Goal: Task Accomplishment & Management: Manage account settings

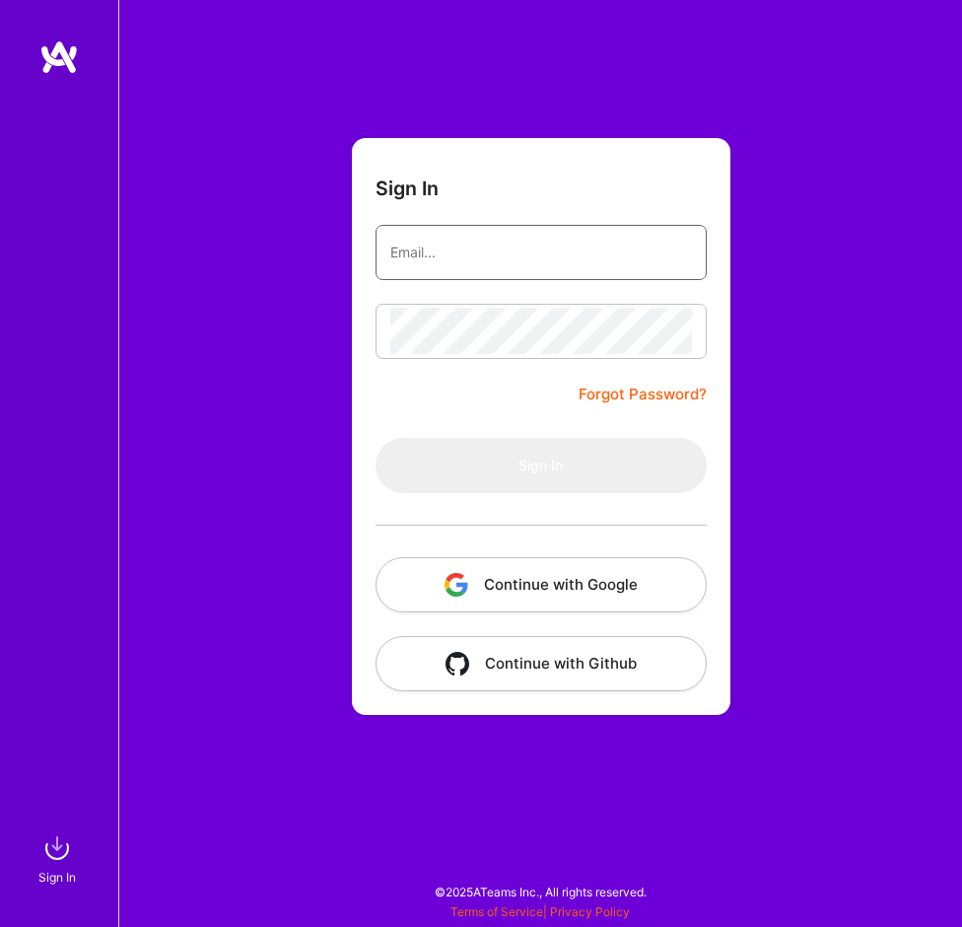
type input "[PERSON_NAME][EMAIL_ADDRESS][DOMAIN_NAME]"
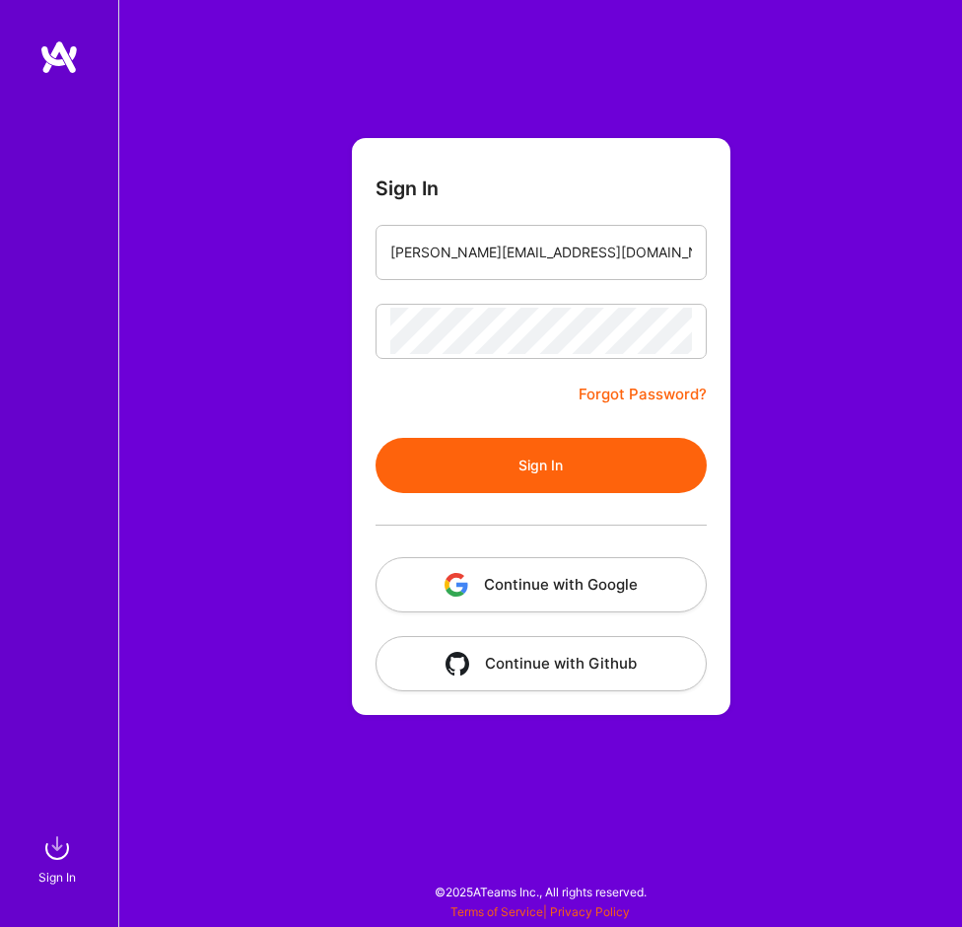
click at [411, 461] on button "Sign In" at bounding box center [541, 465] width 331 height 55
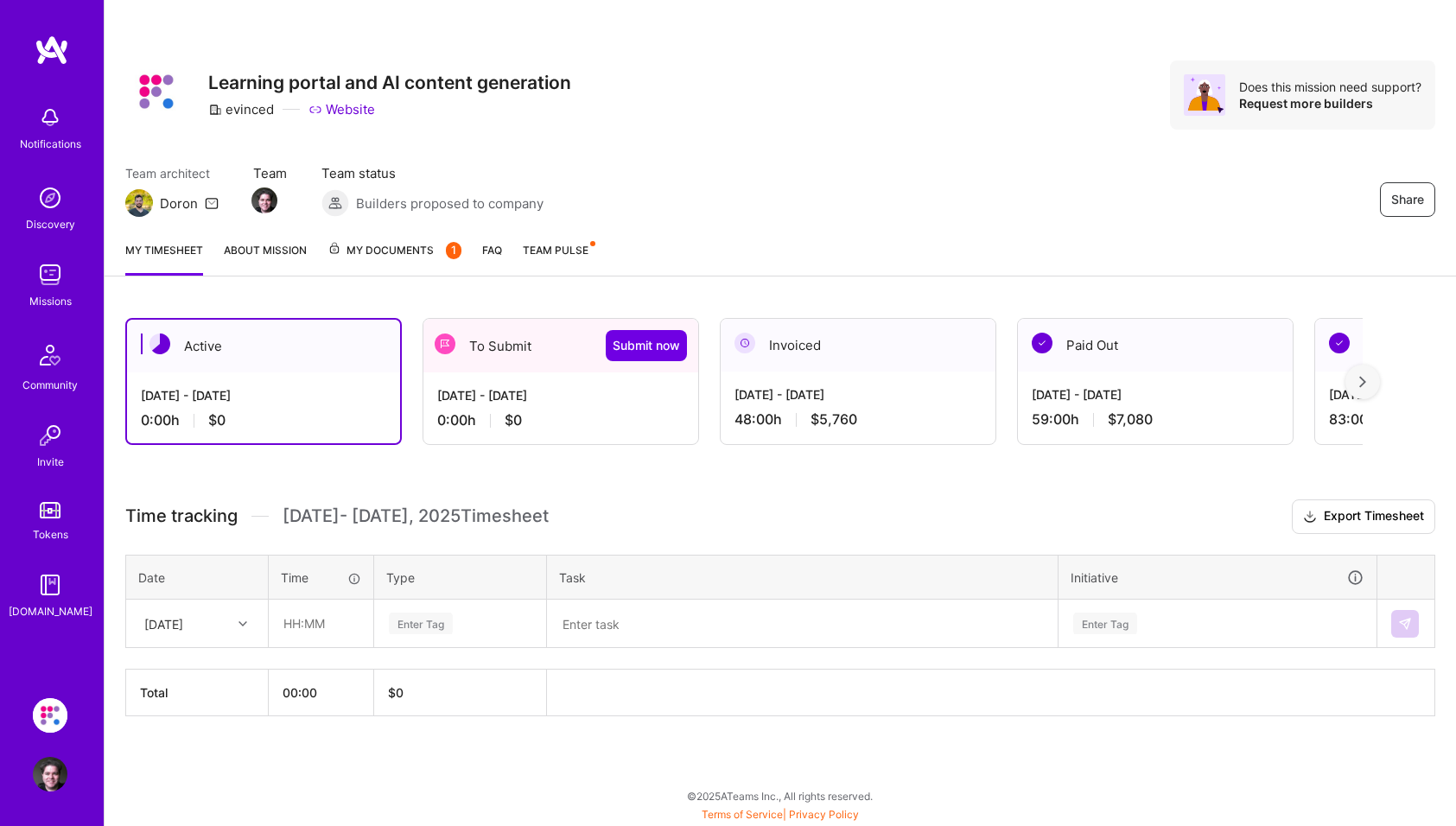
click at [39, 43] on img at bounding box center [51, 49] width 34 height 31
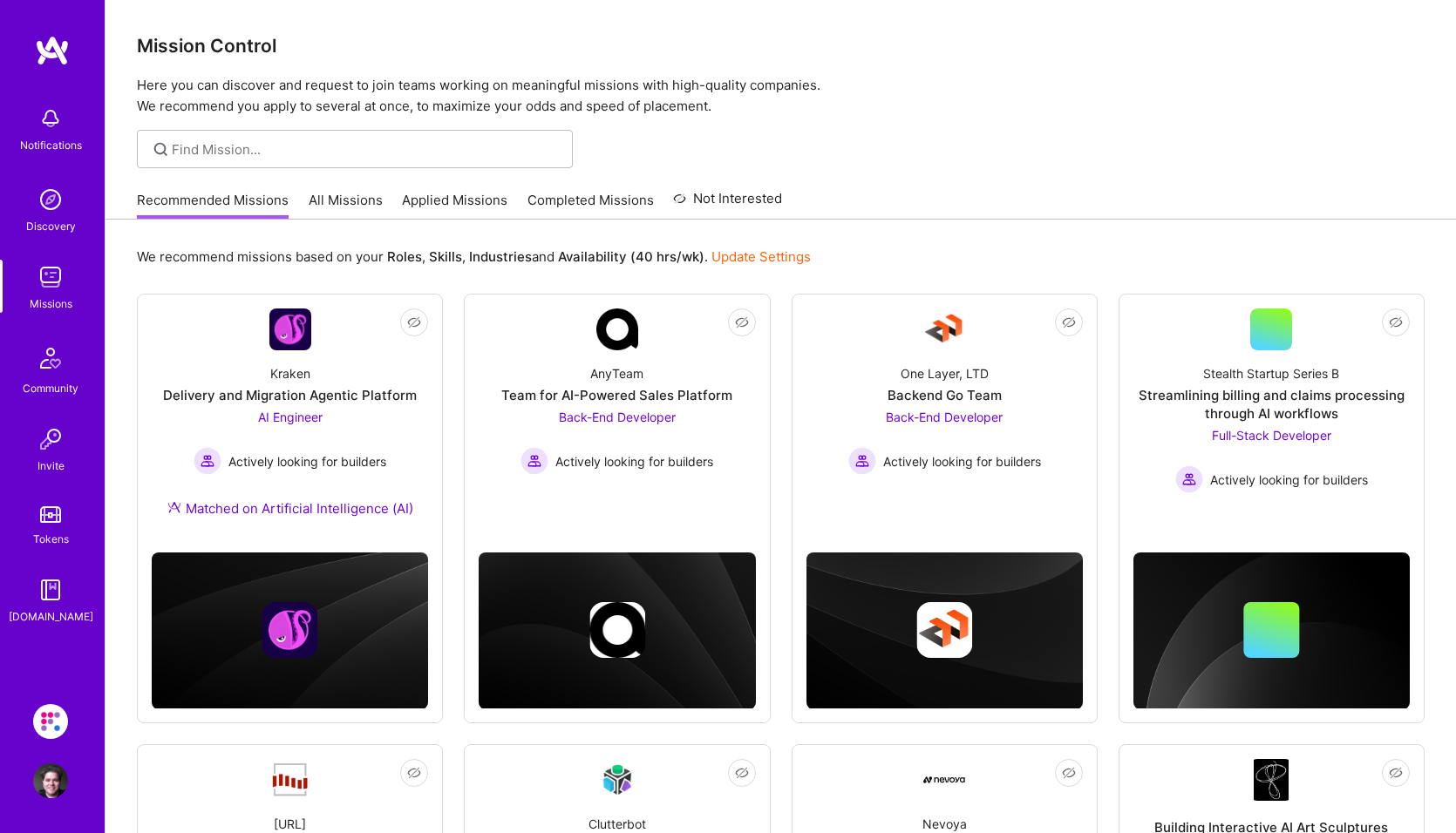
click at [334, 202] on link "All Missions" at bounding box center [346, 205] width 74 height 29
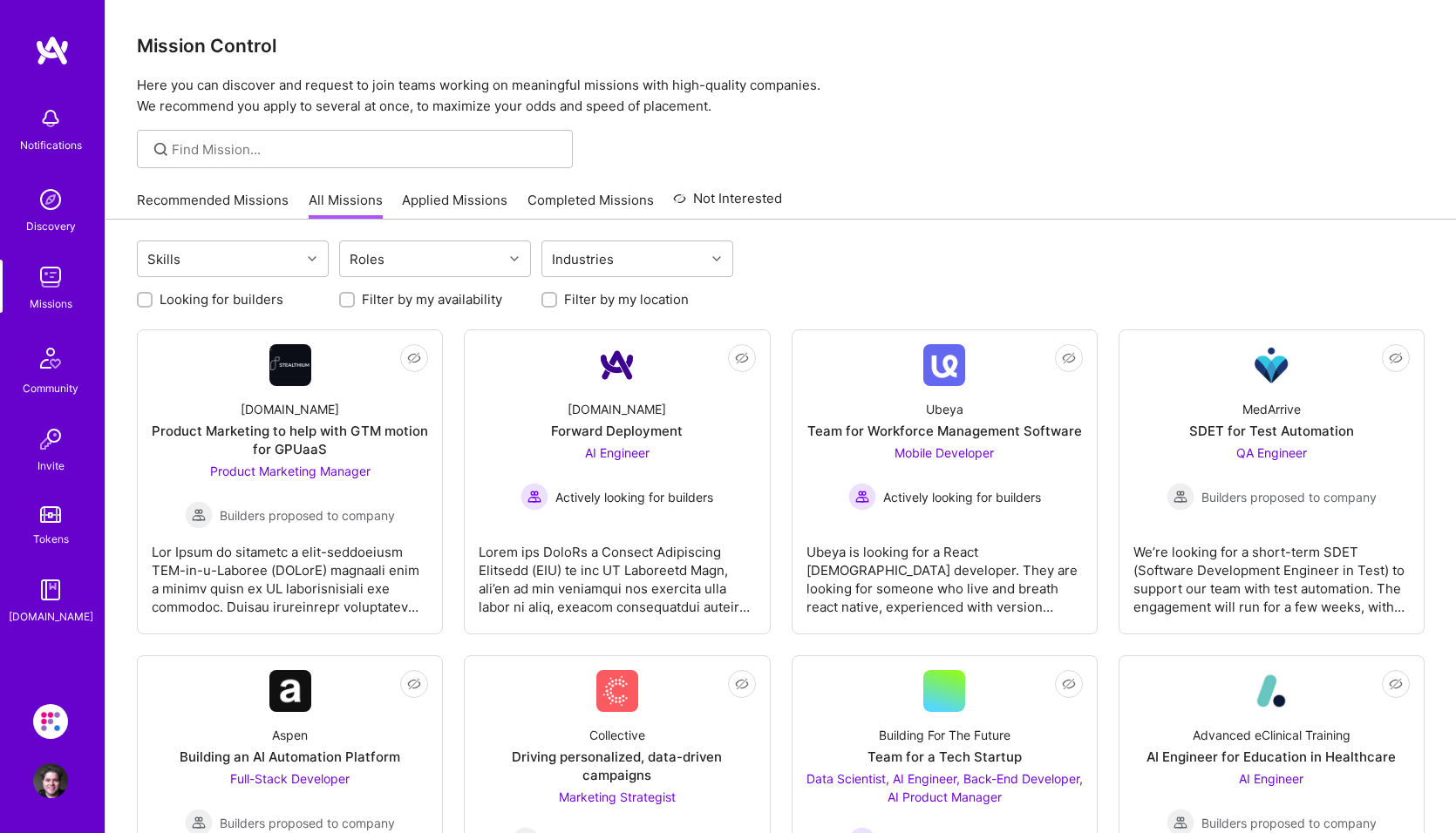
click at [234, 302] on label "Looking for builders" at bounding box center [221, 299] width 124 height 19
click at [153, 302] on input "Looking for builders" at bounding box center [147, 301] width 12 height 12
checkbox input "true"
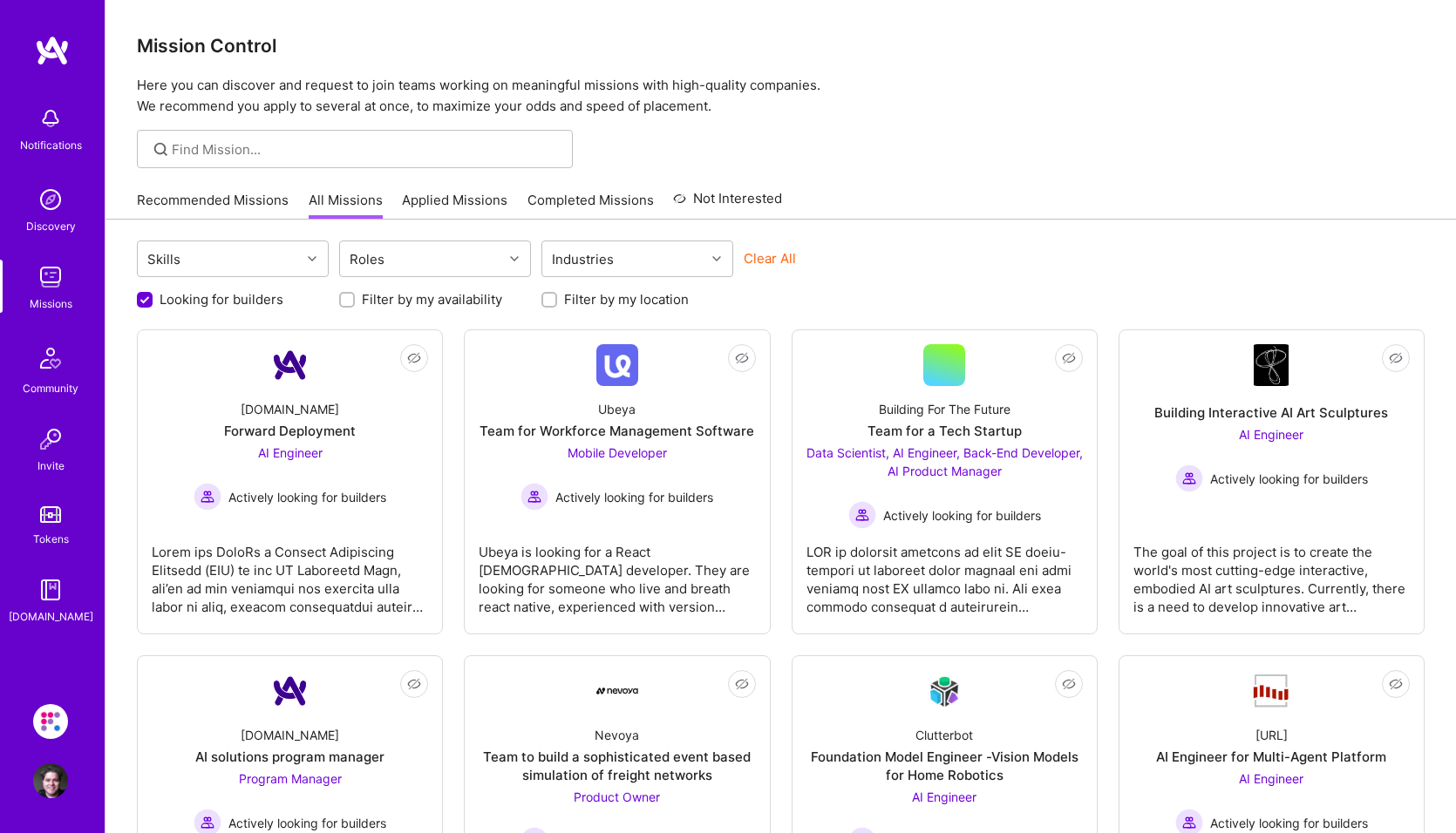
click at [369, 294] on label "Filter by my availability" at bounding box center [432, 299] width 141 height 19
click at [355, 294] on input "Filter by my availability" at bounding box center [349, 301] width 12 height 12
checkbox input "true"
click at [584, 293] on label "Filter by my location" at bounding box center [626, 299] width 125 height 19
click at [557, 294] on input "Filter by my location" at bounding box center [551, 301] width 12 height 12
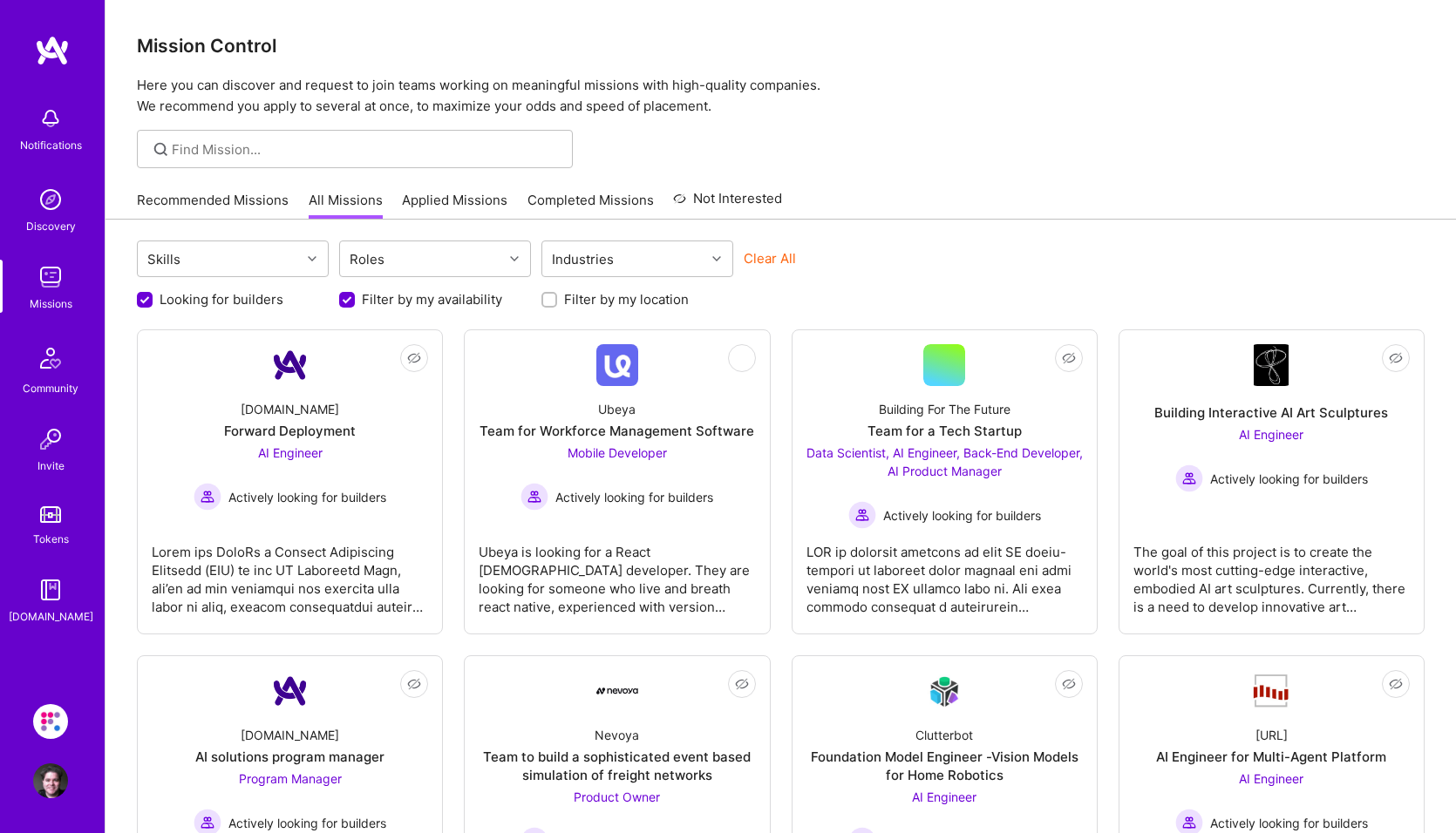
checkbox input "true"
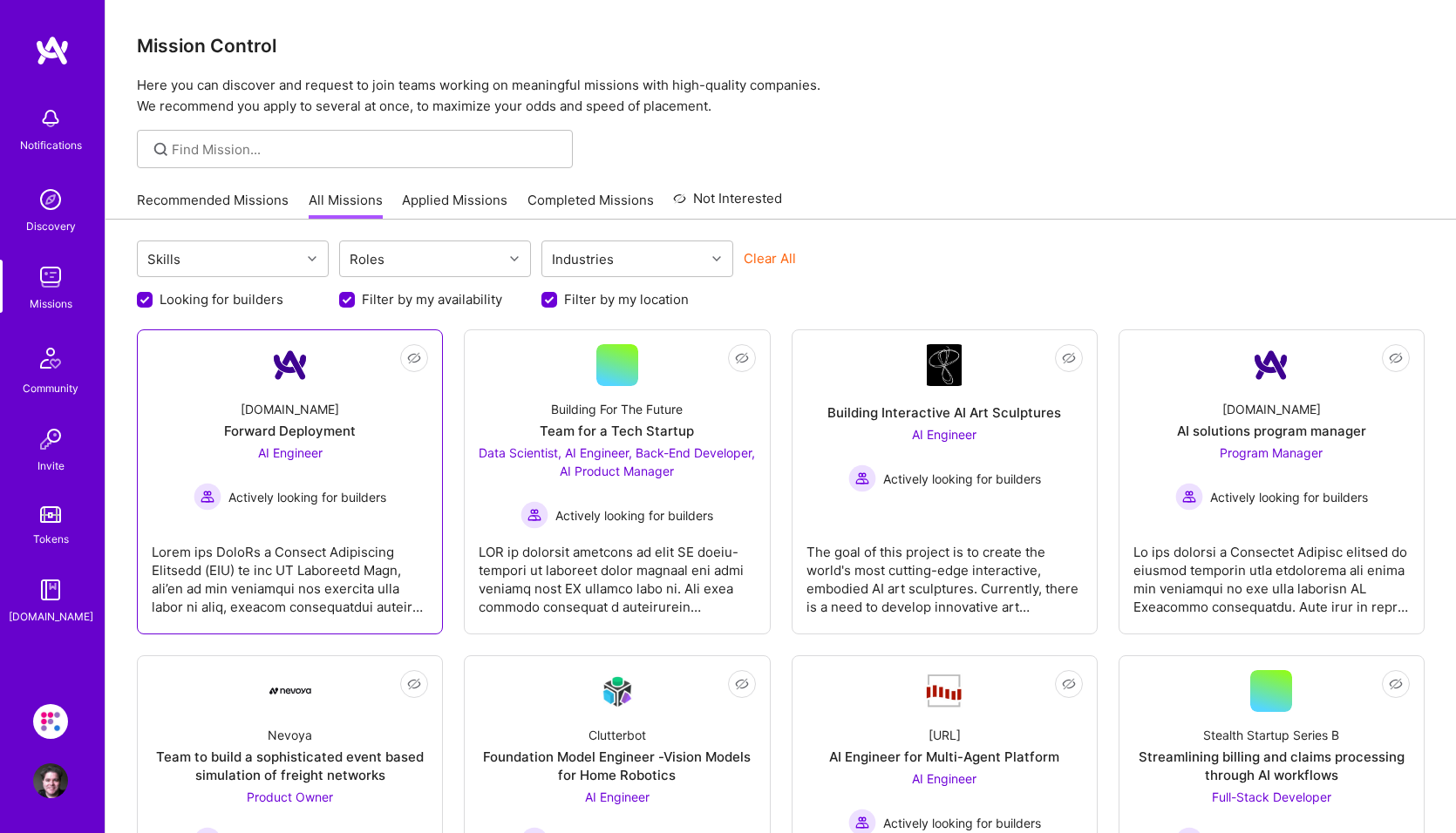
click at [282, 452] on span "AI Engineer" at bounding box center [290, 453] width 65 height 15
click at [850, 457] on span "Program Manager" at bounding box center [1271, 453] width 103 height 15
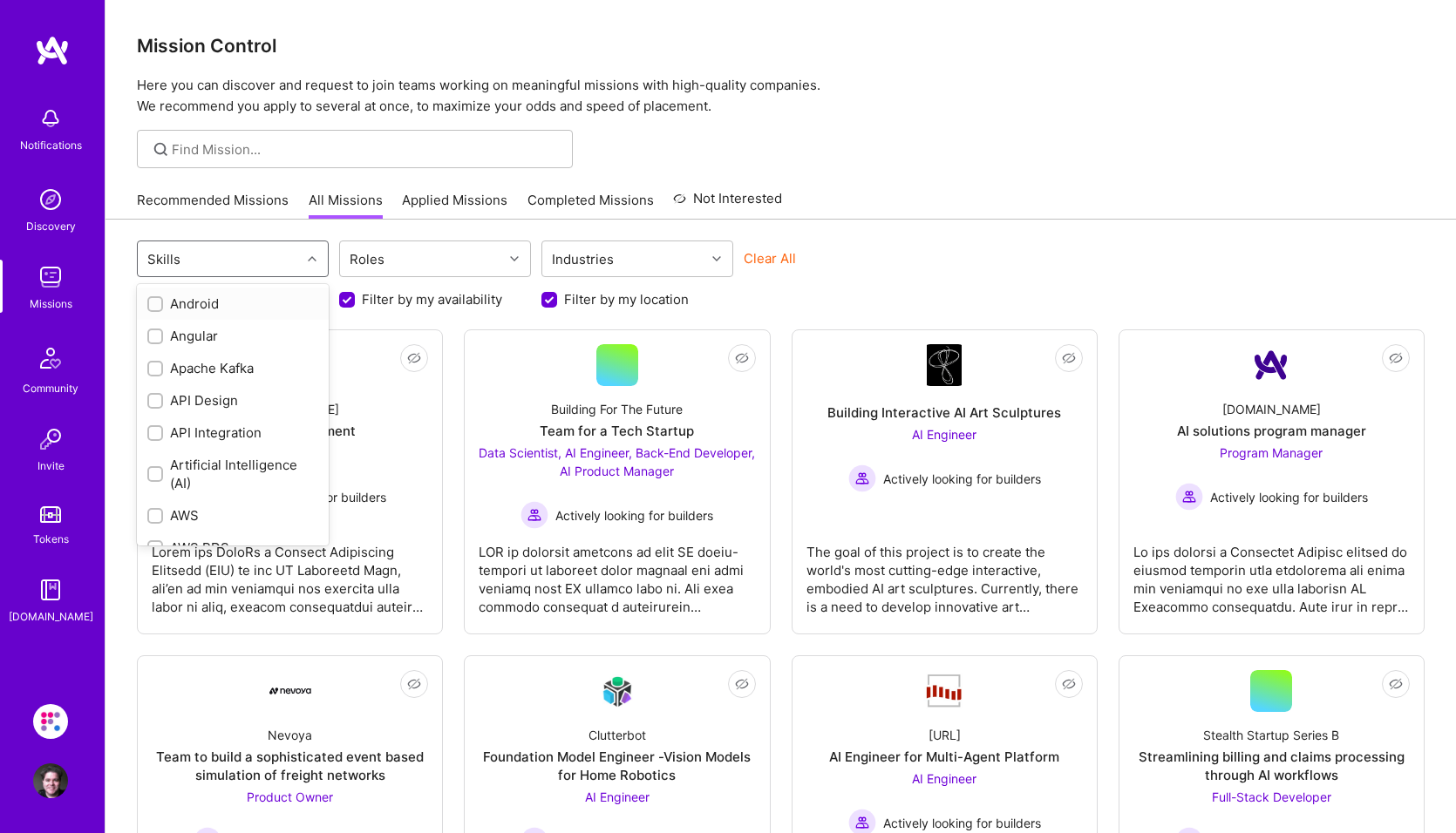
click at [215, 248] on div "Skills" at bounding box center [219, 258] width 163 height 34
click at [157, 431] on input "checkbox" at bounding box center [157, 430] width 12 height 12
checkbox input "true"
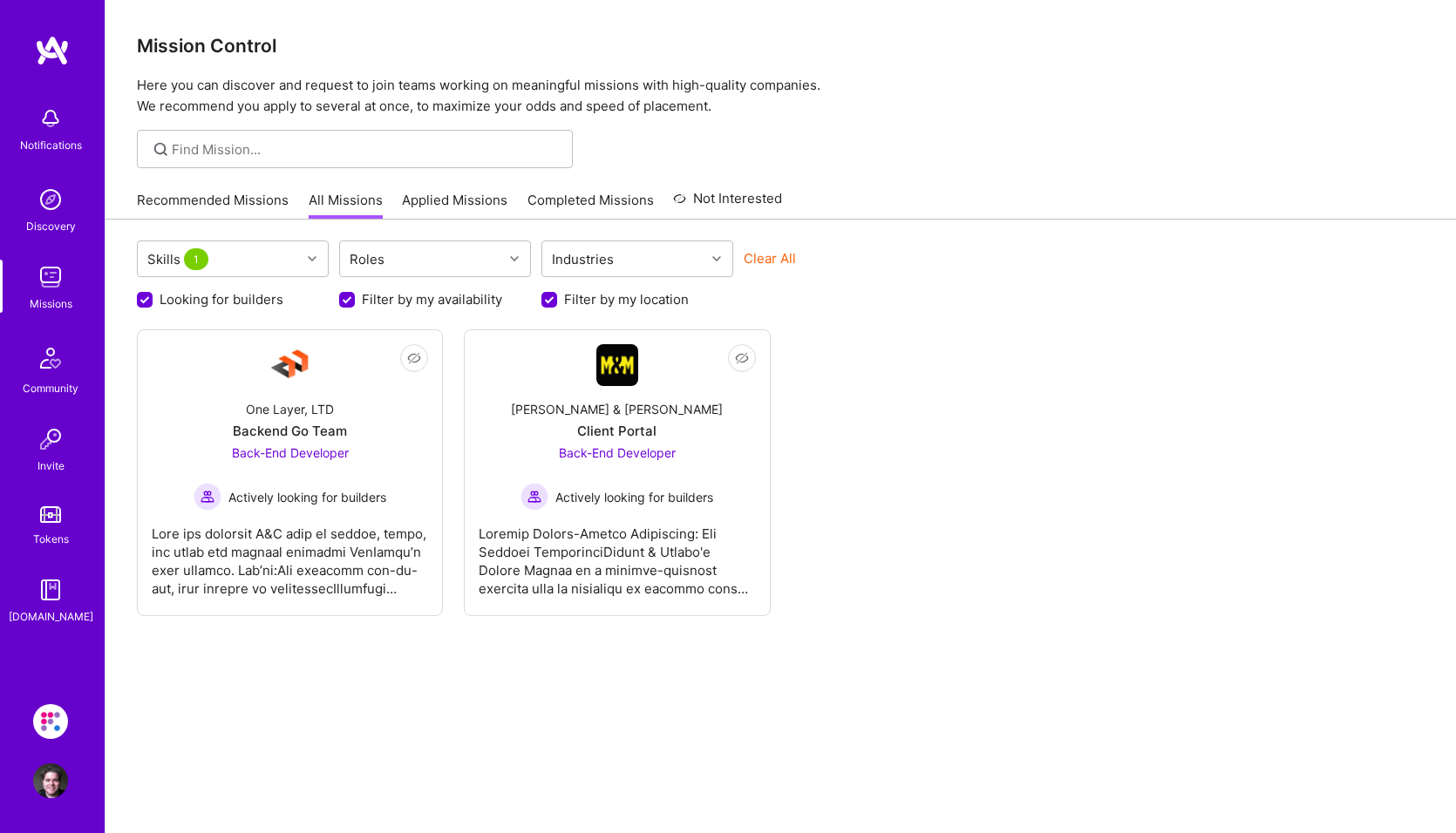
click at [379, 700] on div "Skills 1 Roles Industries Clear All Looking for builders Filter by my availabil…" at bounding box center [780, 553] width 1351 height 667
click at [308, 453] on span "Back-End Developer" at bounding box center [290, 453] width 117 height 15
click at [576, 453] on span "Back-End Developer" at bounding box center [617, 453] width 117 height 15
click at [310, 256] on icon at bounding box center [312, 259] width 9 height 9
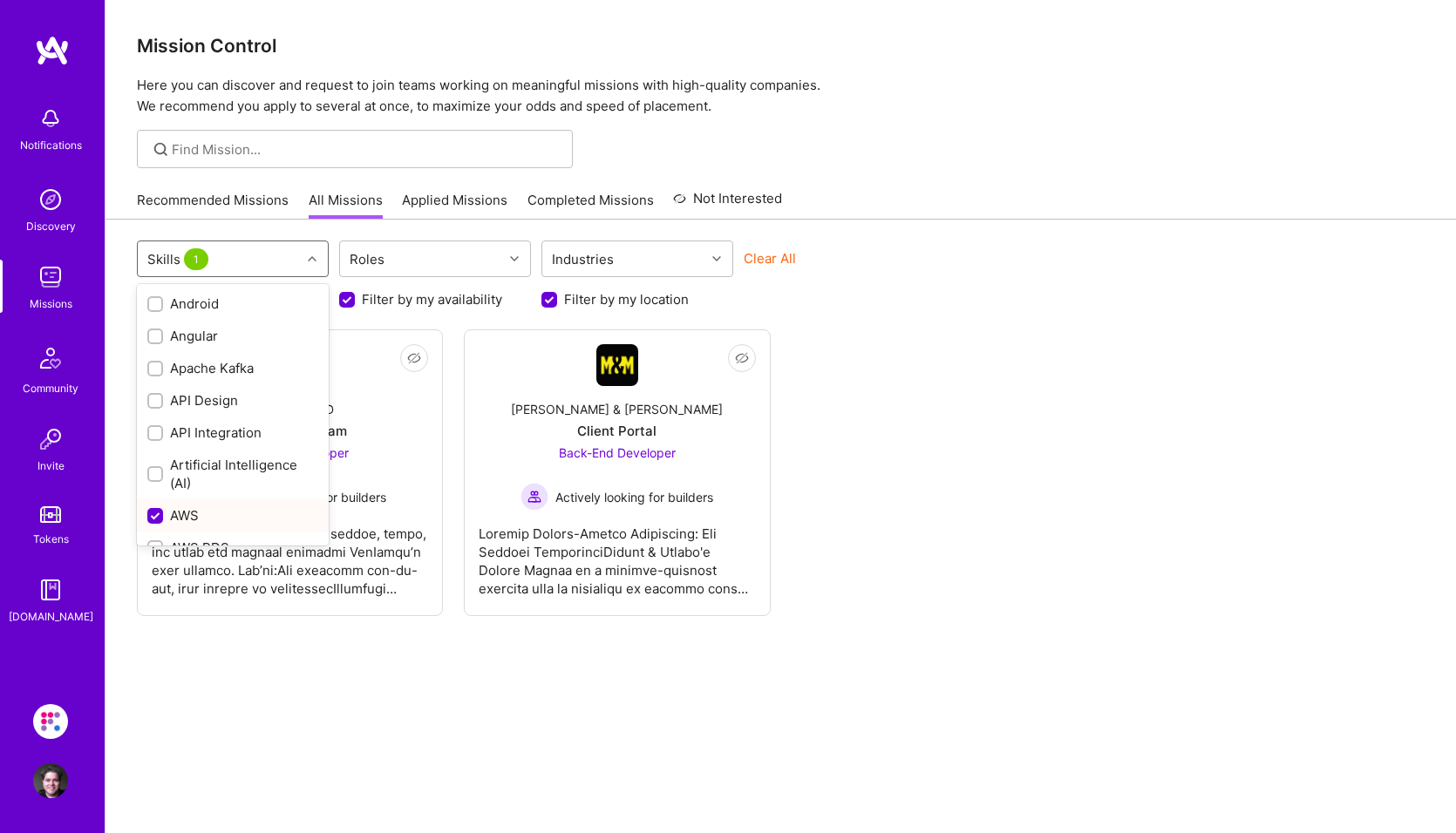
click at [159, 515] on input "checkbox" at bounding box center [157, 517] width 16 height 16
checkbox input "false"
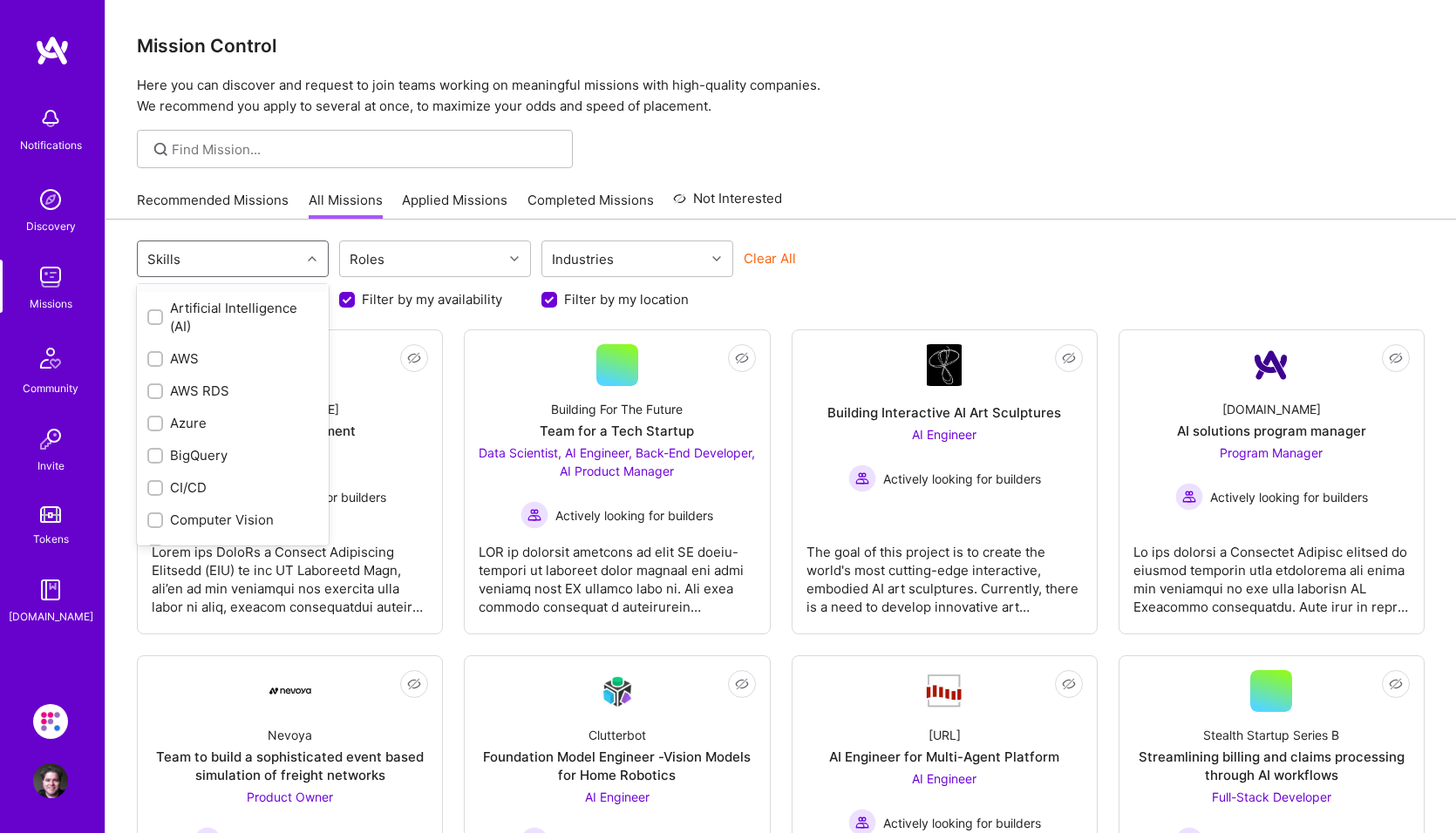
scroll to position [174, 0]
click at [154, 404] on input "checkbox" at bounding box center [157, 407] width 12 height 12
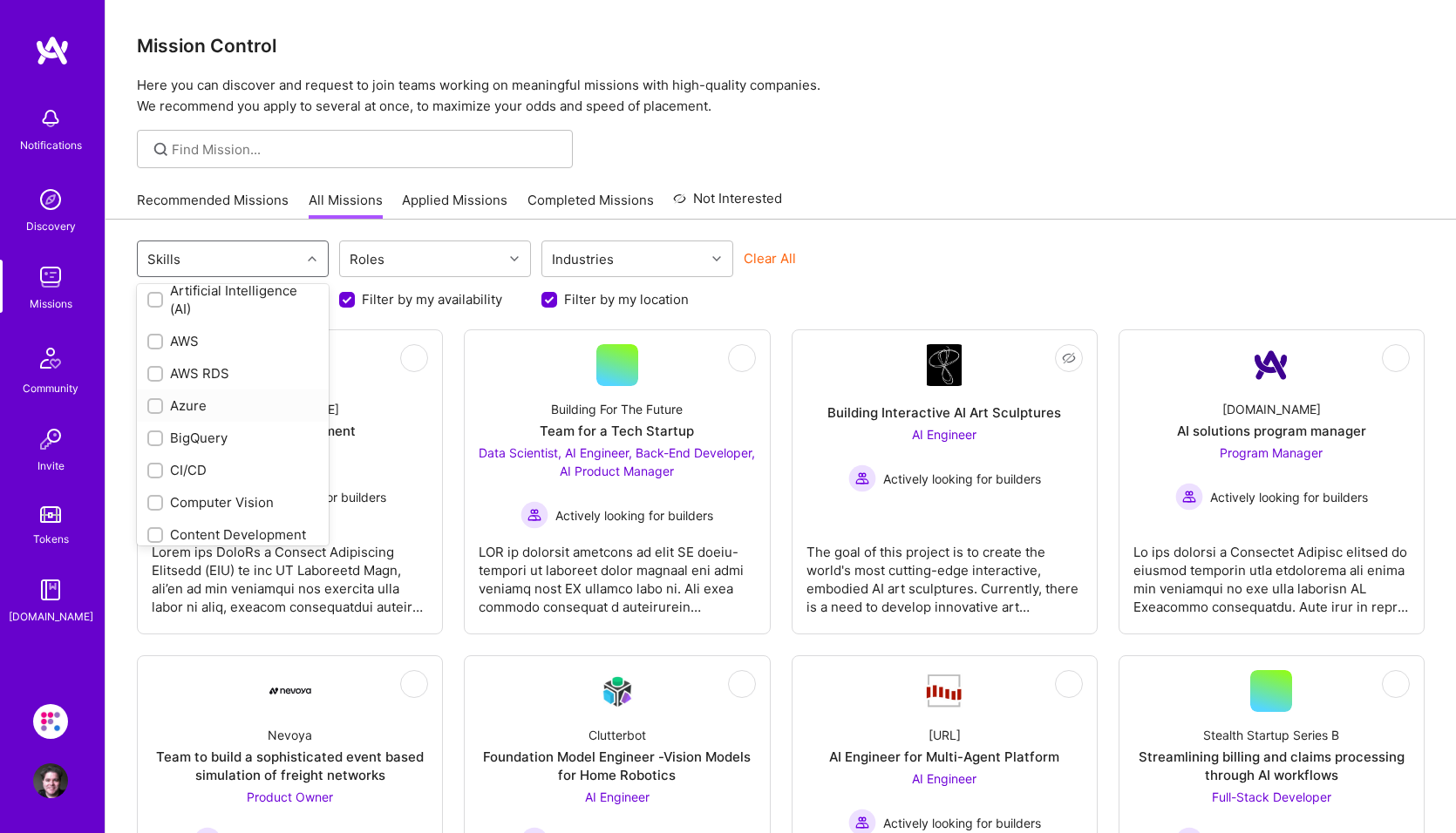
checkbox input "true"
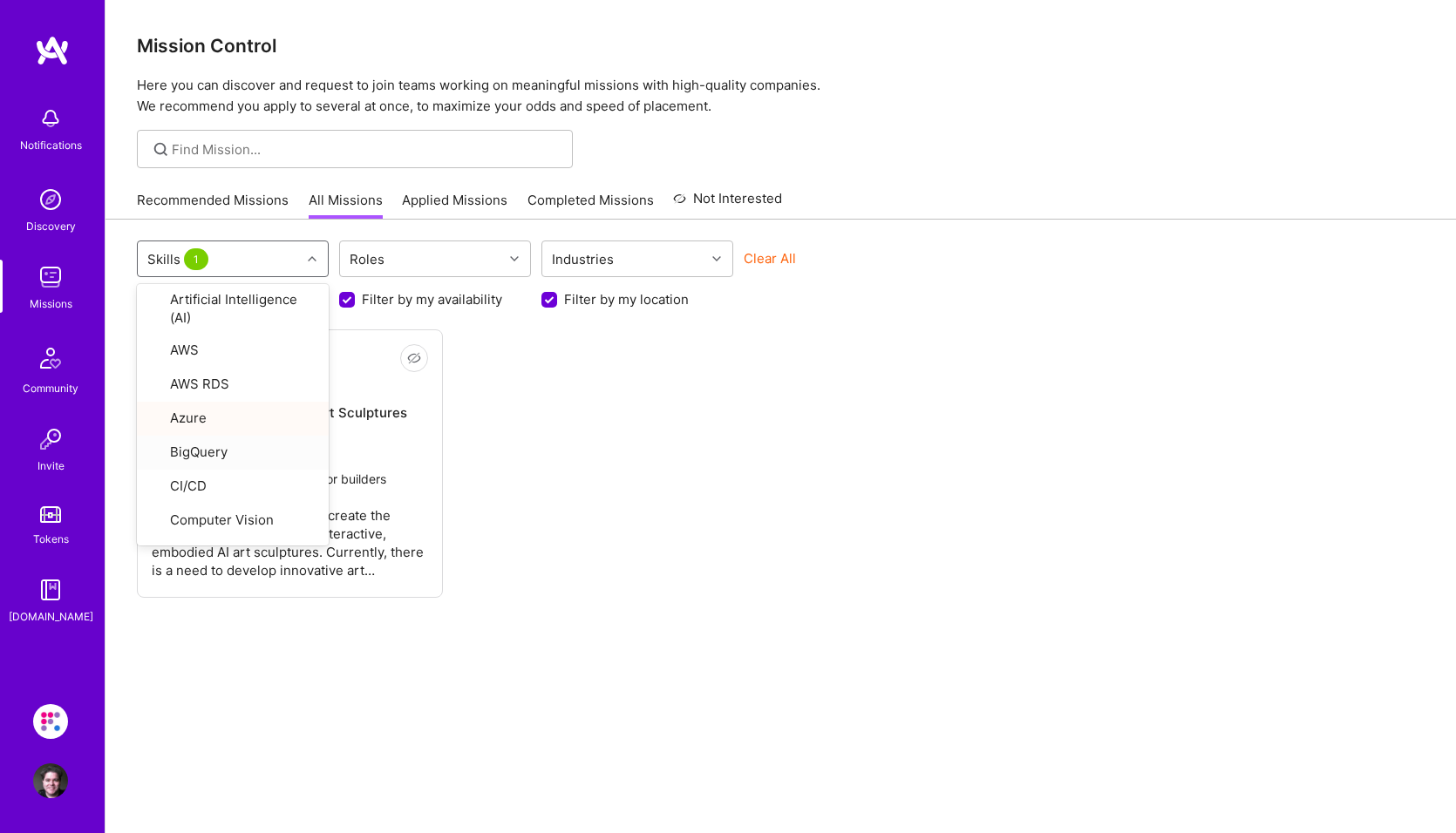
click at [510, 483] on div "Not Interested Building Interactive AI Art Sculptures AI Engineer Actively look…" at bounding box center [781, 464] width 1288 height 269
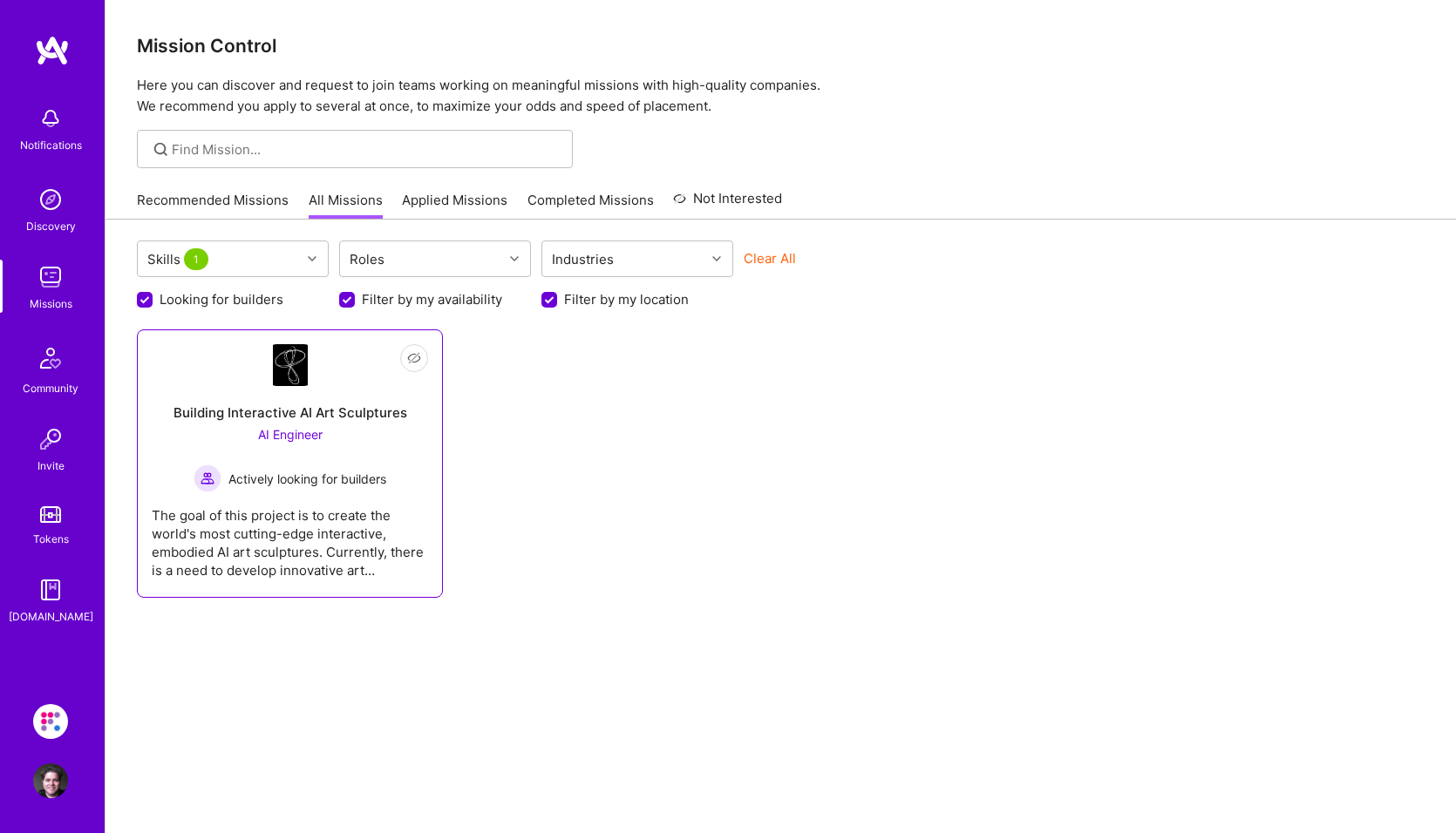
click at [299, 439] on span "AI Engineer" at bounding box center [290, 434] width 65 height 15
click at [287, 436] on span "AI Engineer" at bounding box center [290, 434] width 65 height 15
drag, startPoint x: 771, startPoint y: 254, endPoint x: 642, endPoint y: 288, distance: 133.4
click at [771, 254] on button "Clear All" at bounding box center [770, 258] width 52 height 19
checkbox input "false"
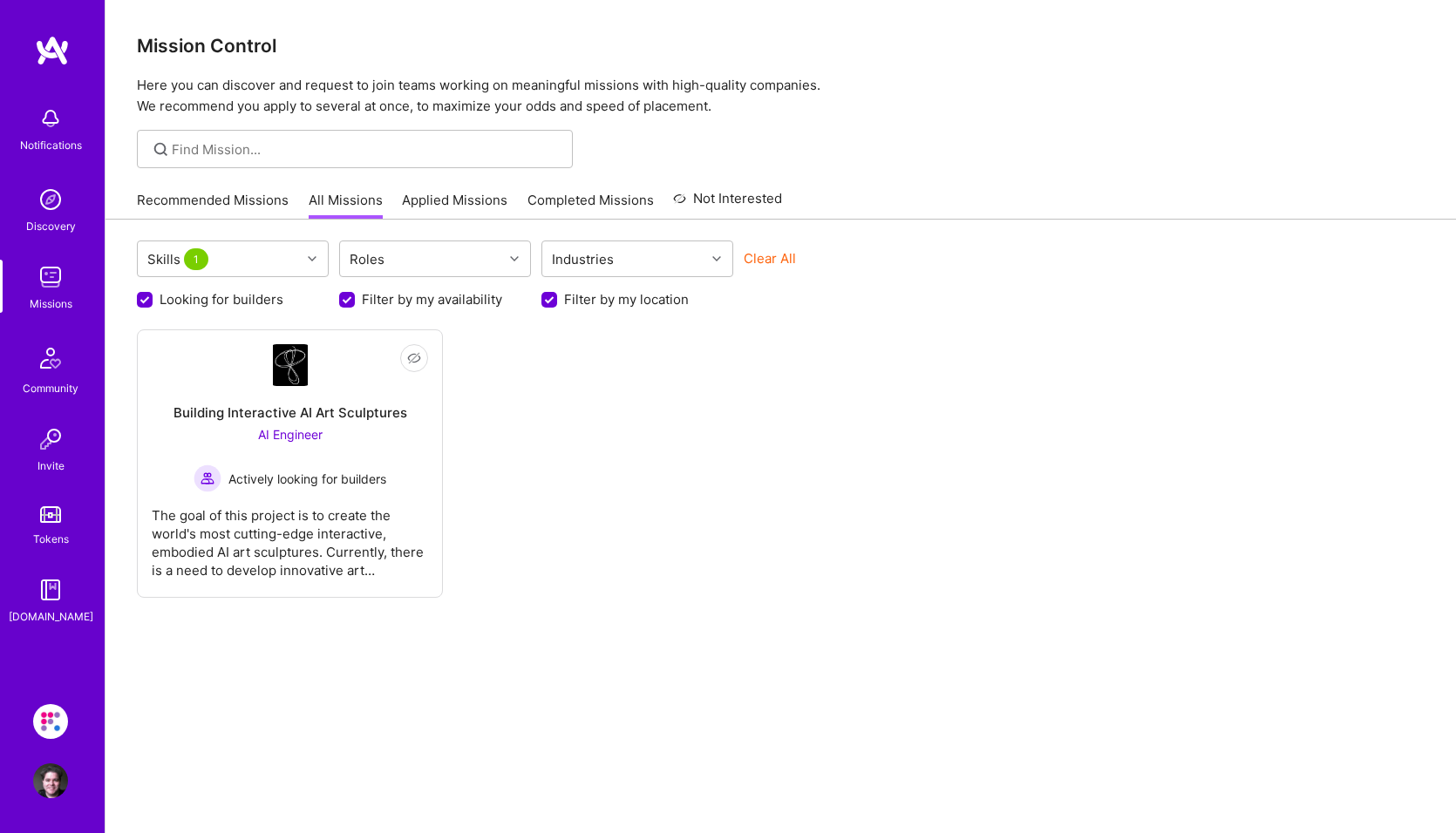
checkbox input "false"
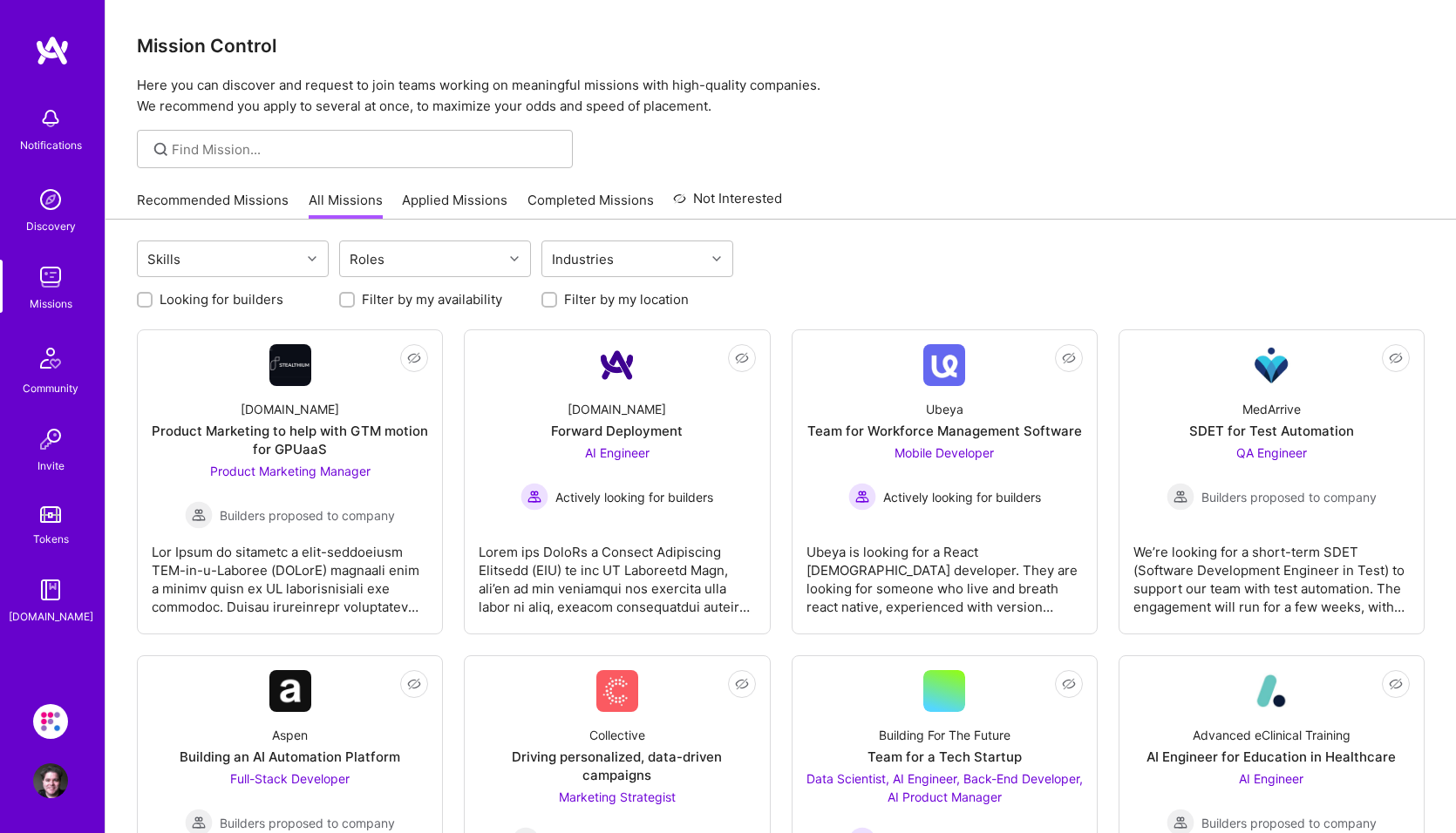
click at [577, 296] on label "Filter by my location" at bounding box center [626, 299] width 125 height 19
click at [557, 296] on input "Filter by my location" at bounding box center [551, 301] width 12 height 12
checkbox input "true"
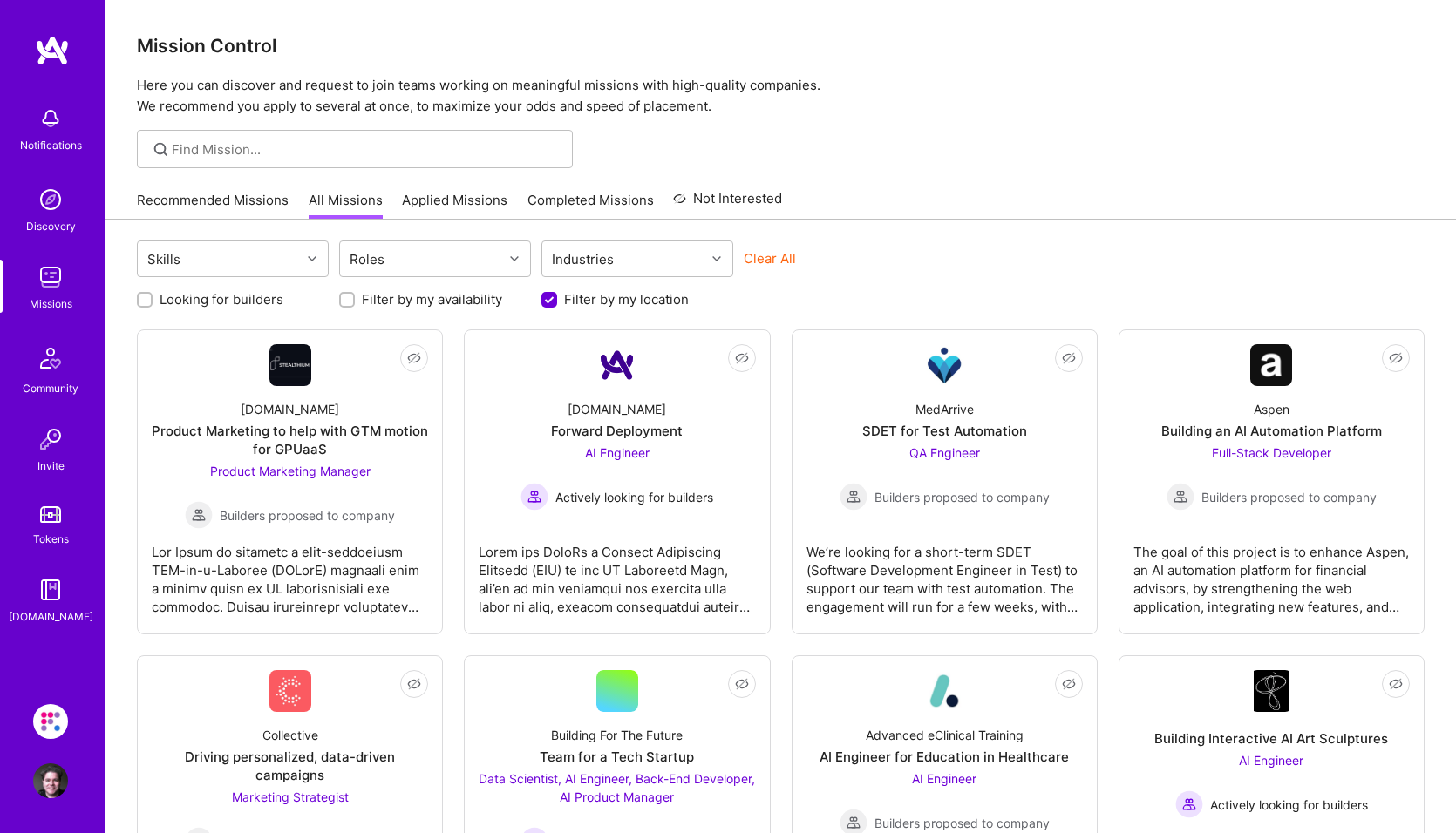
scroll to position [0, 0]
click at [459, 297] on label "Filter by my availability" at bounding box center [432, 299] width 141 height 19
click at [355, 297] on input "Filter by my availability" at bounding box center [349, 301] width 12 height 12
checkbox input "true"
click at [260, 302] on label "Looking for builders" at bounding box center [221, 299] width 124 height 19
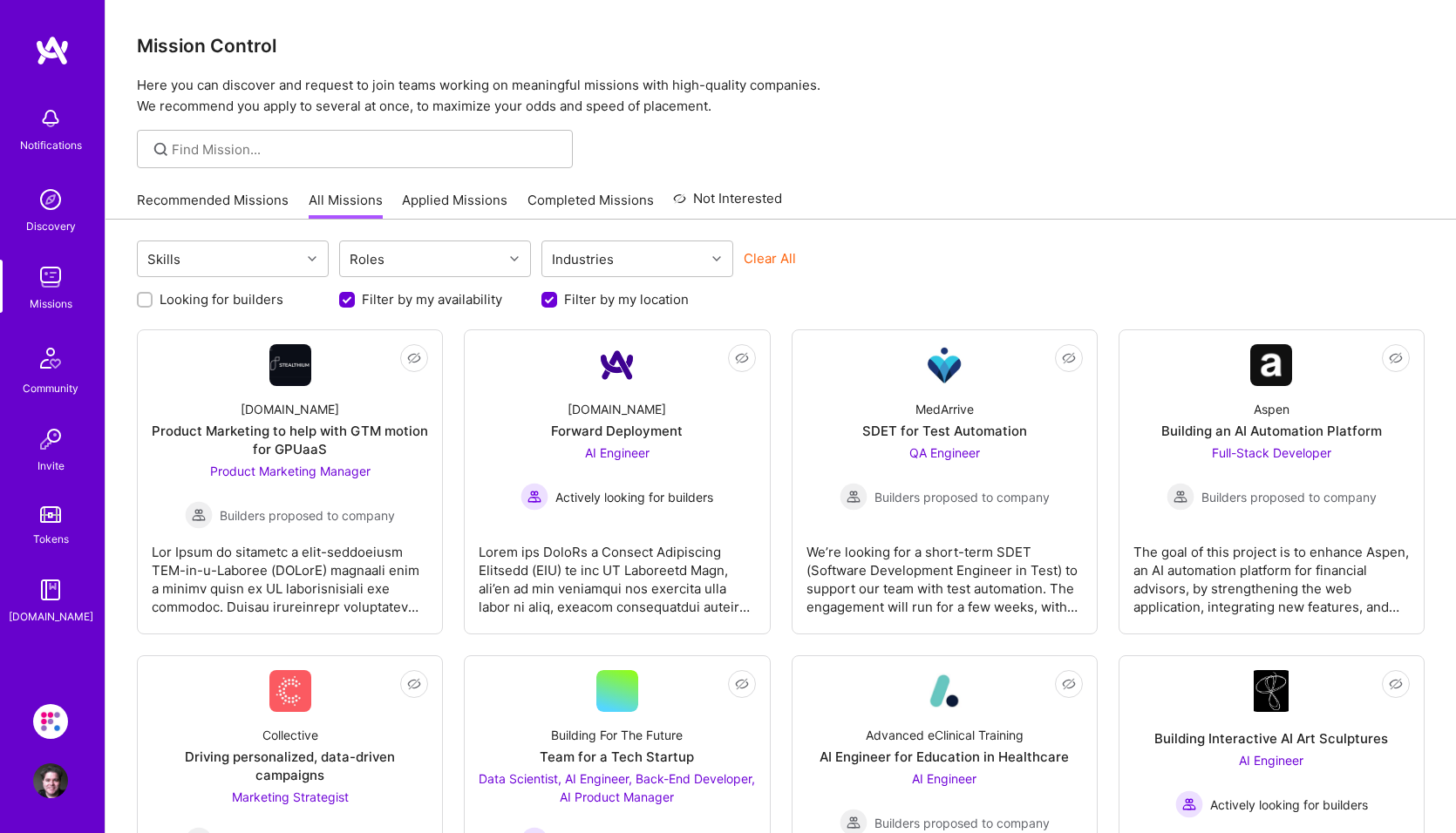
click at [153, 302] on input "Looking for builders" at bounding box center [147, 301] width 12 height 12
checkbox input "true"
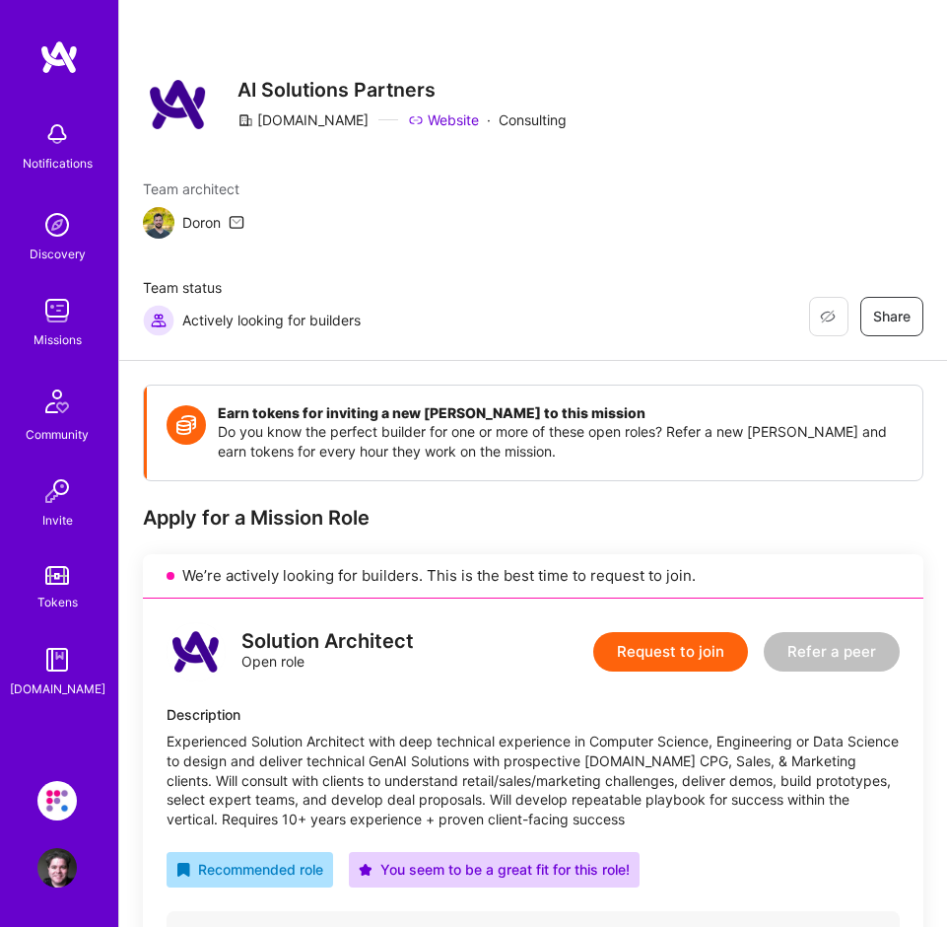
scroll to position [434, 0]
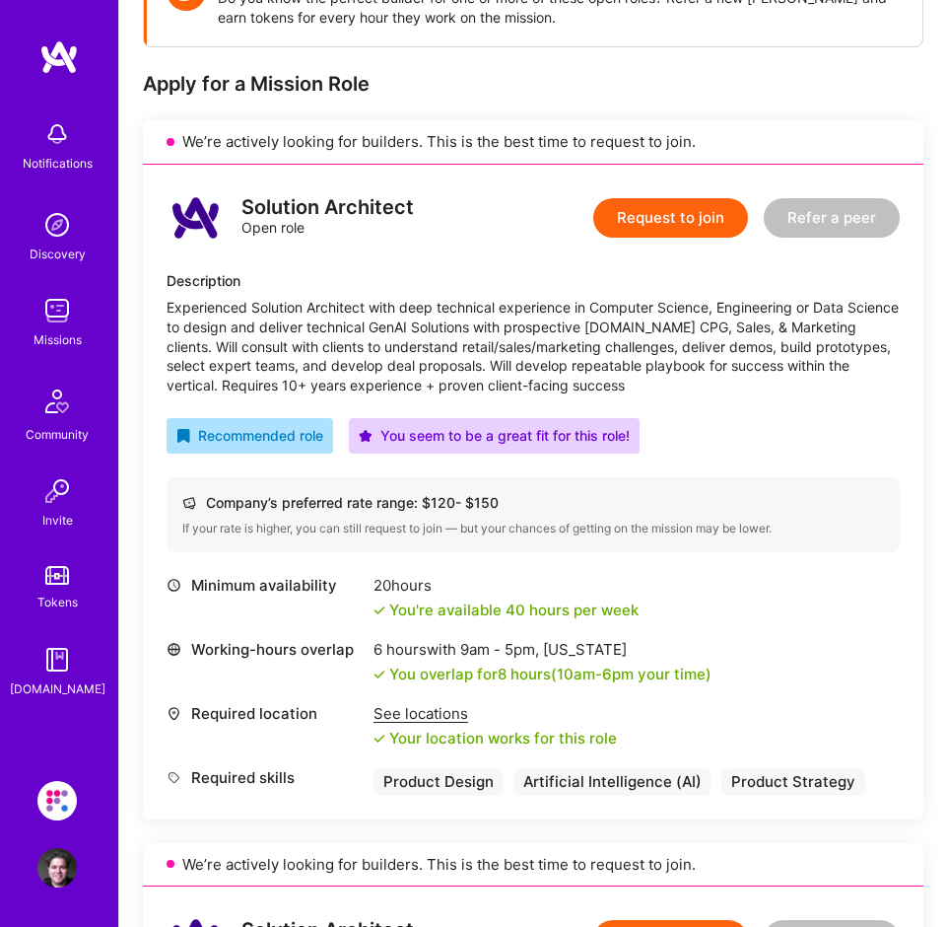
click at [52, 856] on img at bounding box center [56, 867] width 39 height 39
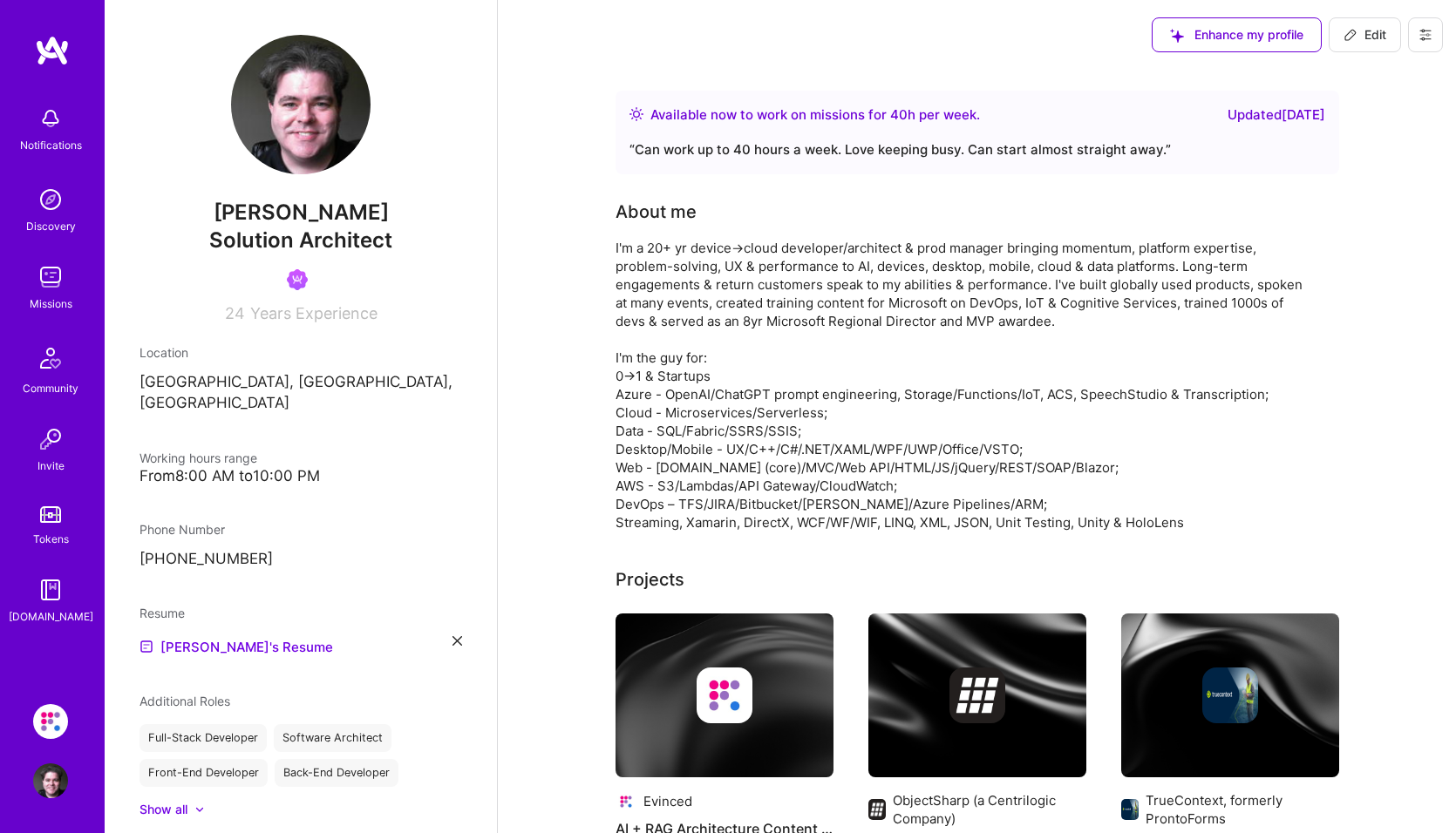
click at [55, 716] on img at bounding box center [50, 721] width 34 height 34
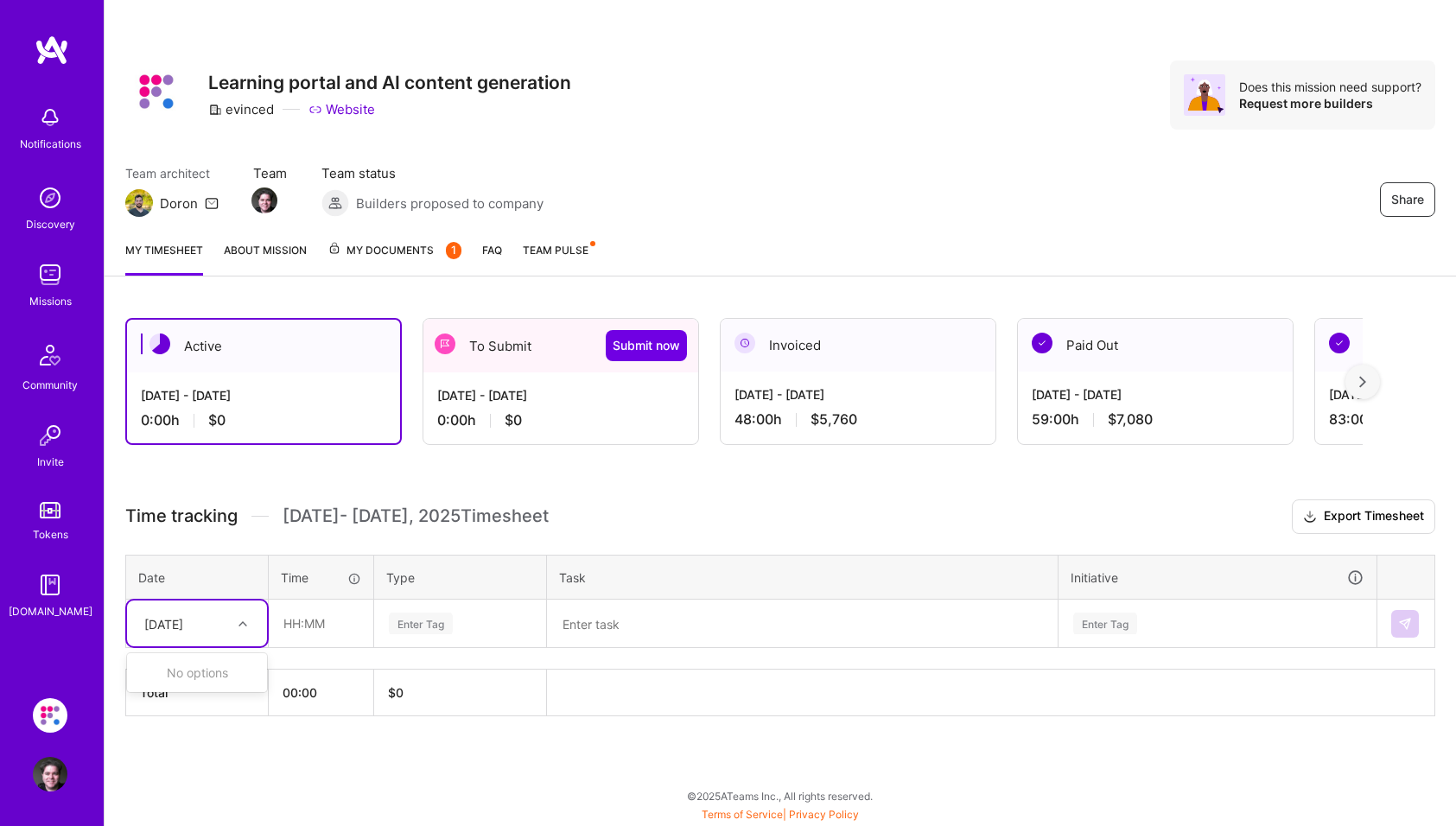
click at [242, 629] on div at bounding box center [245, 624] width 27 height 23
click at [183, 621] on div "[DATE]" at bounding box center [164, 623] width 39 height 18
click at [488, 390] on div "[DATE] - [DATE]" at bounding box center [561, 395] width 247 height 18
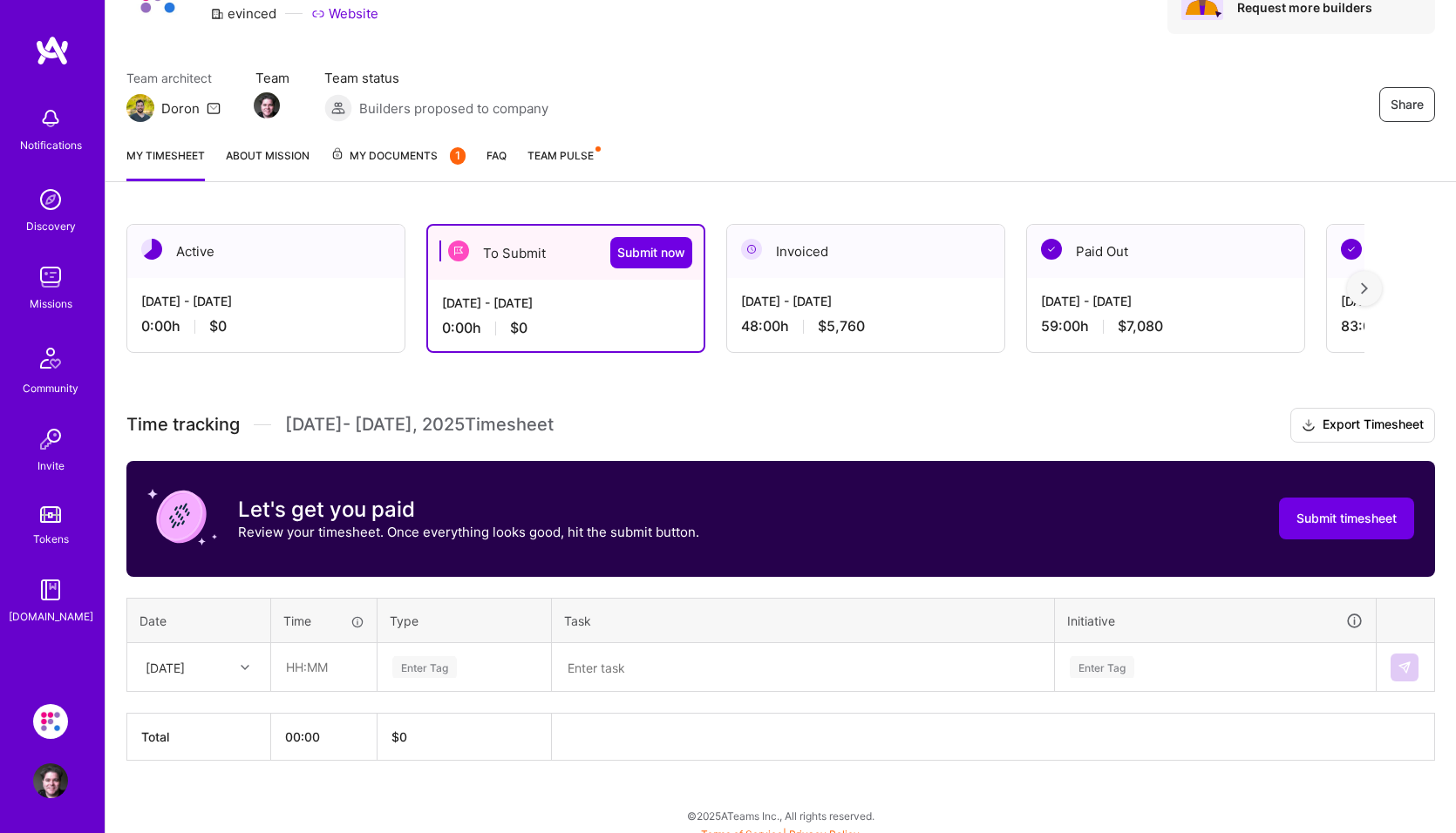
scroll to position [110, 0]
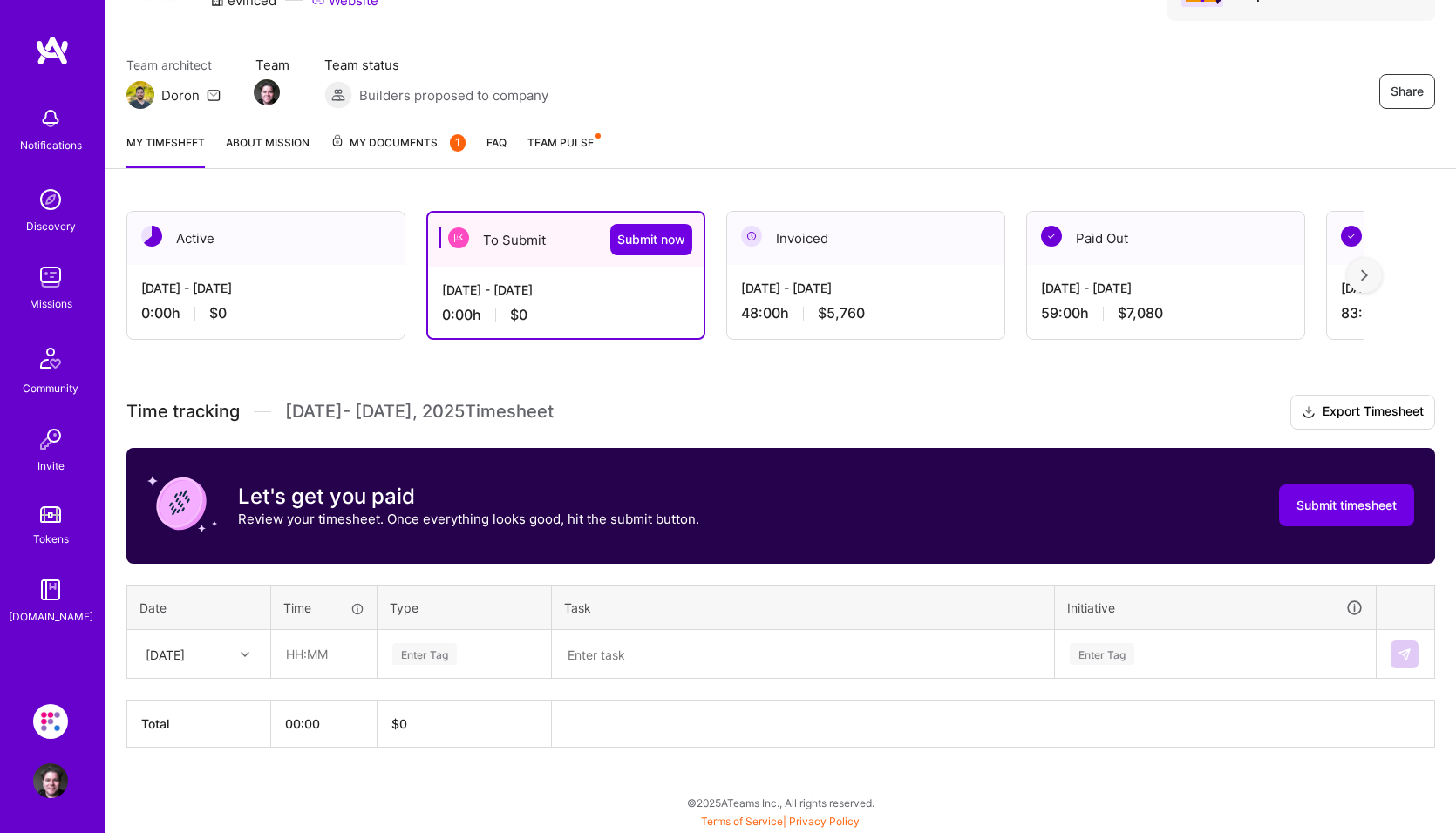
click at [240, 654] on div at bounding box center [247, 654] width 27 height 23
click at [195, 708] on div "Tue, Sep 2" at bounding box center [199, 704] width 142 height 32
click at [295, 649] on input "text" at bounding box center [324, 654] width 103 height 46
type input "04:00"
click at [412, 655] on div "Enter Tag" at bounding box center [425, 654] width 65 height 27
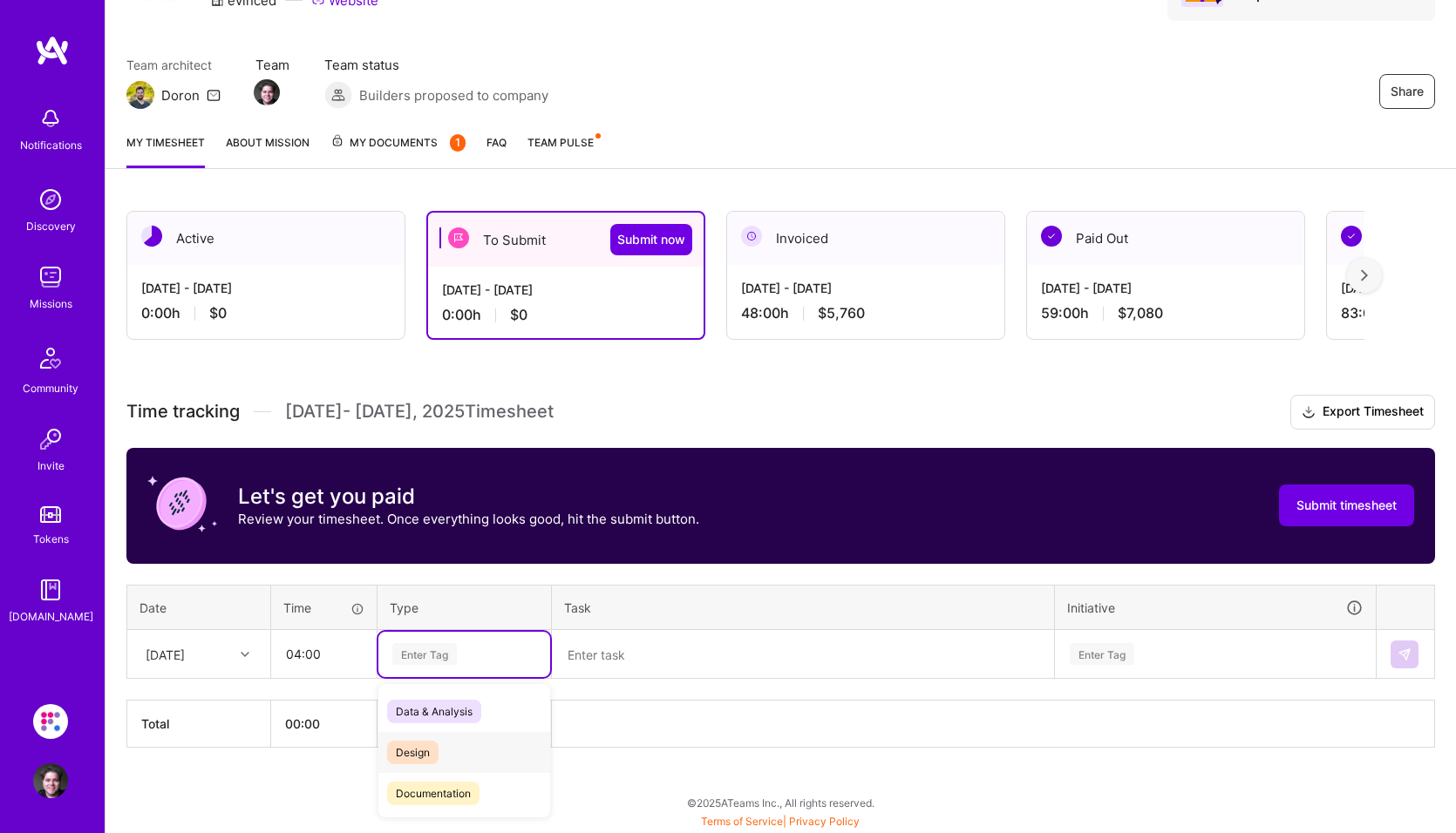
scroll to position [88, 0]
click at [427, 753] on span "Engineering" at bounding box center [425, 747] width 75 height 24
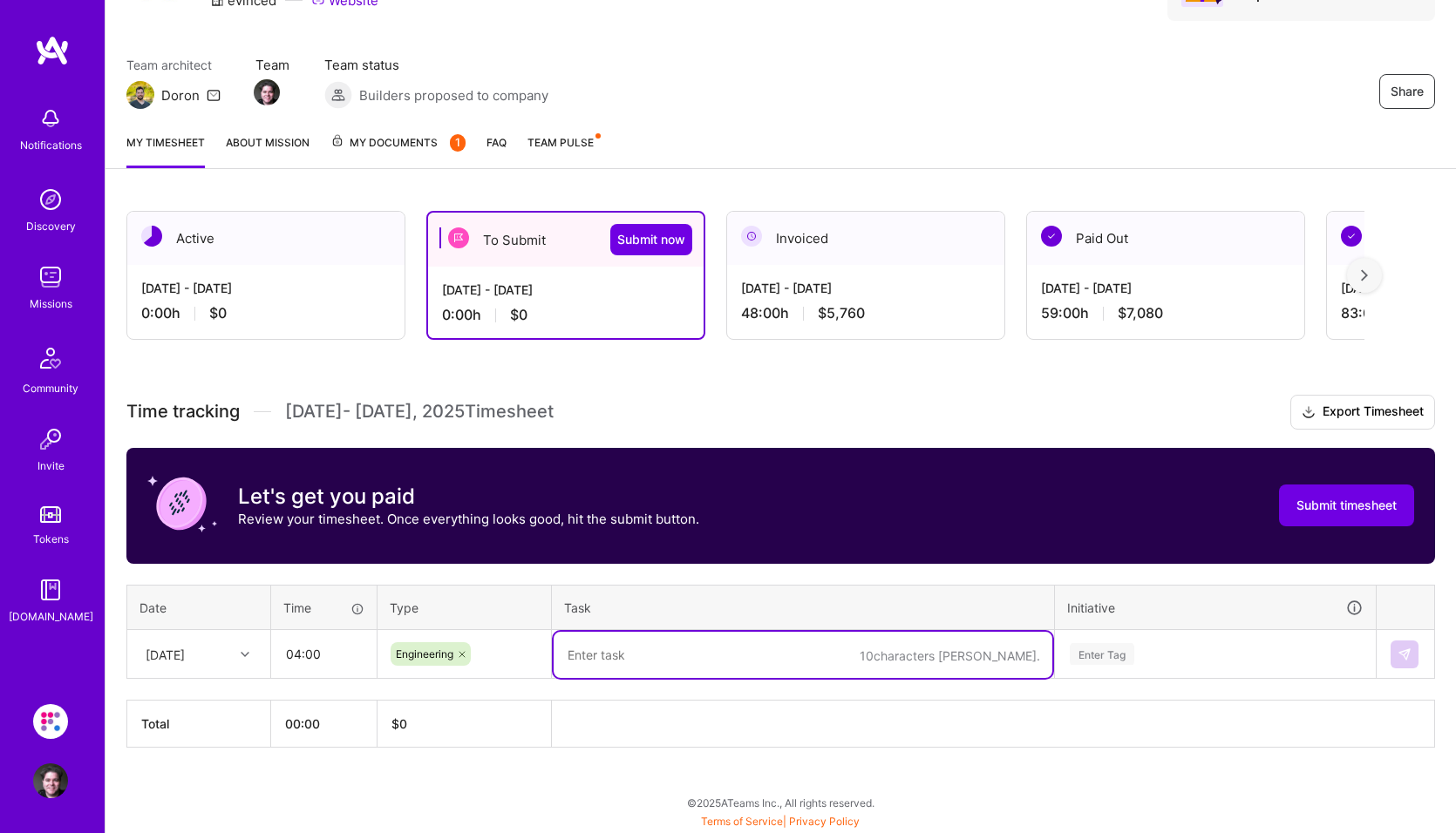
click at [614, 655] on textarea at bounding box center [803, 655] width 499 height 46
click at [607, 658] on textarea at bounding box center [803, 655] width 499 height 46
paste textarea "Quiz SCO scripting"
type textarea "Quiz SCO scripting"
click at [837, 659] on div "Enter Tag" at bounding box center [1101, 654] width 65 height 27
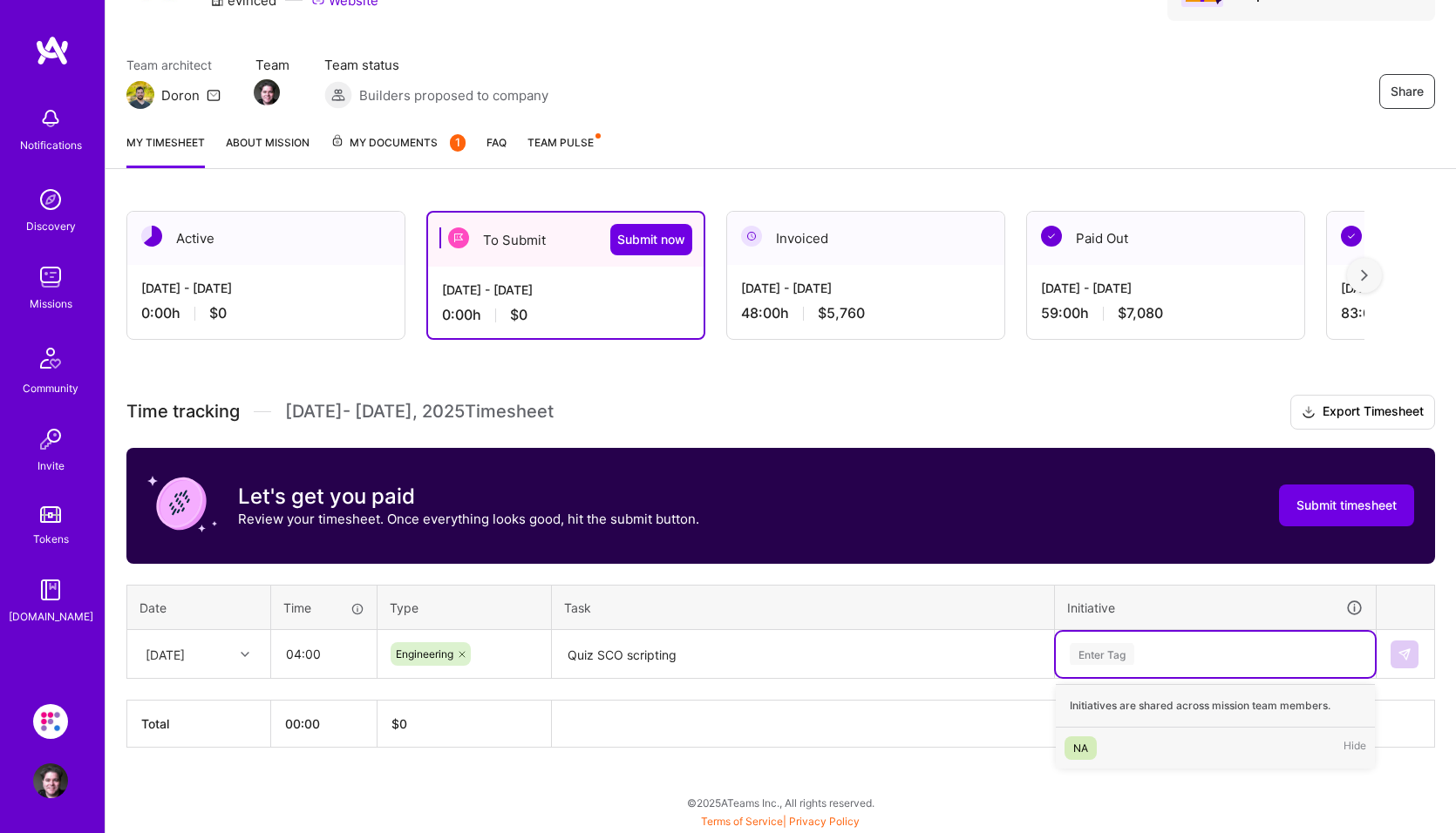
click at [837, 748] on div "NA" at bounding box center [1080, 748] width 15 height 19
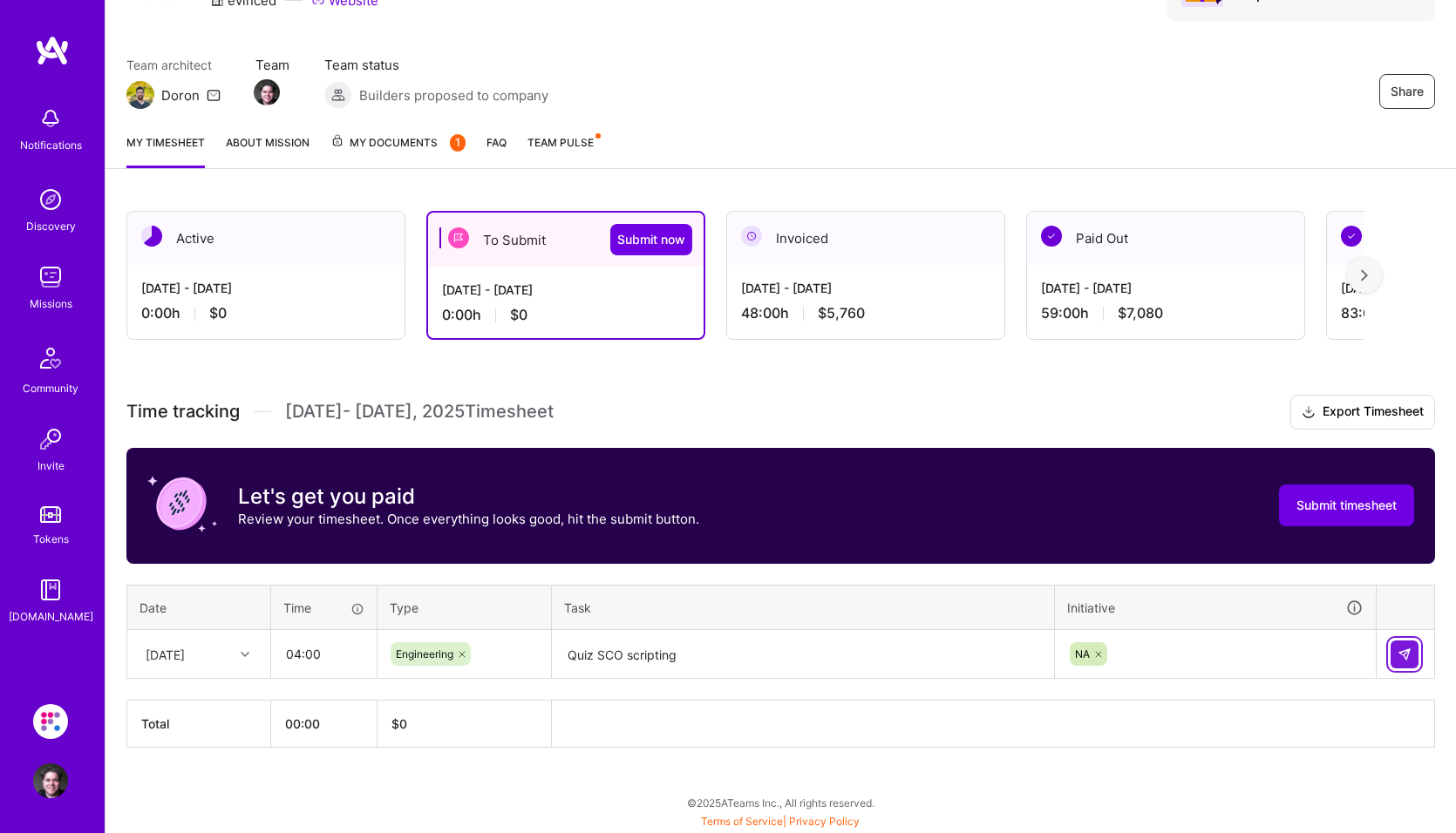
click at [837, 646] on button at bounding box center [1405, 655] width 28 height 28
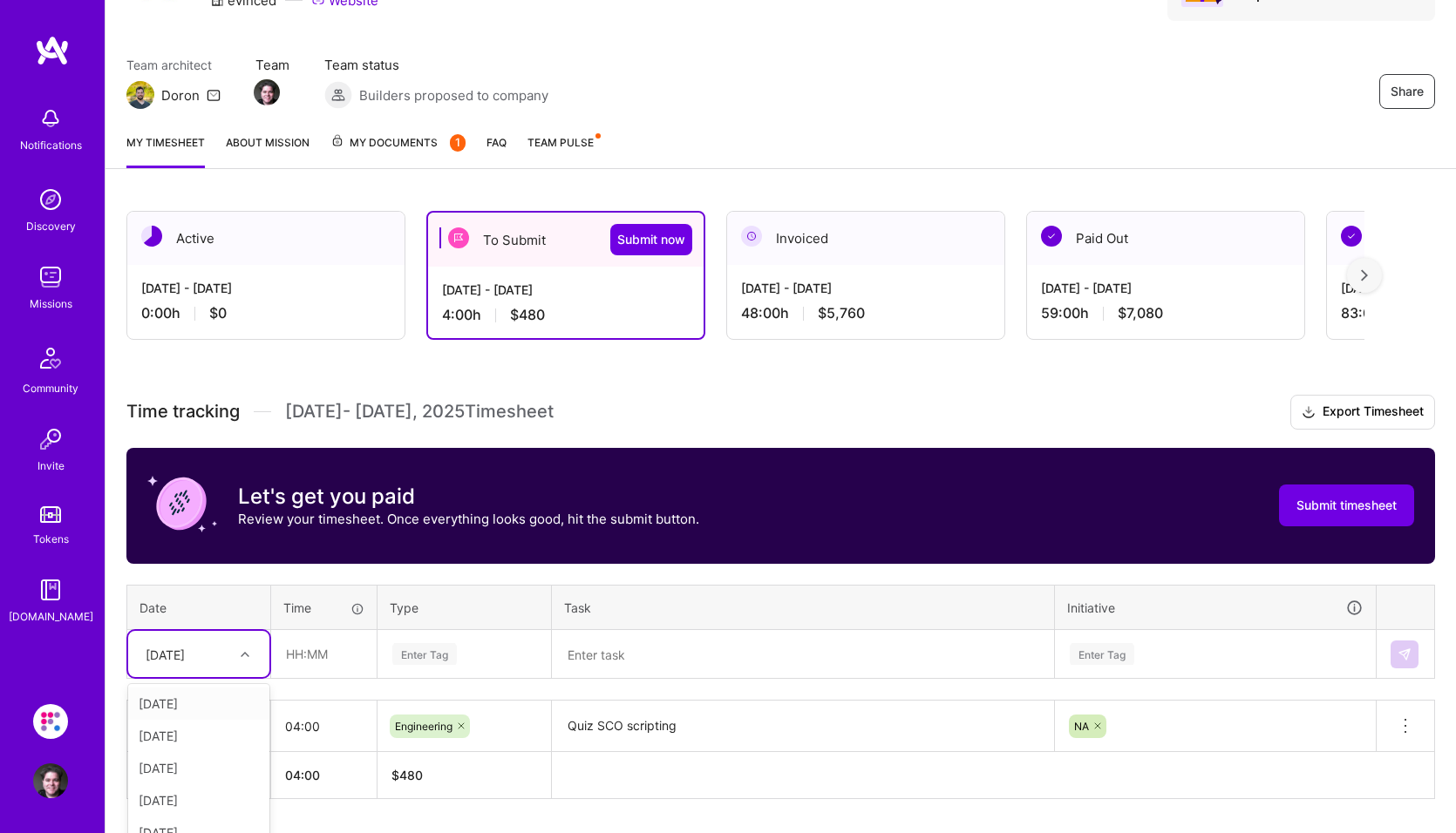
click at [241, 655] on div "option Tue, Sep 2, selected. option Mon, Sep 1 focused, 1 of 15. 14 results ava…" at bounding box center [199, 654] width 142 height 46
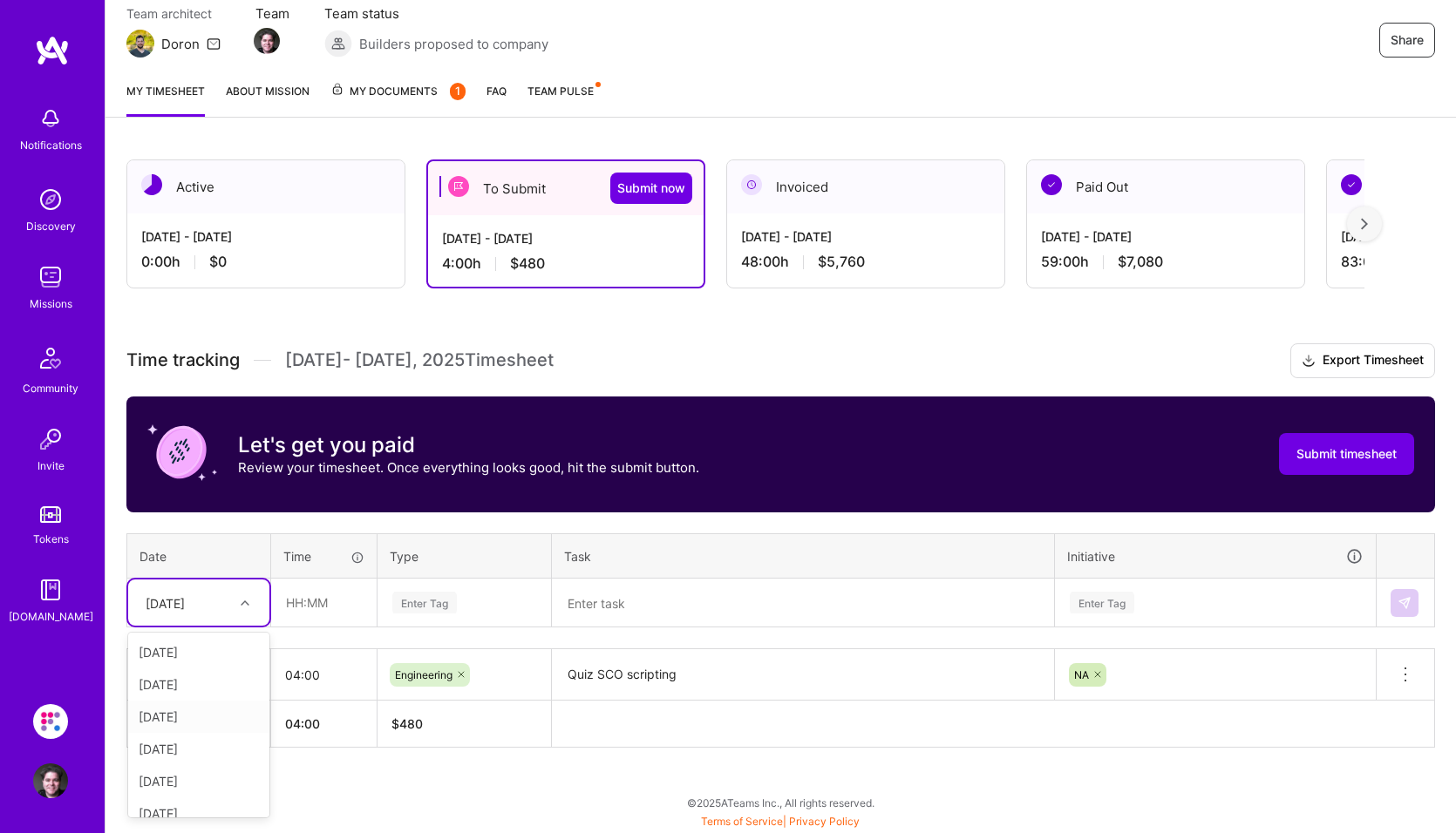
click at [197, 712] on div "Thu, Sep 4" at bounding box center [199, 717] width 142 height 32
click at [313, 601] on input "text" at bounding box center [324, 603] width 103 height 46
type input "04:00"
click at [429, 606] on div "Enter Tag" at bounding box center [425, 602] width 65 height 27
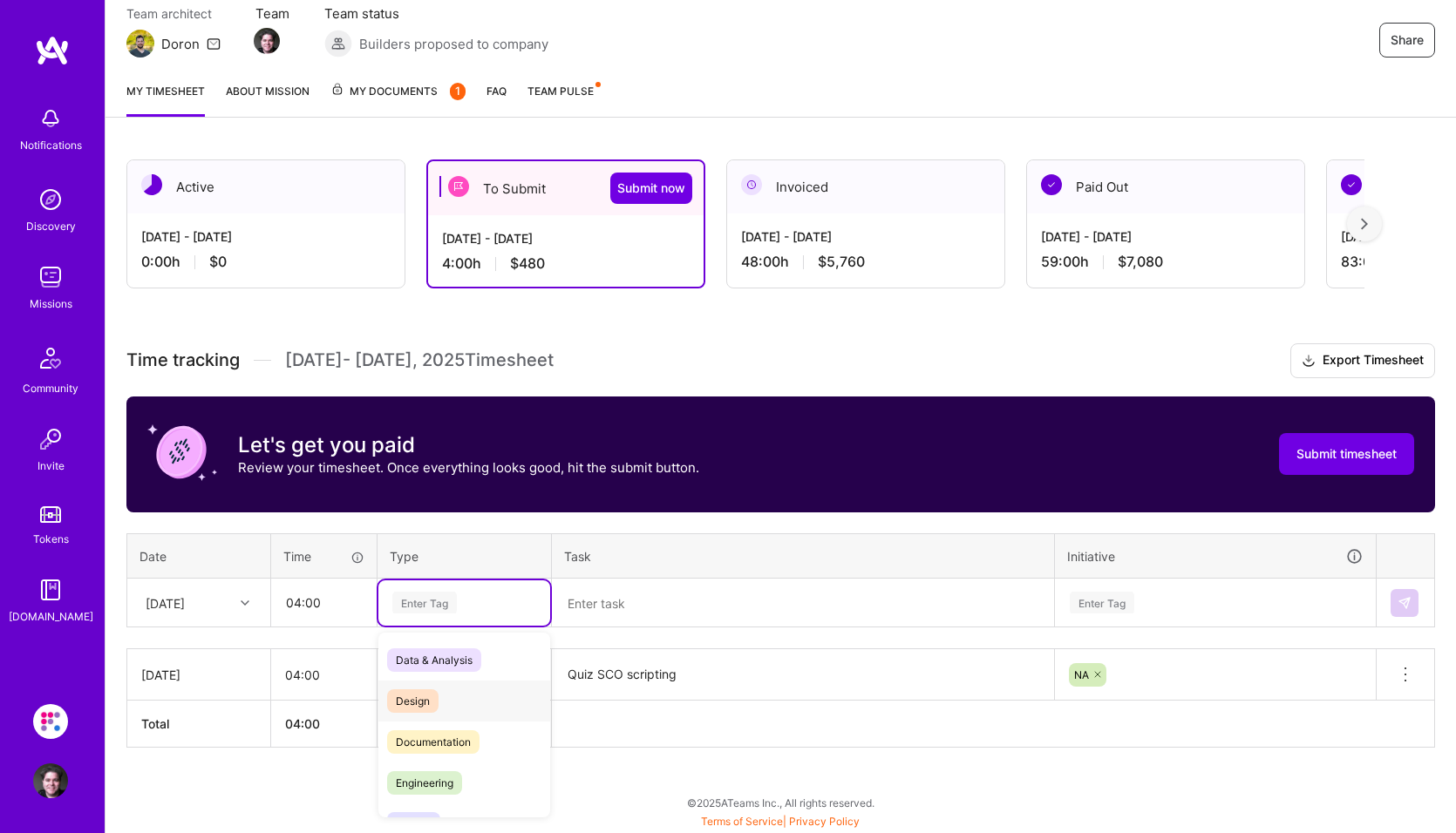
scroll to position [88, 0]
click at [423, 699] on span "Engineering" at bounding box center [425, 696] width 75 height 24
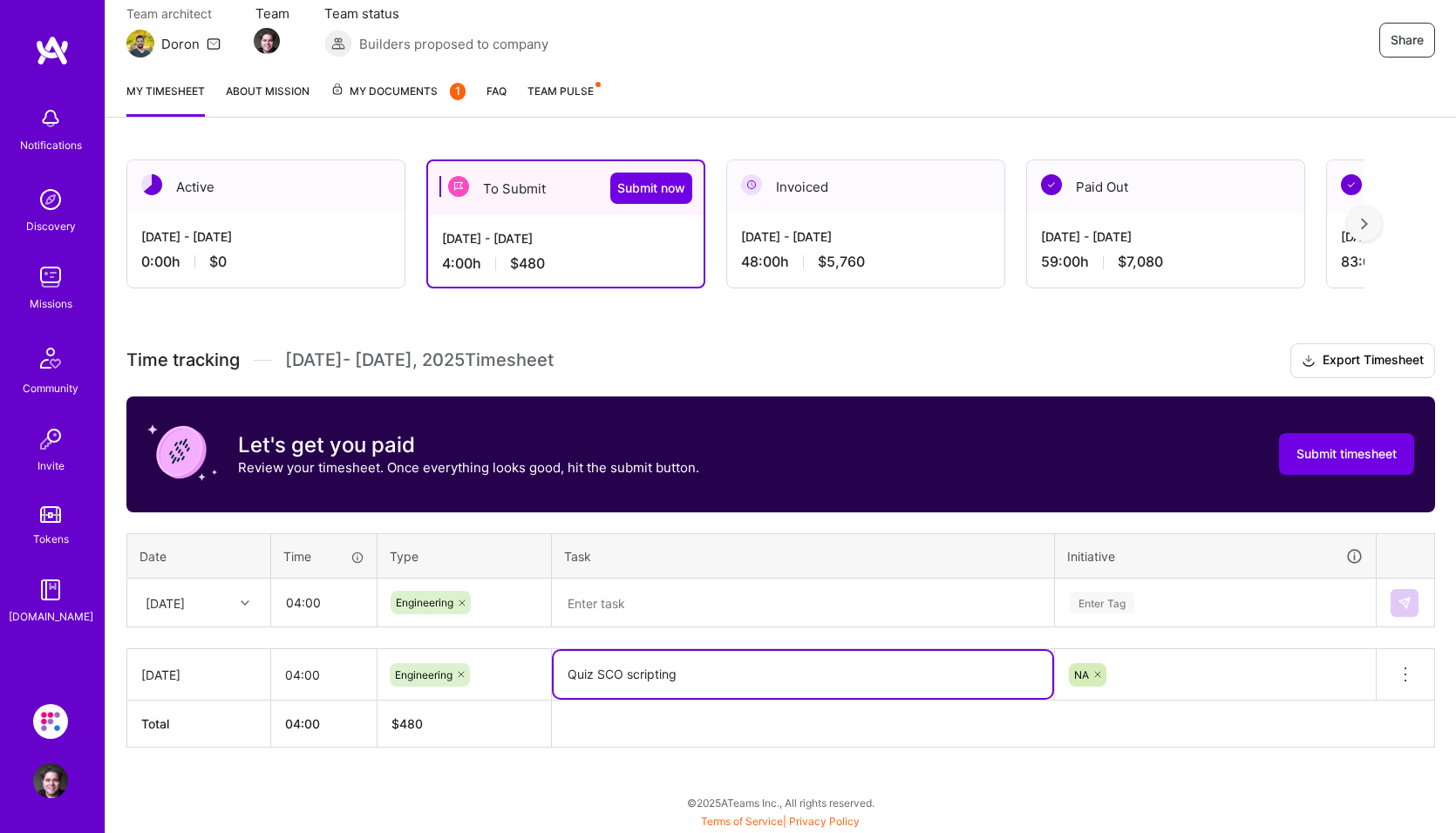
drag, startPoint x: 700, startPoint y: 676, endPoint x: 536, endPoint y: 677, distance: 164.0
click at [536, 677] on tr "Tue, Sep 2 04:00 Engineering Quiz SCO scripting NA Delete row" at bounding box center [781, 675] width 1308 height 51
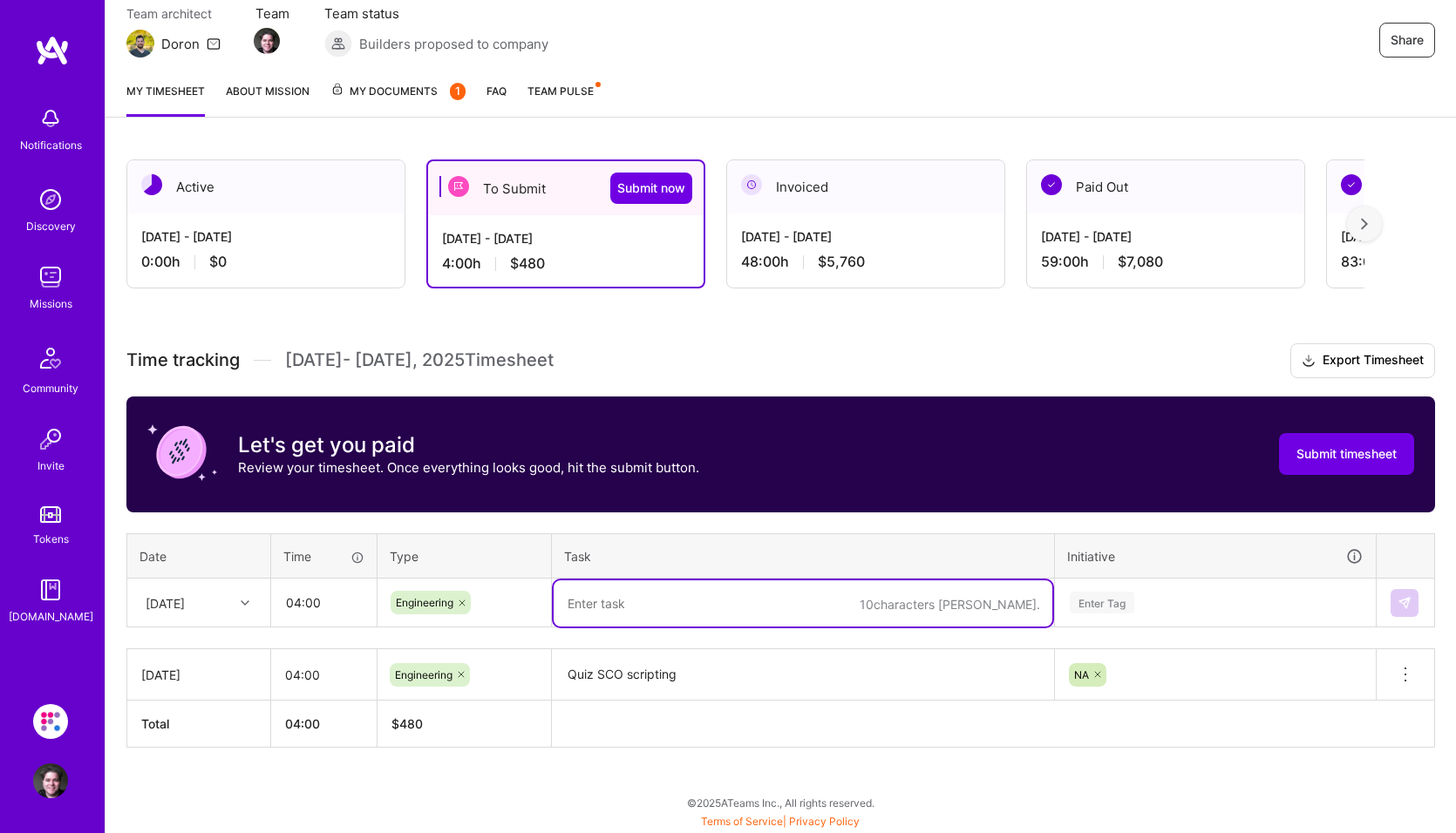
click at [617, 606] on textarea at bounding box center [803, 603] width 499 height 46
paste textarea "Quiz SCO scripting"
type textarea "Quiz SCO scripting"
click at [837, 607] on div "Enter Tag" at bounding box center [1101, 602] width 65 height 27
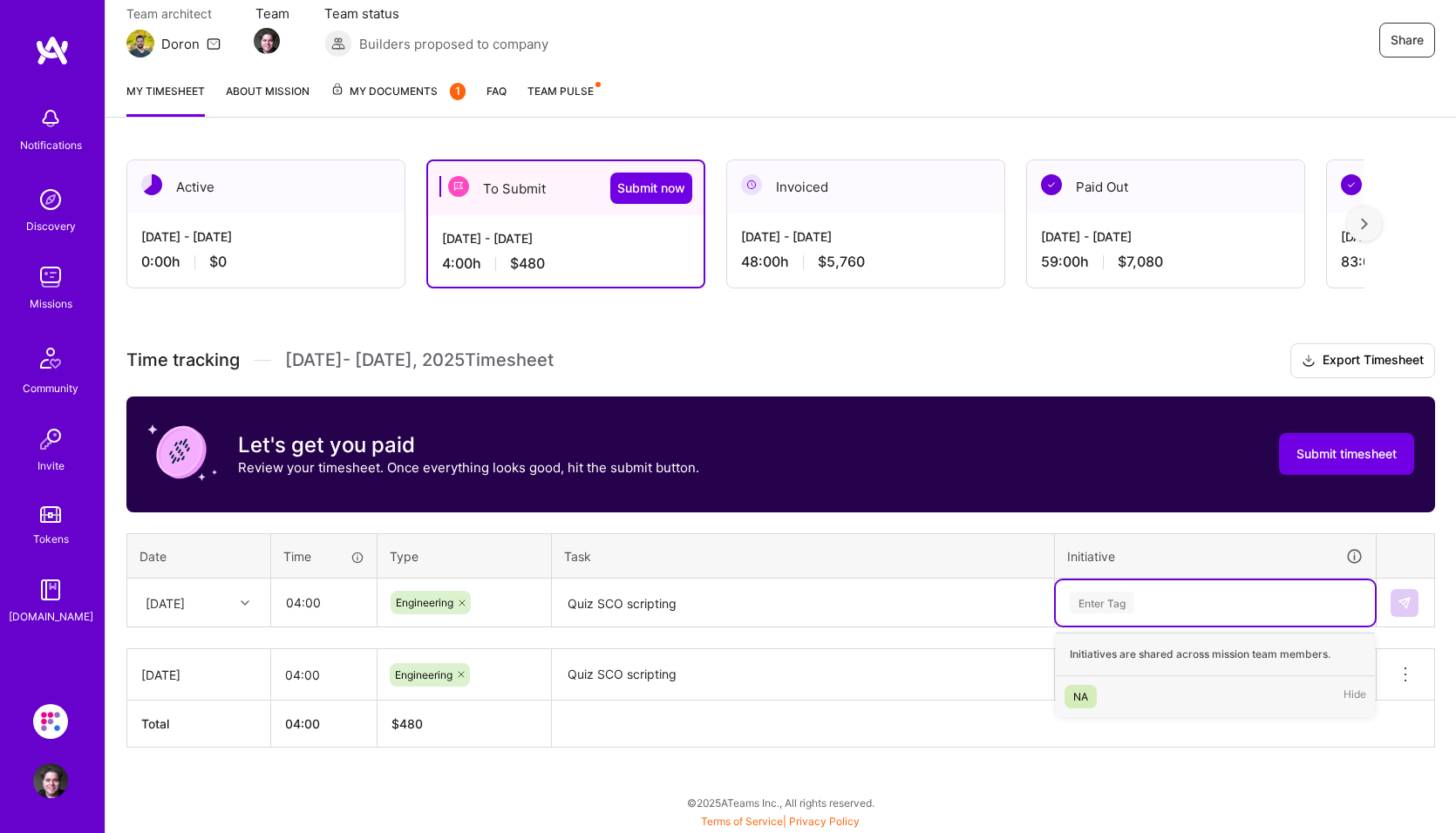
click at [837, 692] on div "NA" at bounding box center [1080, 697] width 15 height 19
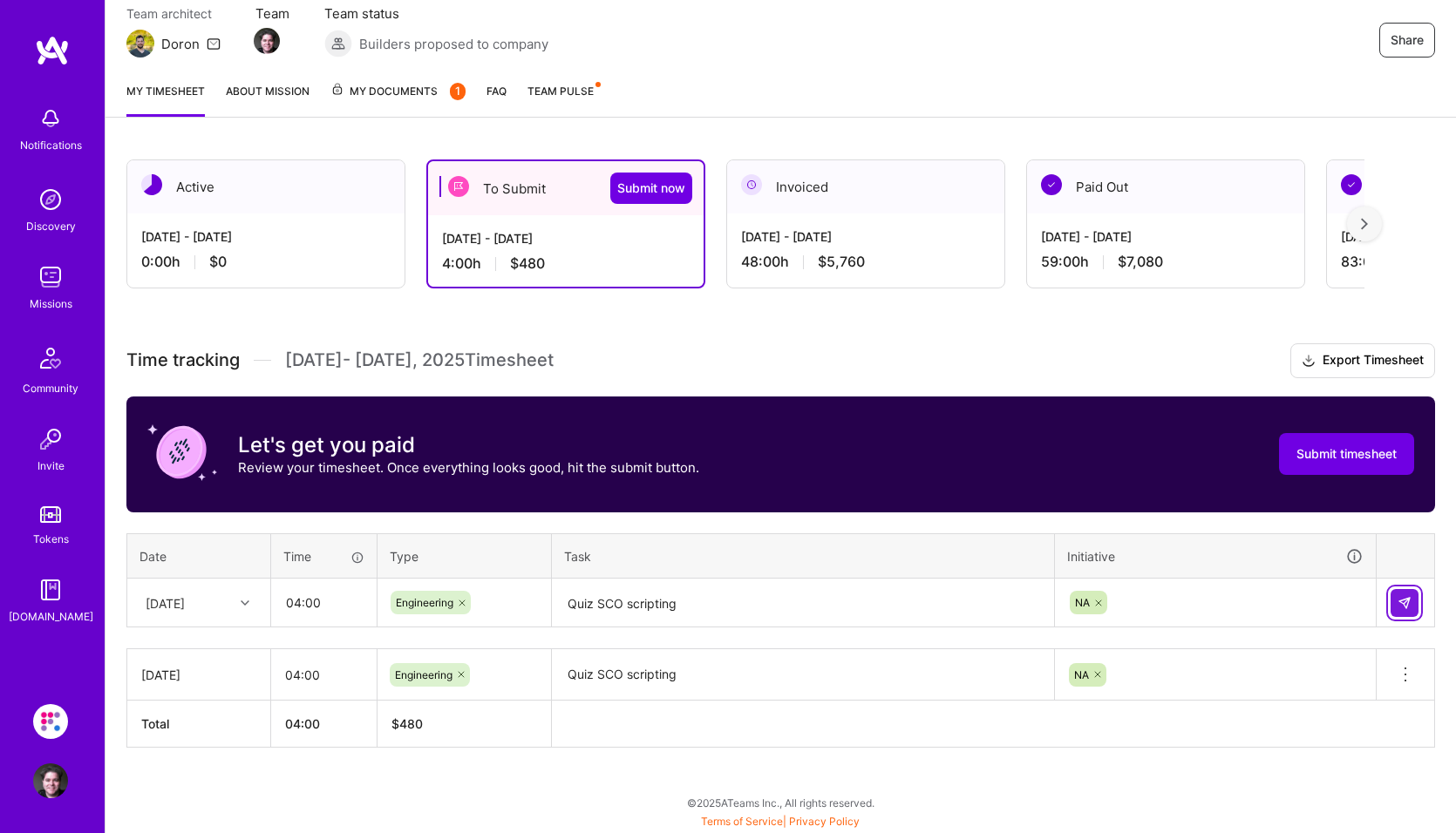
click at [837, 600] on img at bounding box center [1405, 603] width 14 height 14
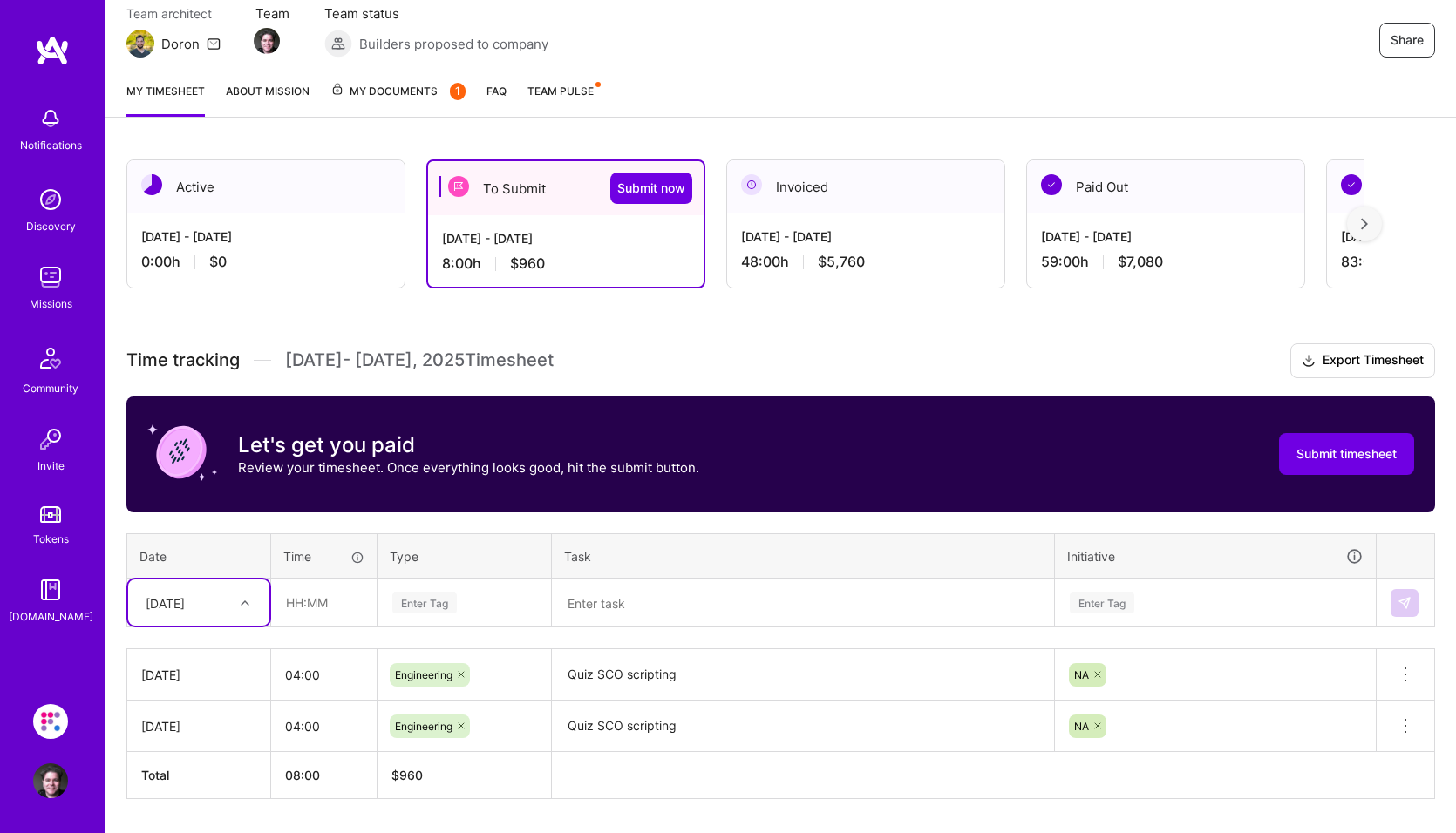
click at [226, 597] on div "option Thu, Sep 4, selected. Select is focused ,type to refine list, press Down…" at bounding box center [199, 603] width 142 height 46
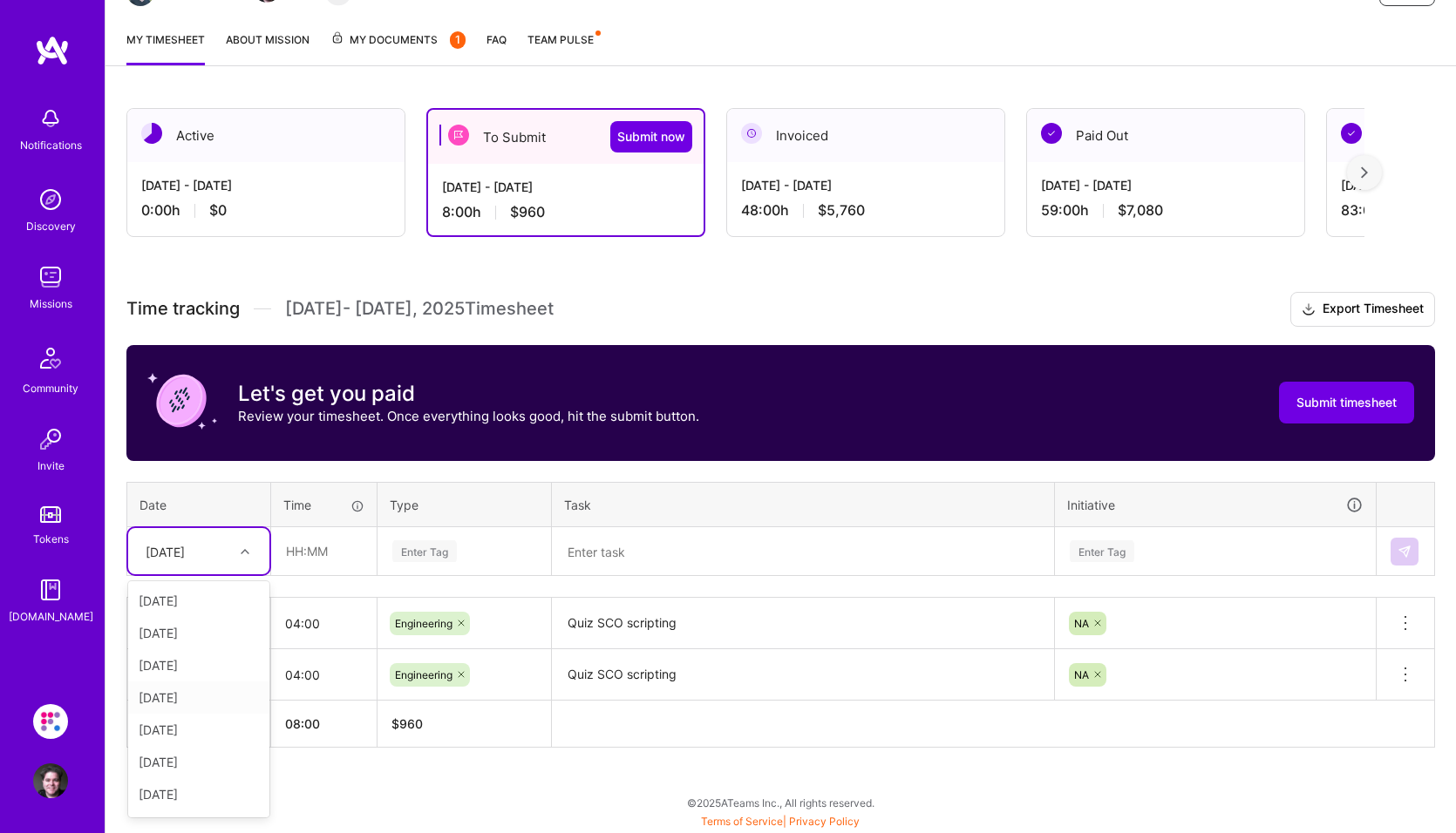
click at [182, 701] on div "Fri, Sep 5" at bounding box center [199, 698] width 142 height 32
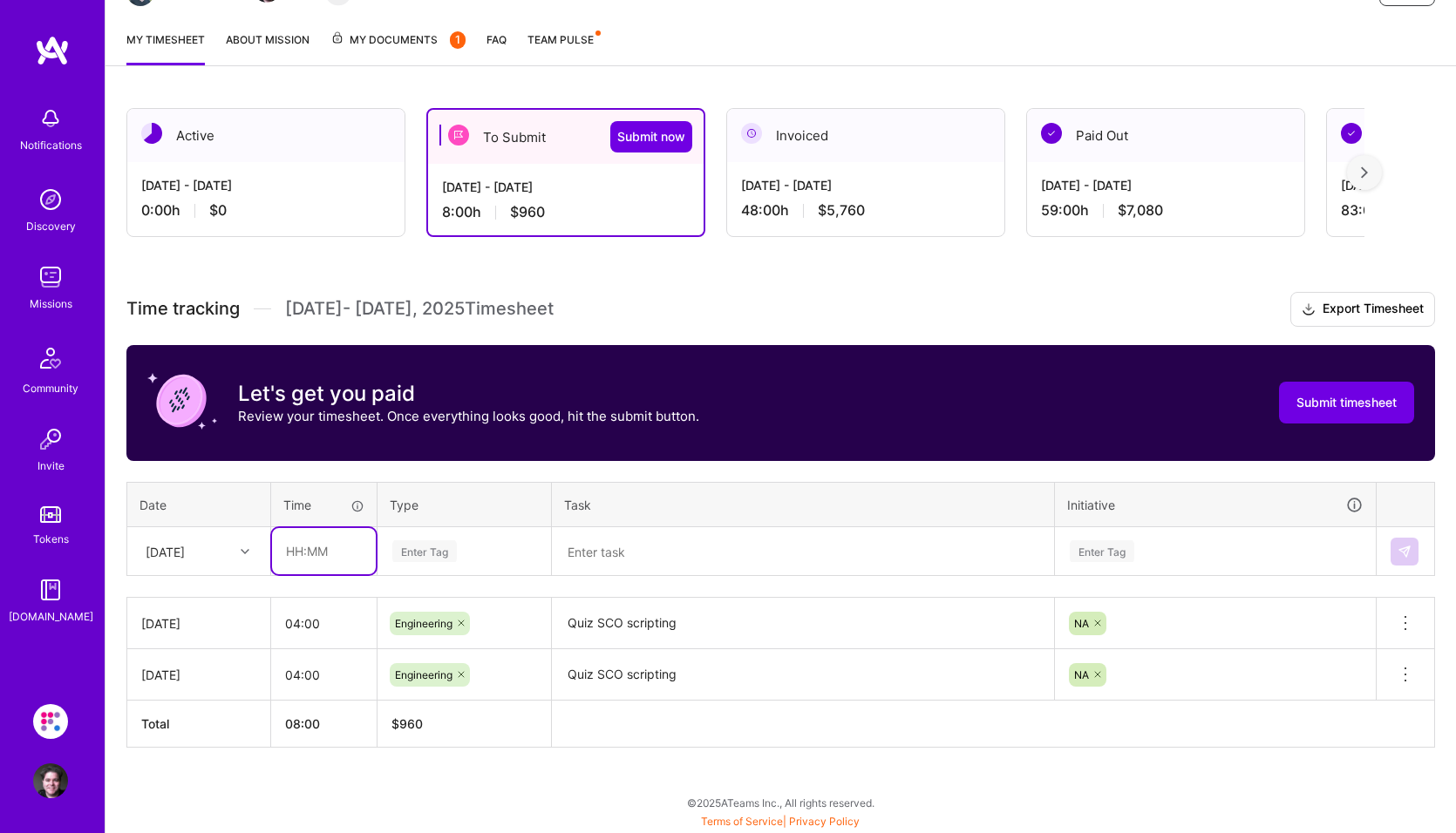
click at [306, 562] on input "text" at bounding box center [324, 551] width 103 height 46
type input "02:00"
click at [429, 554] on div "Enter Tag" at bounding box center [425, 551] width 65 height 27
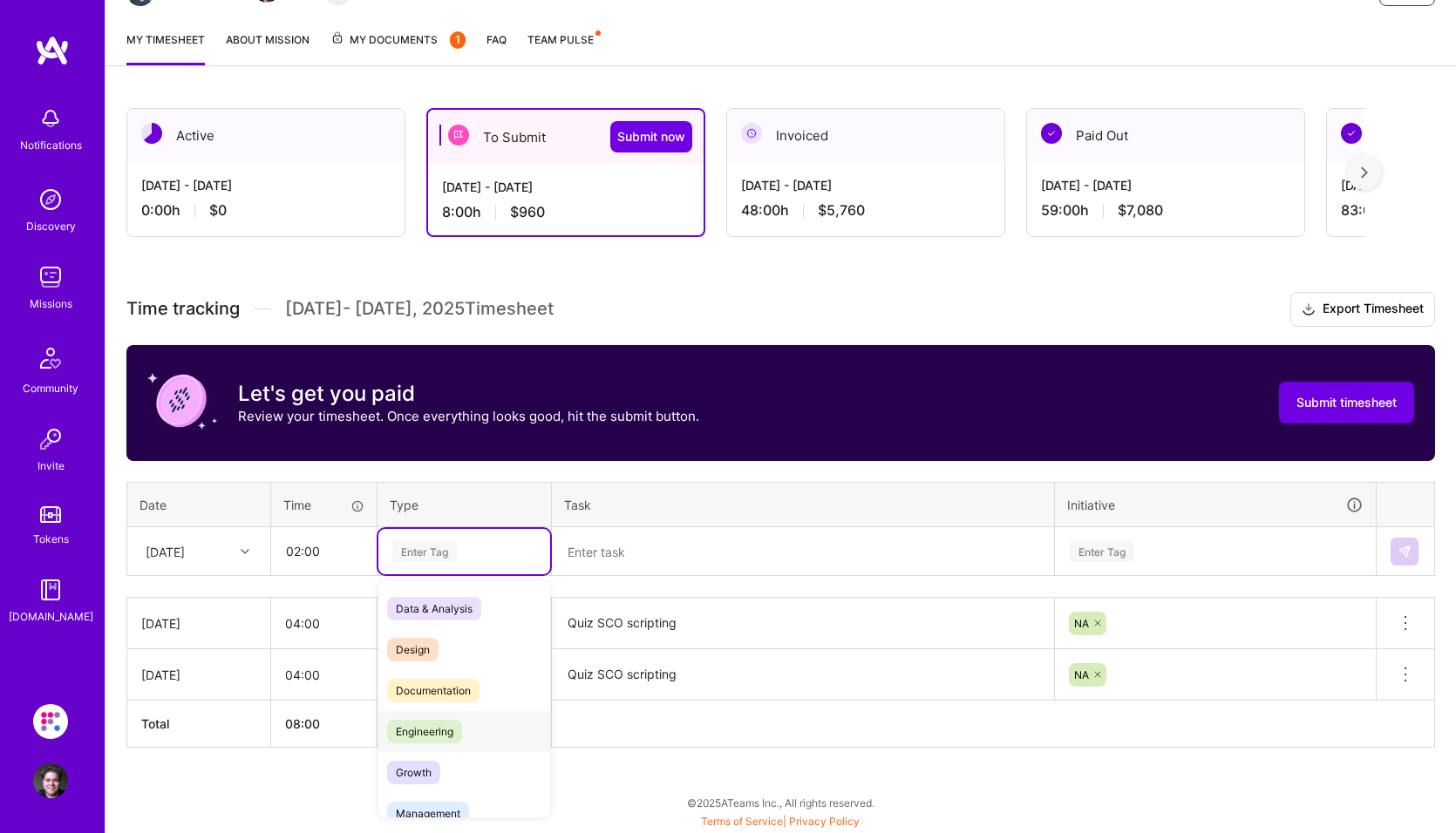
drag, startPoint x: 420, startPoint y: 731, endPoint x: 431, endPoint y: 725, distance: 12.5
click at [420, 732] on span "Engineering" at bounding box center [425, 731] width 75 height 24
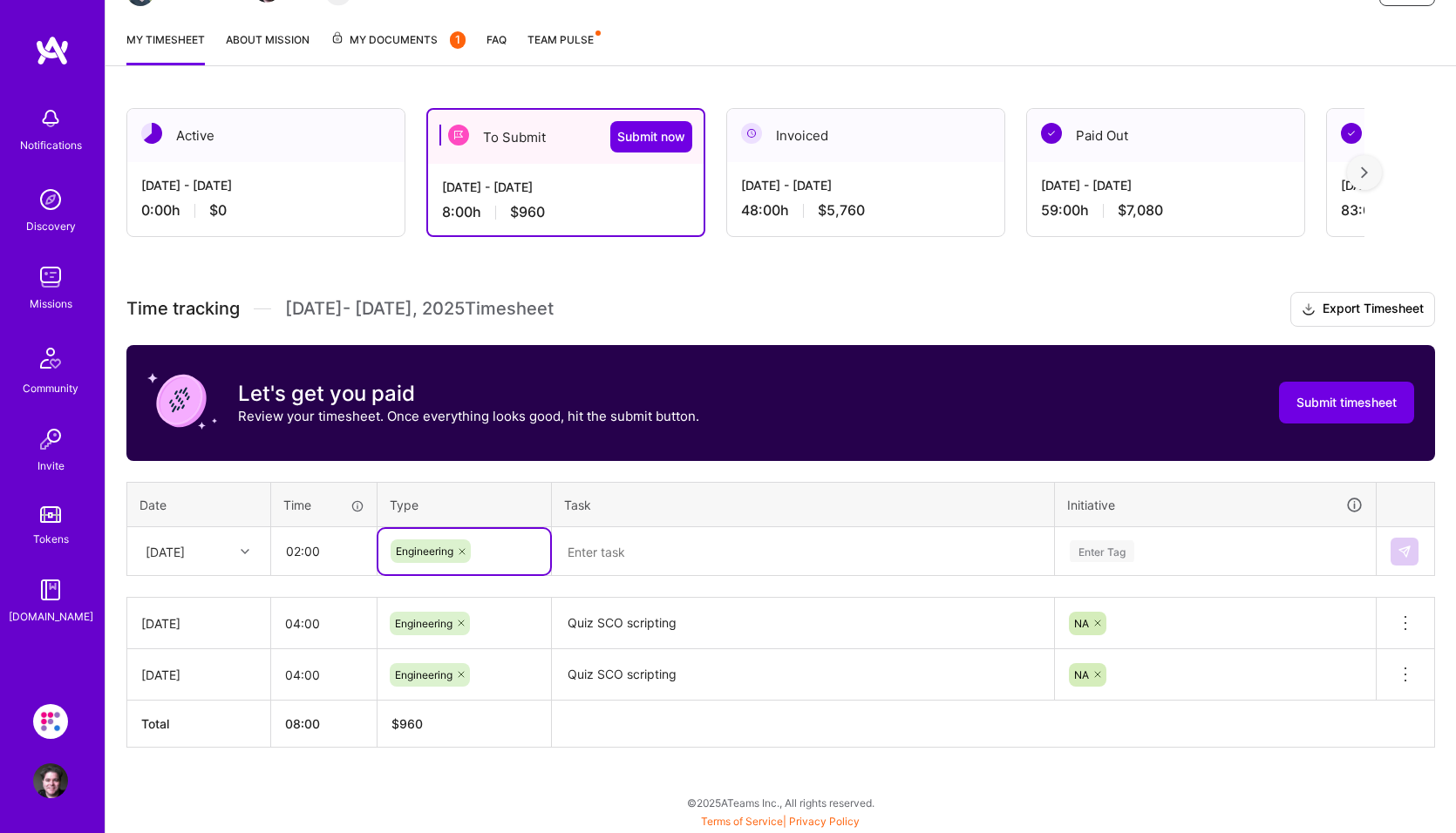
click at [652, 548] on textarea at bounding box center [803, 552] width 499 height 46
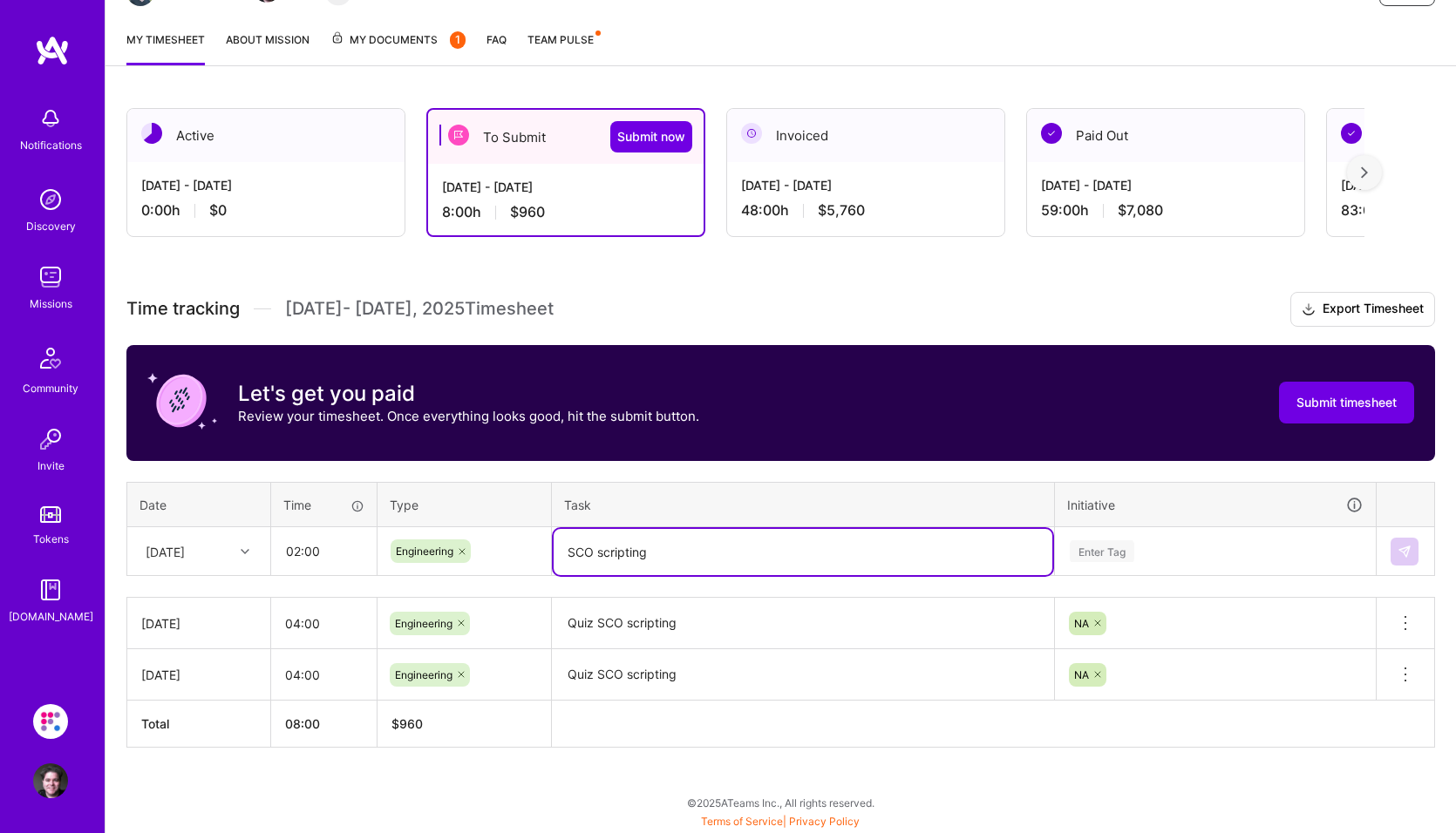
type textarea "SCO scripting"
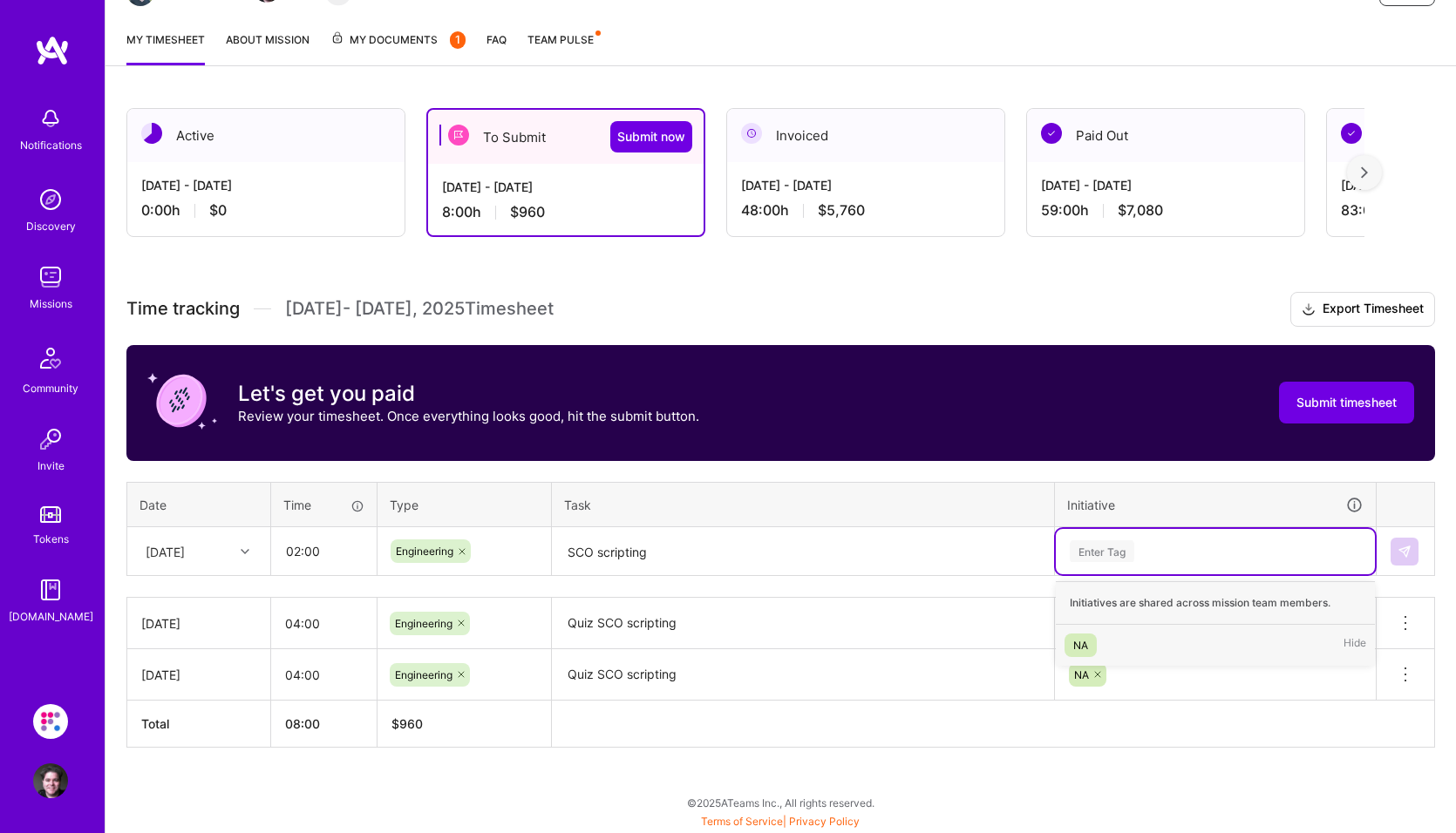
click at [837, 549] on div "Enter Tag" at bounding box center [1101, 551] width 65 height 27
click at [837, 649] on div "NA" at bounding box center [1080, 646] width 15 height 19
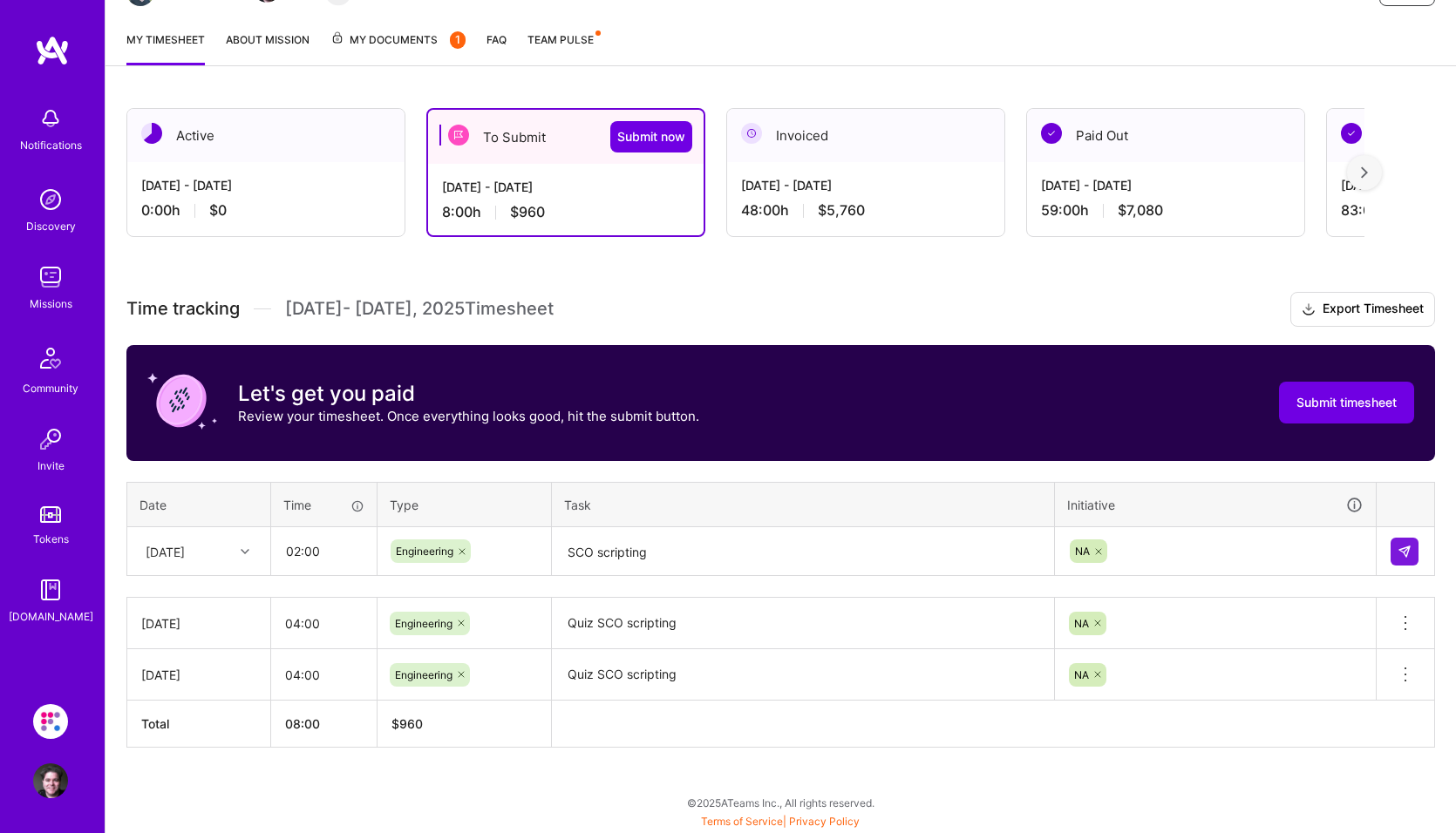
click at [687, 584] on div "Time tracking Sep 1 - Sep 15 , 2025 Timesheet Export Timesheet Let's get you pa…" at bounding box center [781, 520] width 1309 height 456
click at [837, 551] on img at bounding box center [1405, 552] width 14 height 14
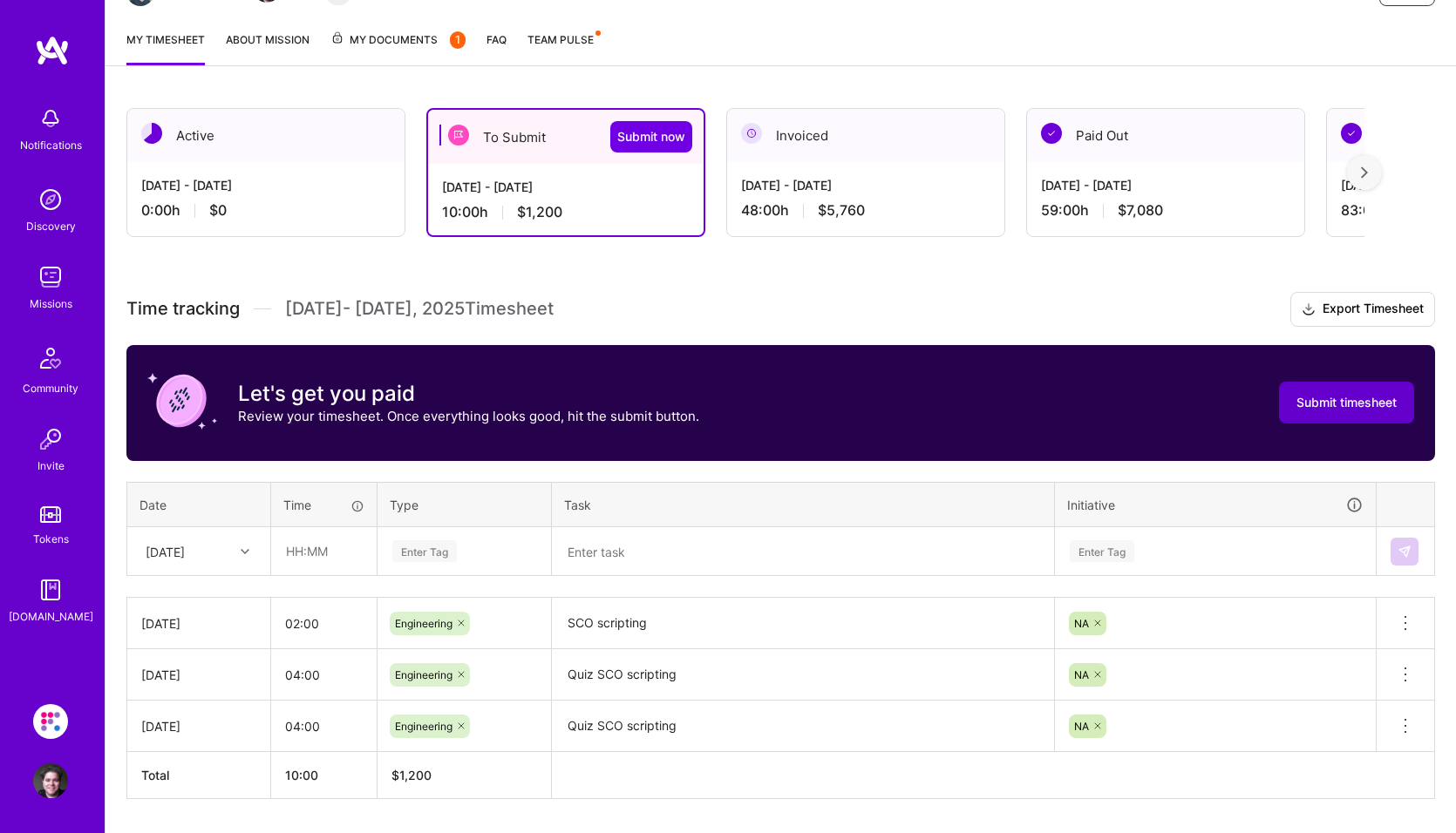
click at [837, 400] on span "Submit timesheet" at bounding box center [1346, 403] width 100 height 18
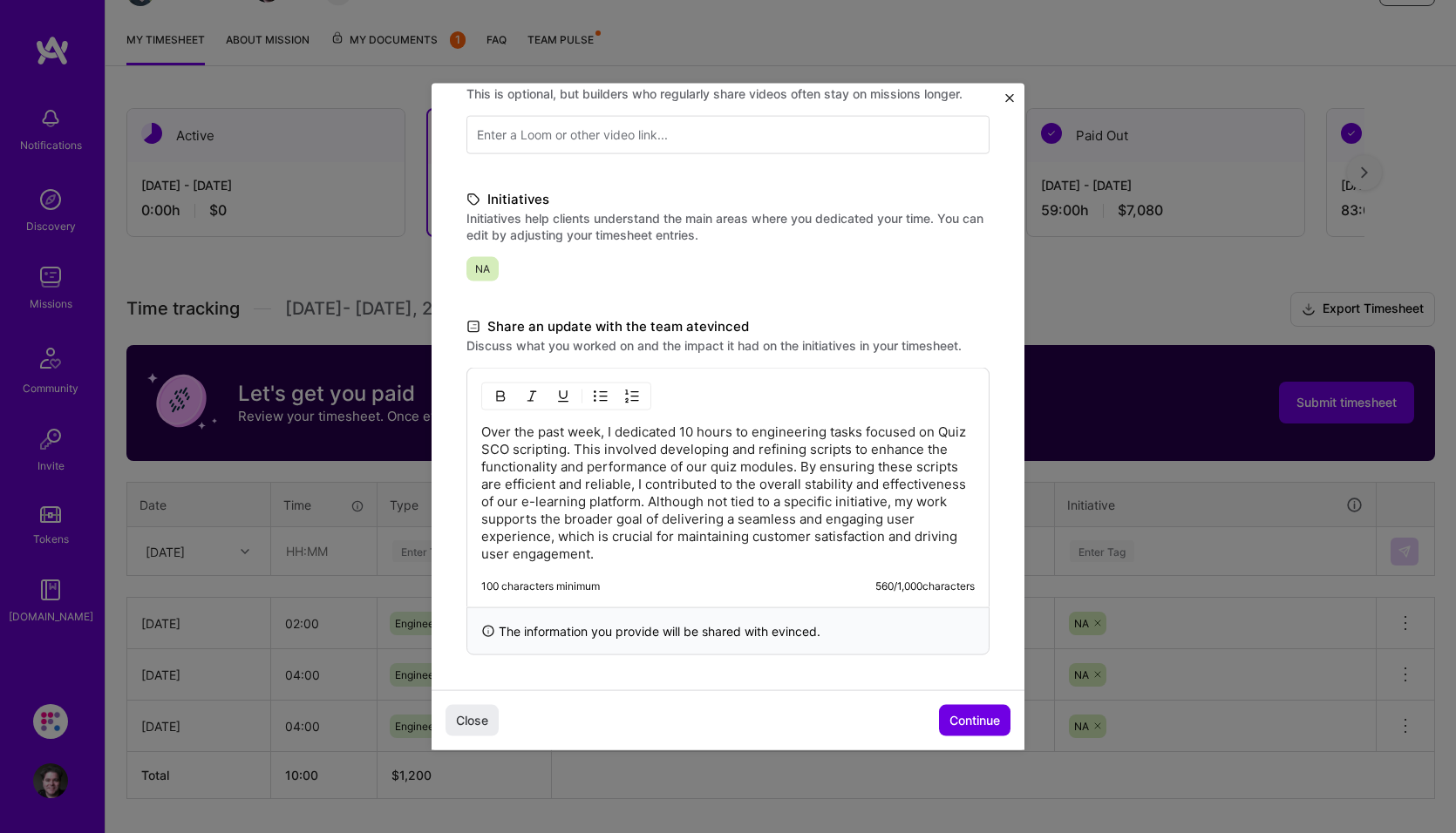
scroll to position [311, 0]
click at [737, 431] on p "Over the past week, I dedicated 10 hours to engineering tasks focused on Quiz S…" at bounding box center [728, 493] width 494 height 140
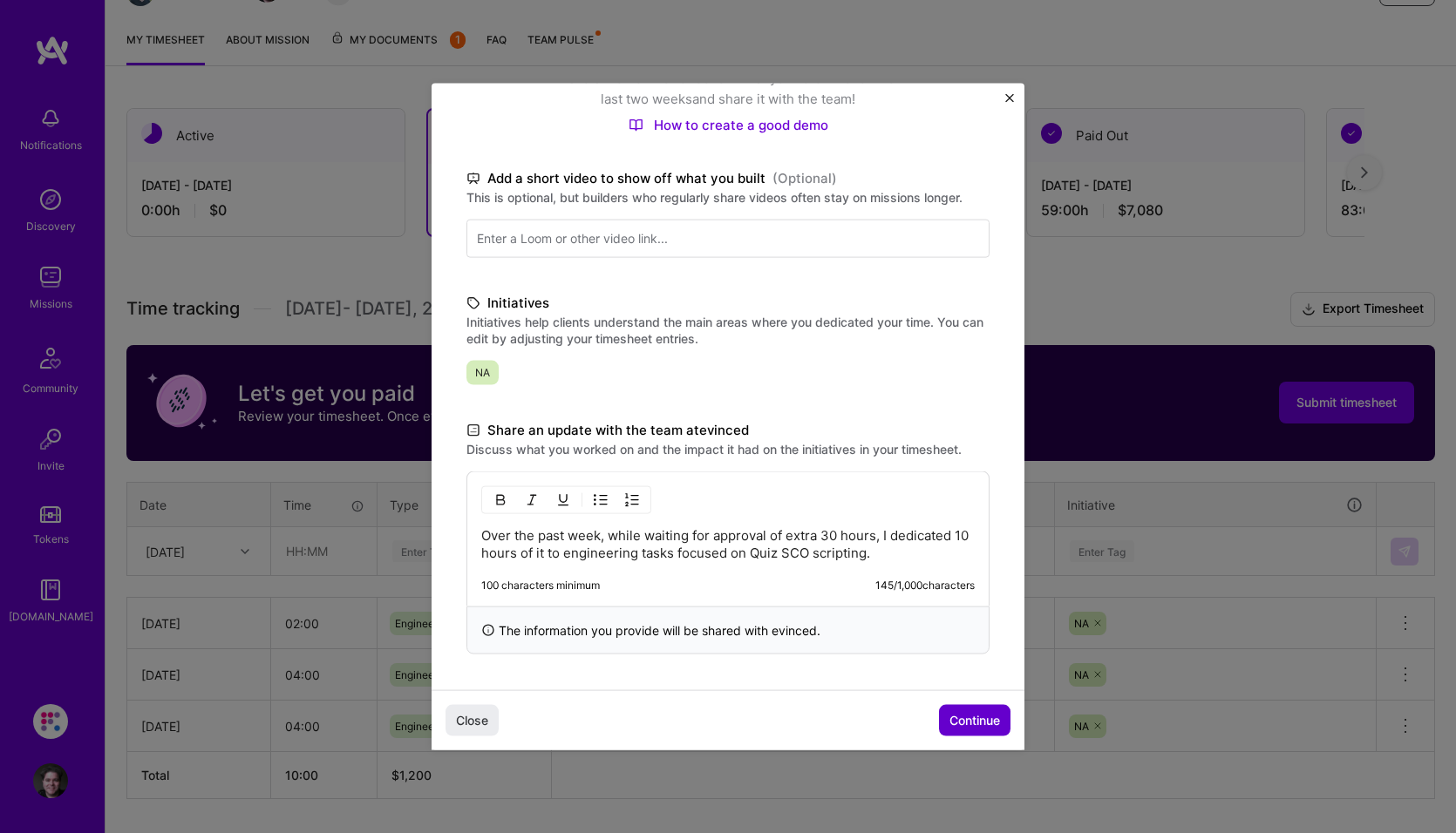
click at [837, 715] on span "Continue" at bounding box center [974, 720] width 50 height 18
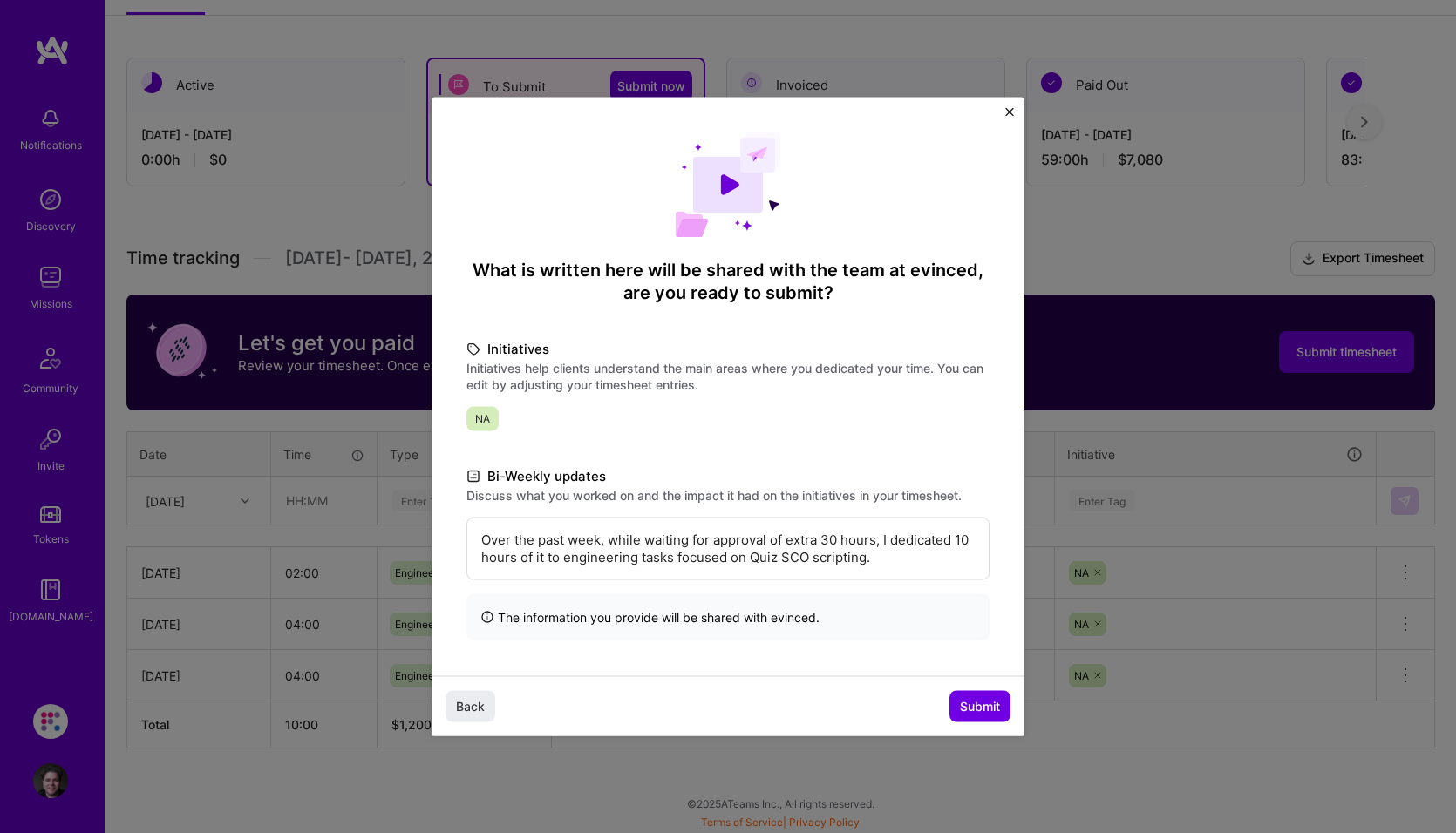
scroll to position [264, 0]
click at [837, 706] on span "Submit" at bounding box center [979, 707] width 40 height 18
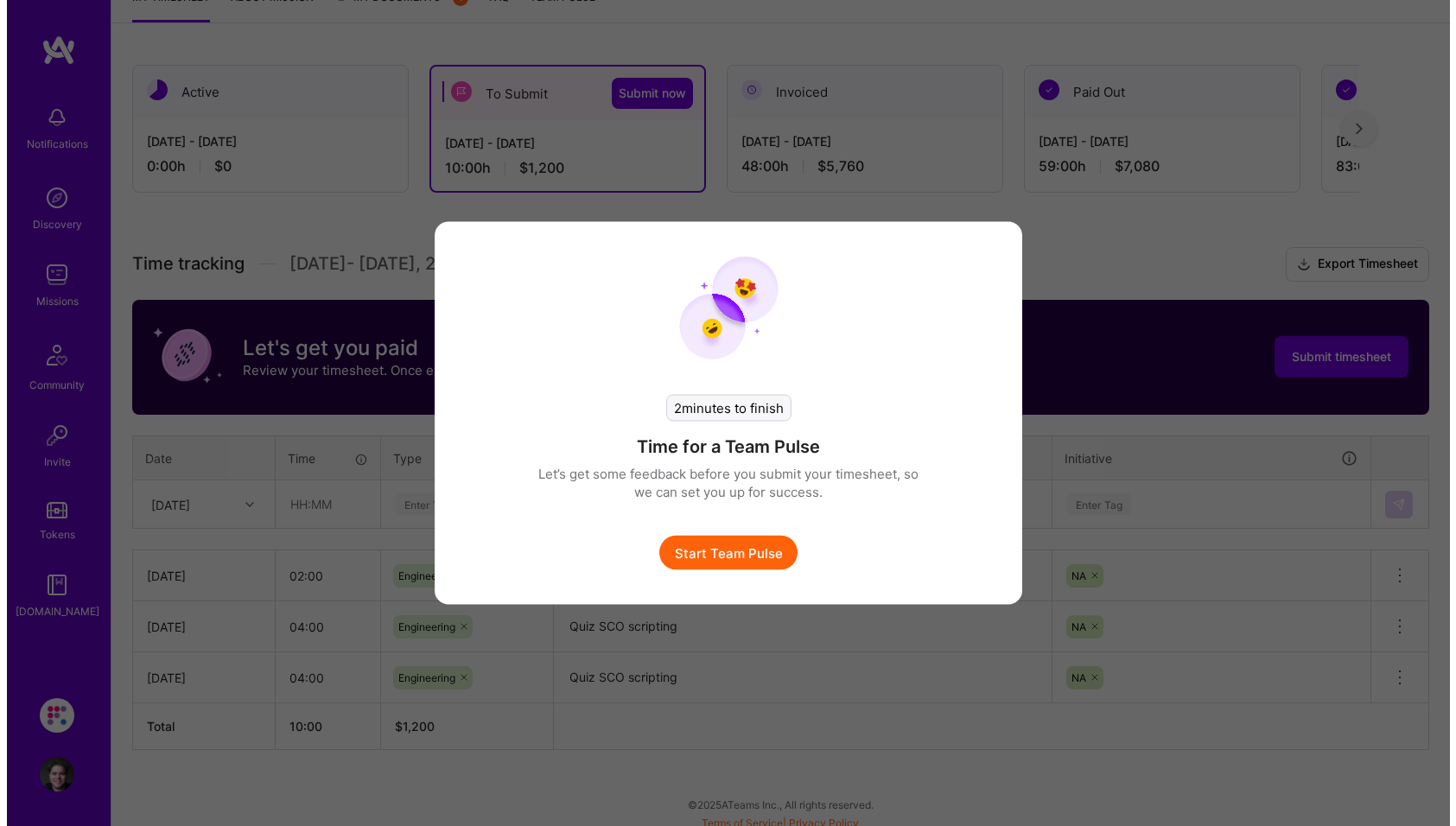
scroll to position [253, 0]
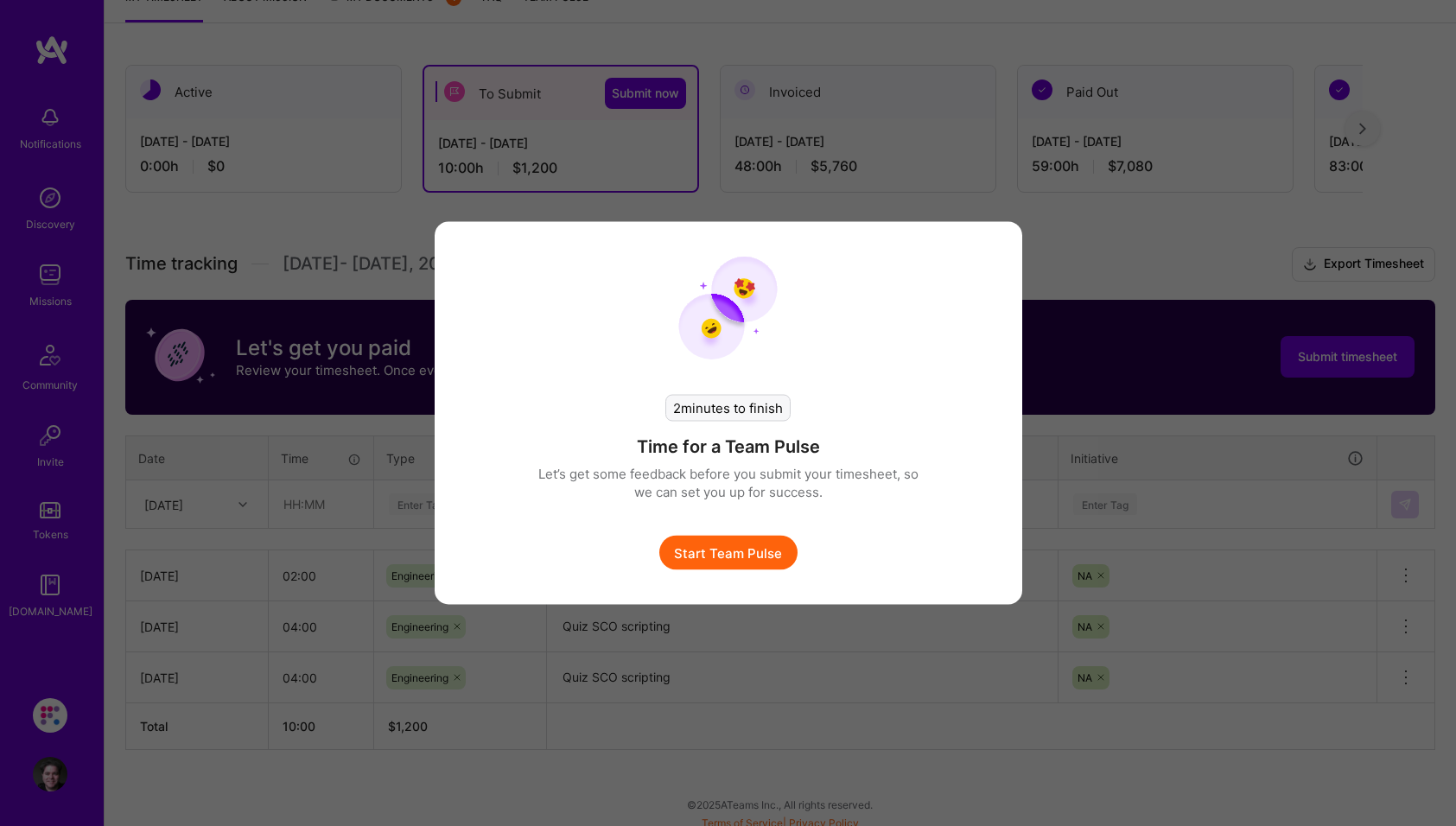
click at [744, 559] on button "Start Team Pulse" at bounding box center [728, 552] width 138 height 34
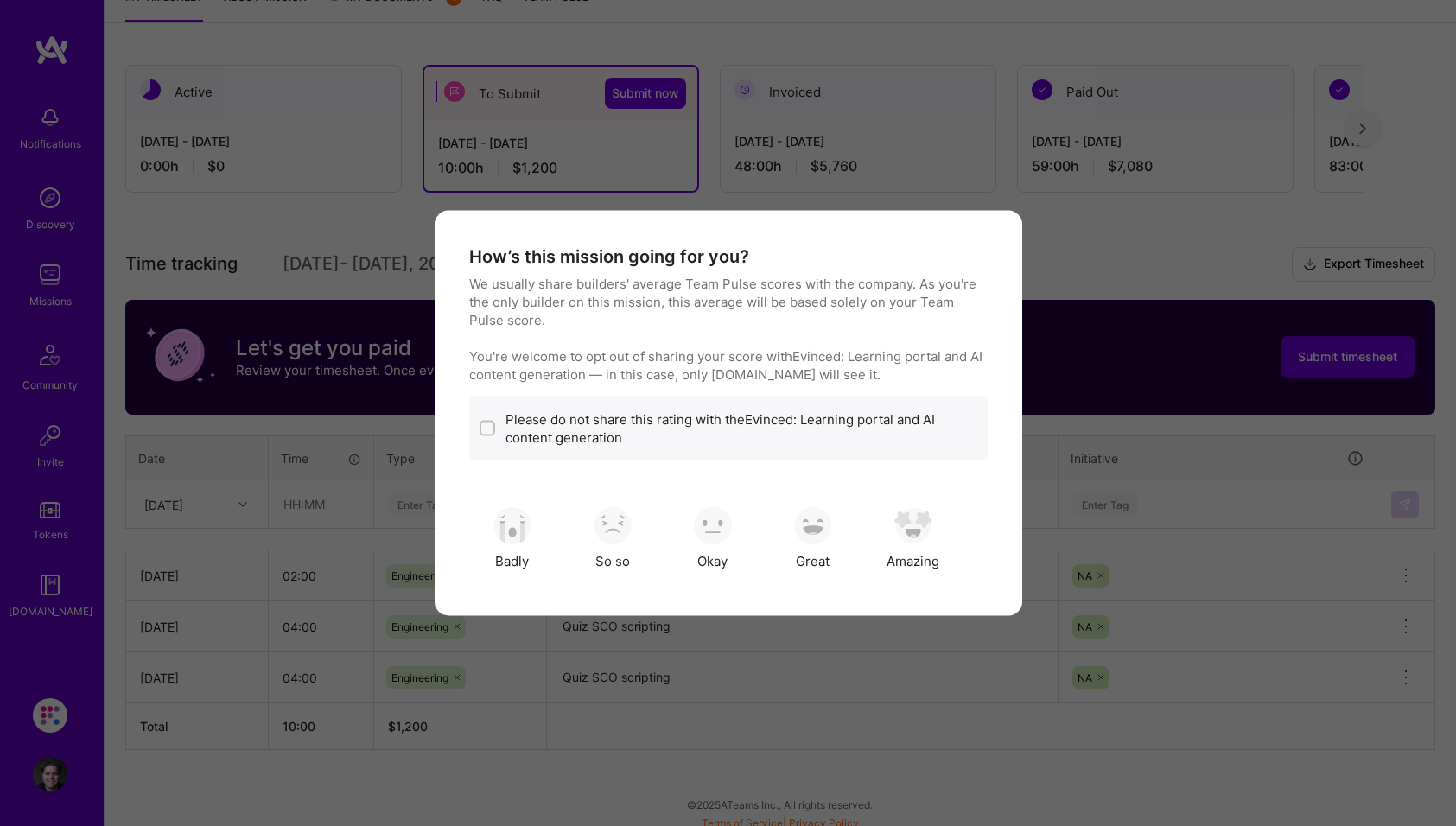
click at [487, 421] on div "modal" at bounding box center [487, 429] width 16 height 16
click at [487, 424] on input "modal" at bounding box center [489, 430] width 12 height 12
checkbox input "true"
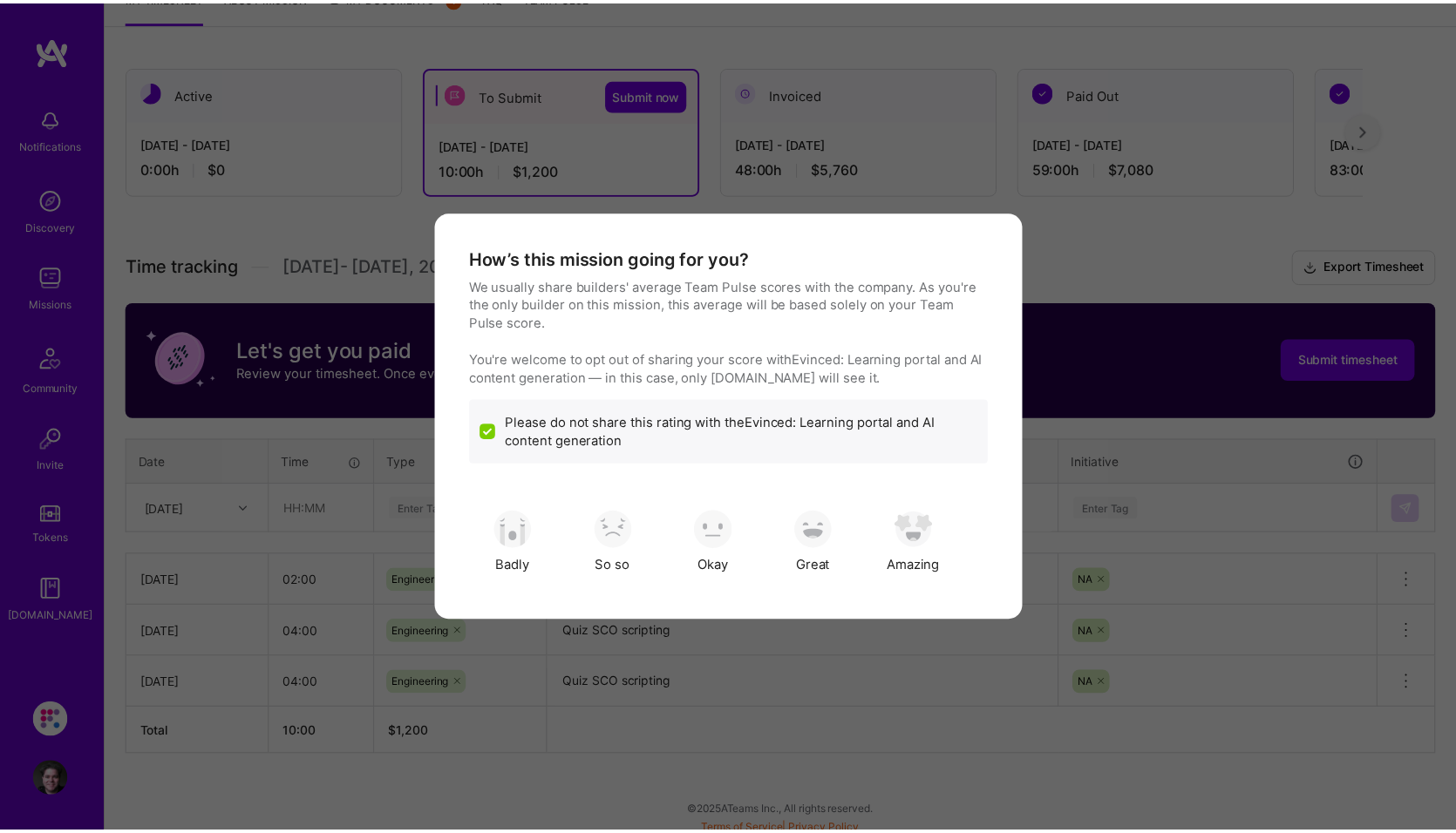
scroll to position [0, 0]
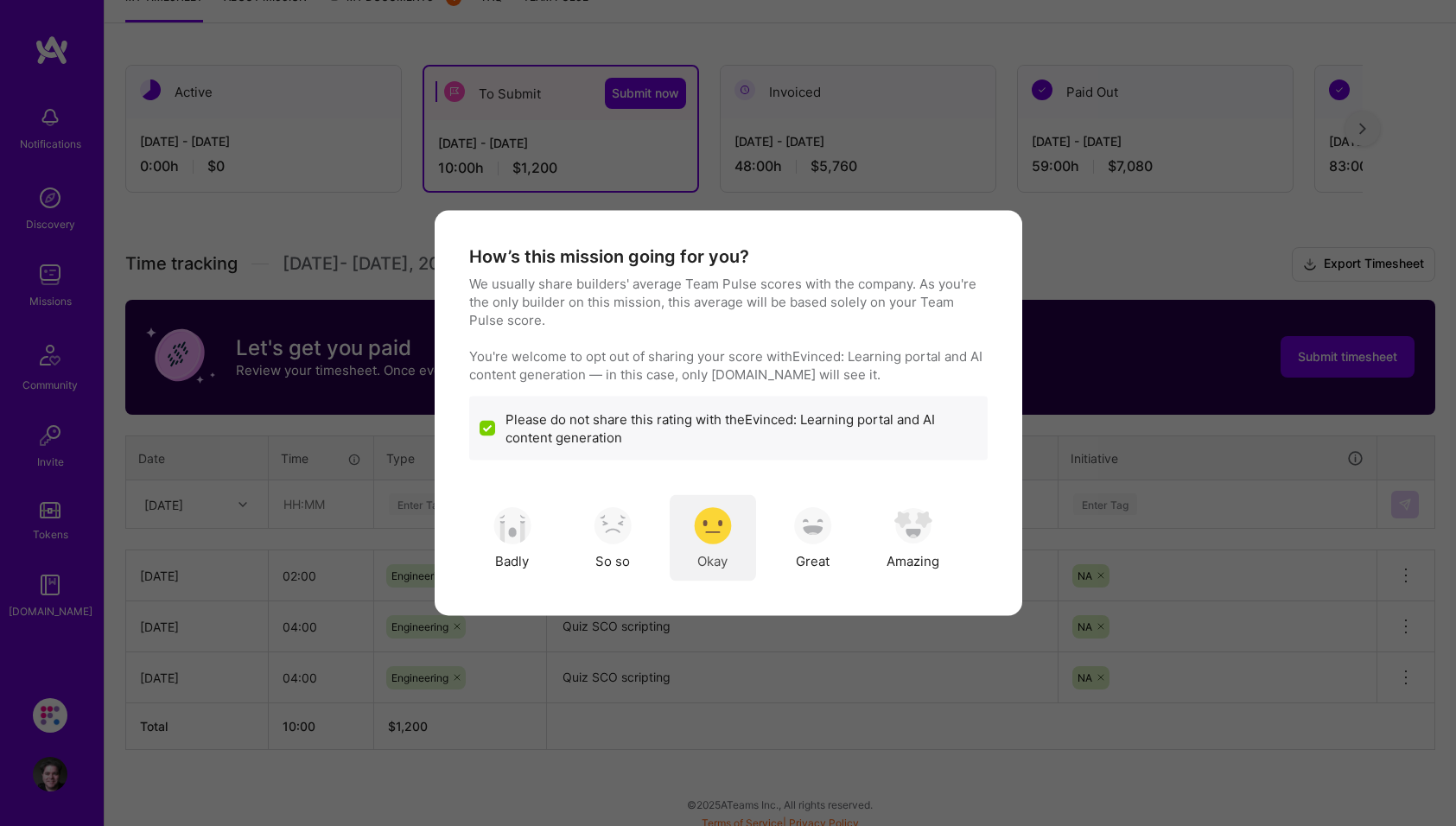
click at [721, 530] on img "modal" at bounding box center [713, 525] width 38 height 38
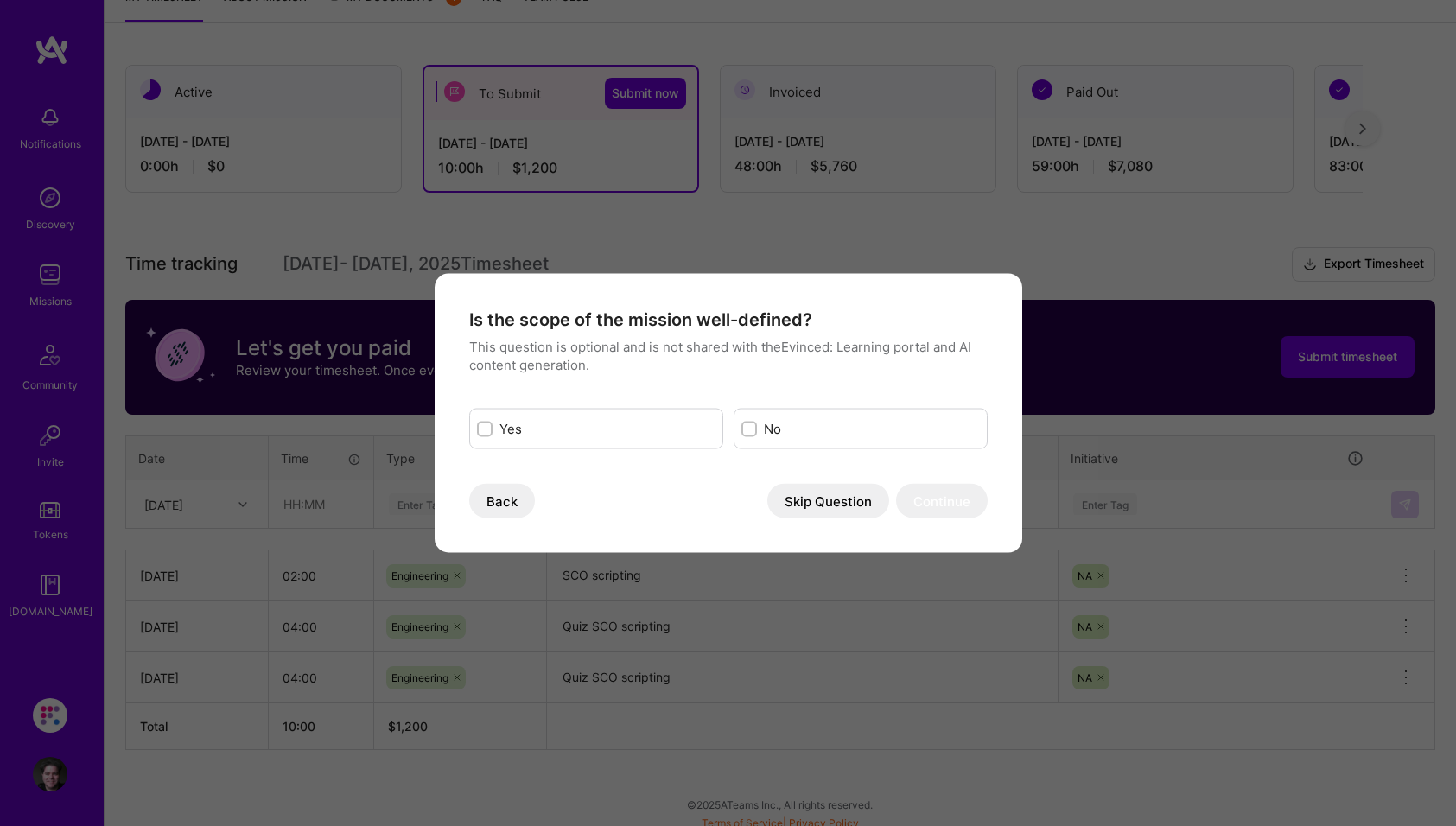
click at [829, 512] on button "Skip Question" at bounding box center [827, 501] width 122 height 34
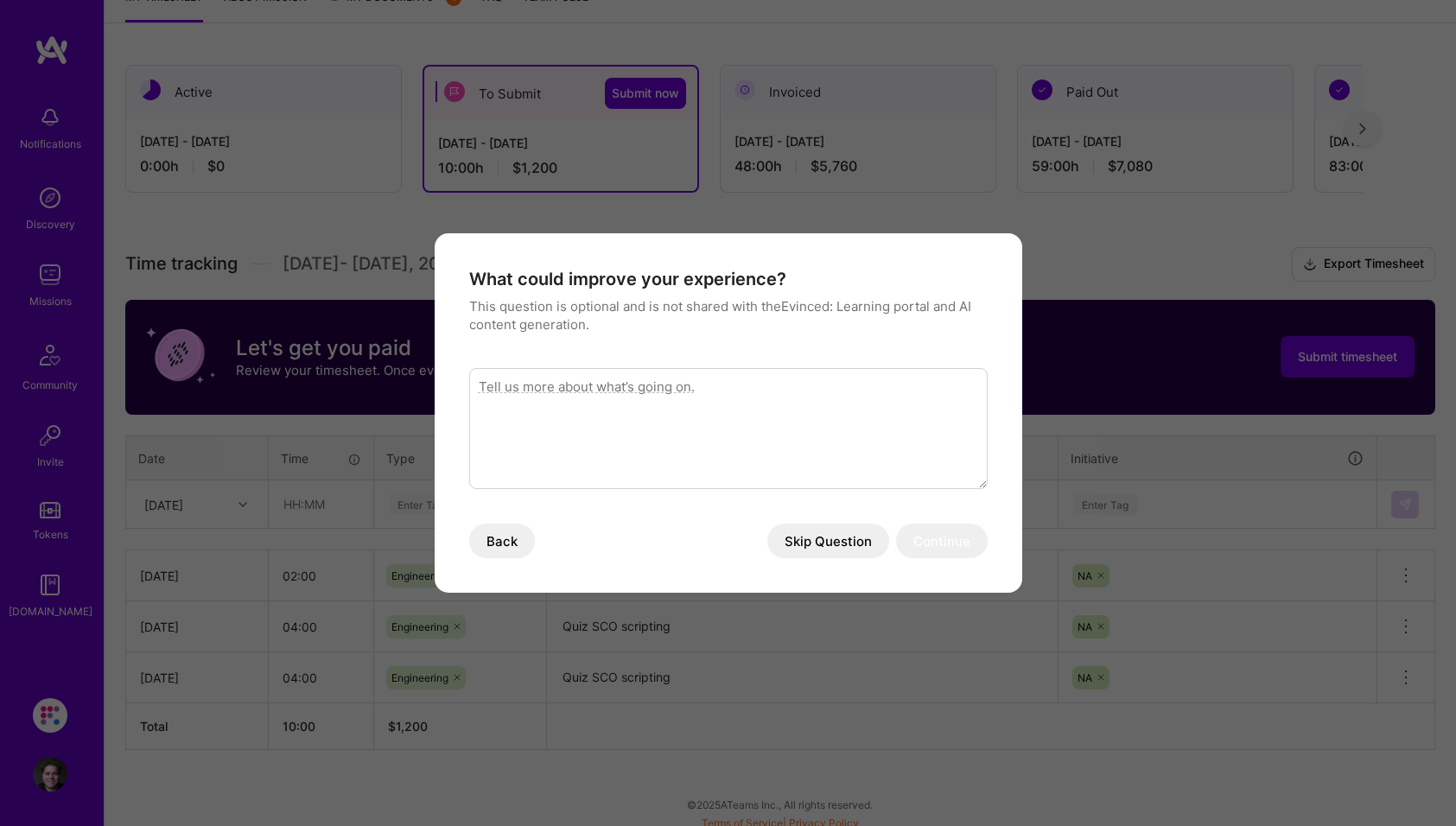
click at [607, 395] on textarea "modal" at bounding box center [728, 429] width 518 height 121
type textarea "Being set up for the next mission"
click at [829, 537] on button "Continue" at bounding box center [941, 540] width 91 height 34
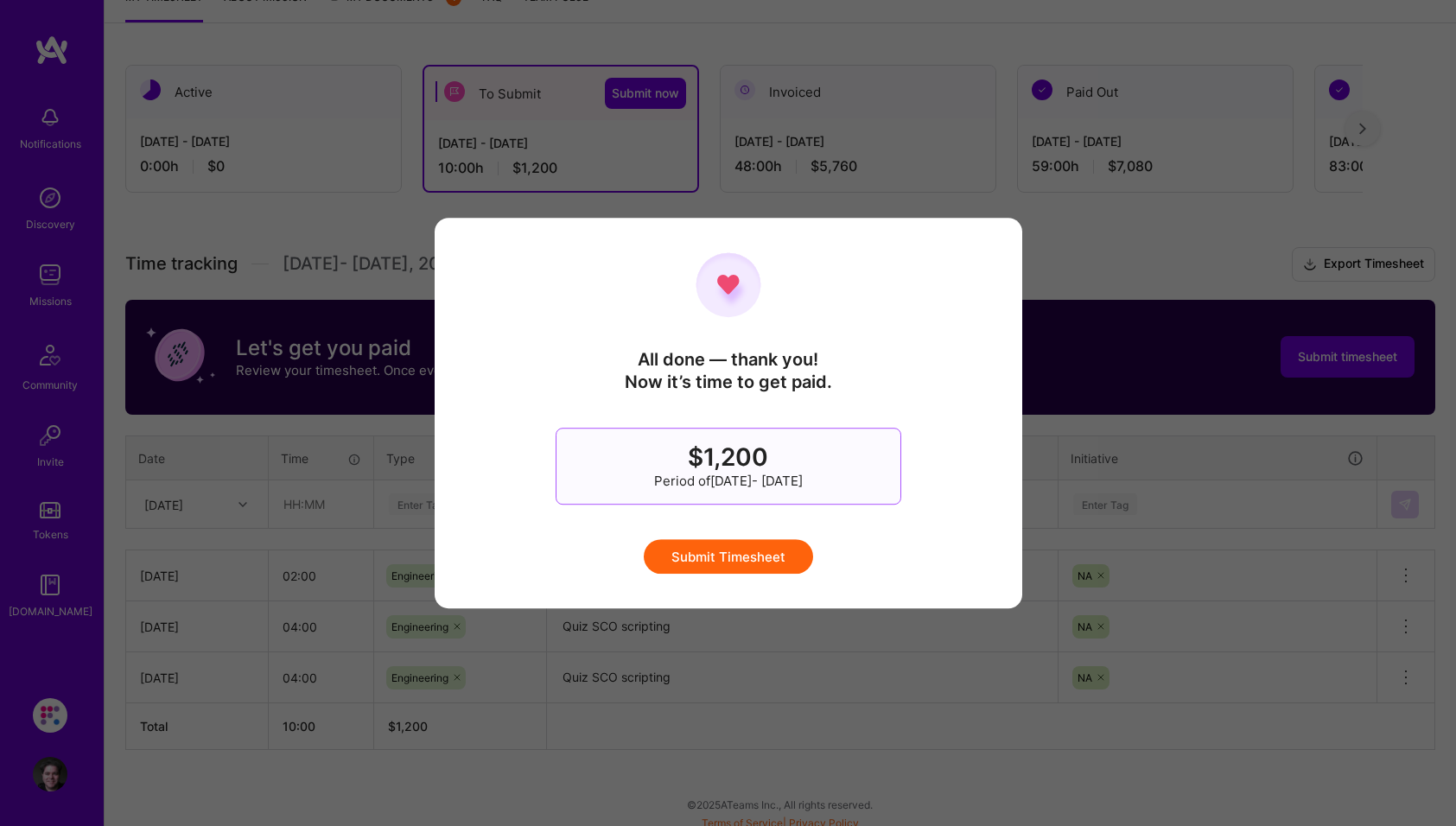
click at [733, 555] on button "Submit Timesheet" at bounding box center [728, 556] width 169 height 34
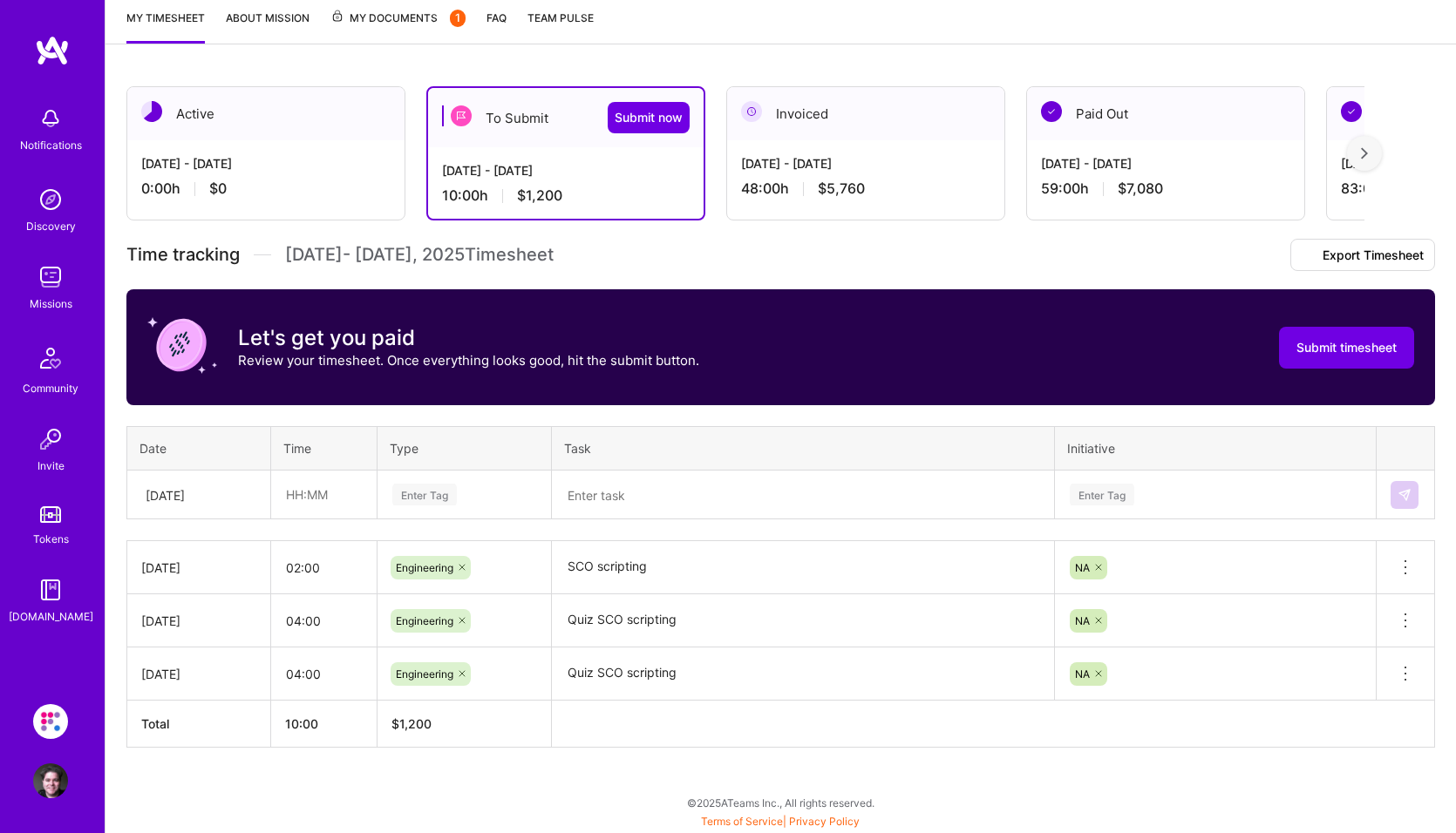
scroll to position [132, 0]
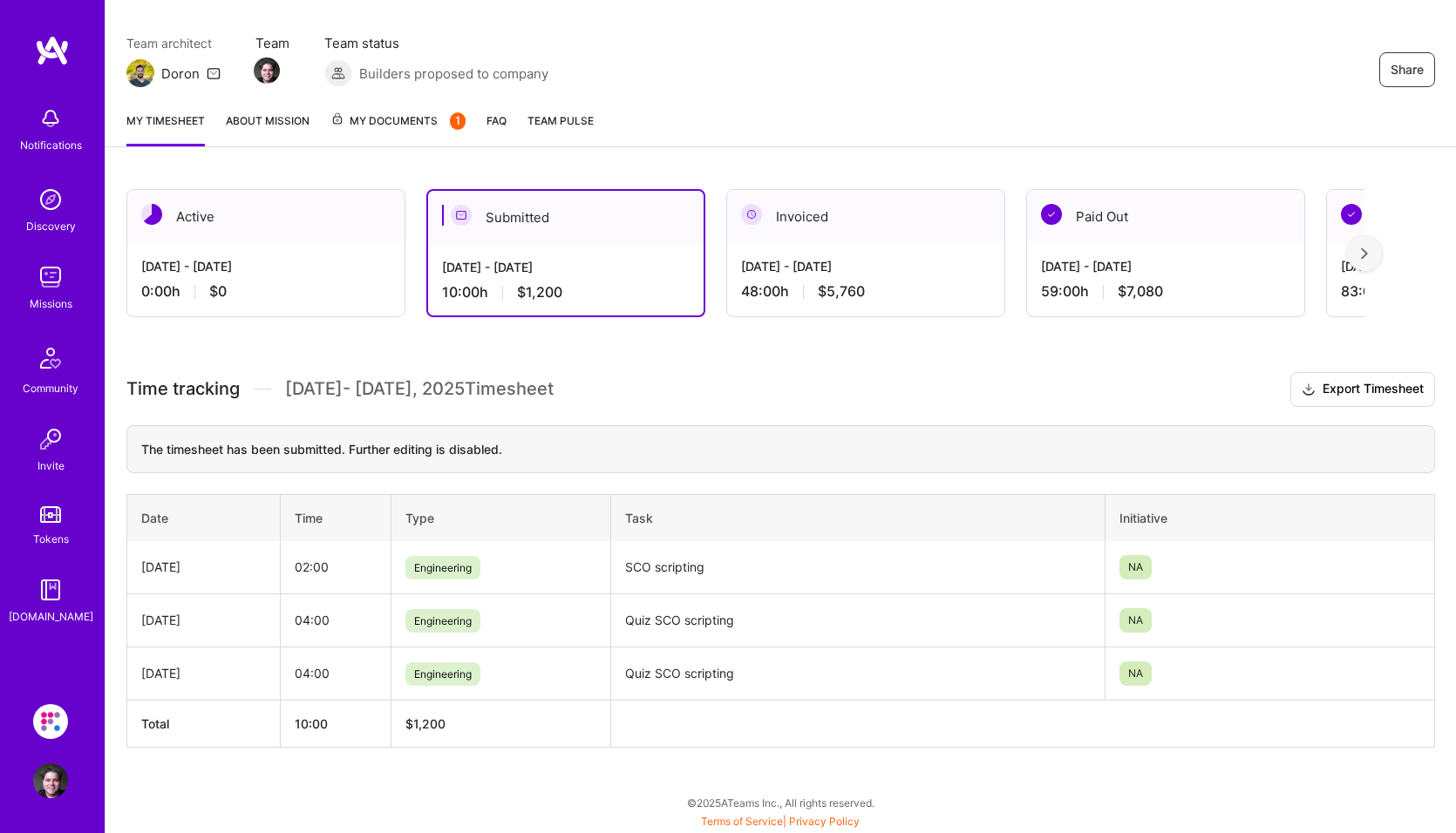
click at [262, 259] on div "Sep 16 - Sep 30, 2025" at bounding box center [266, 266] width 249 height 19
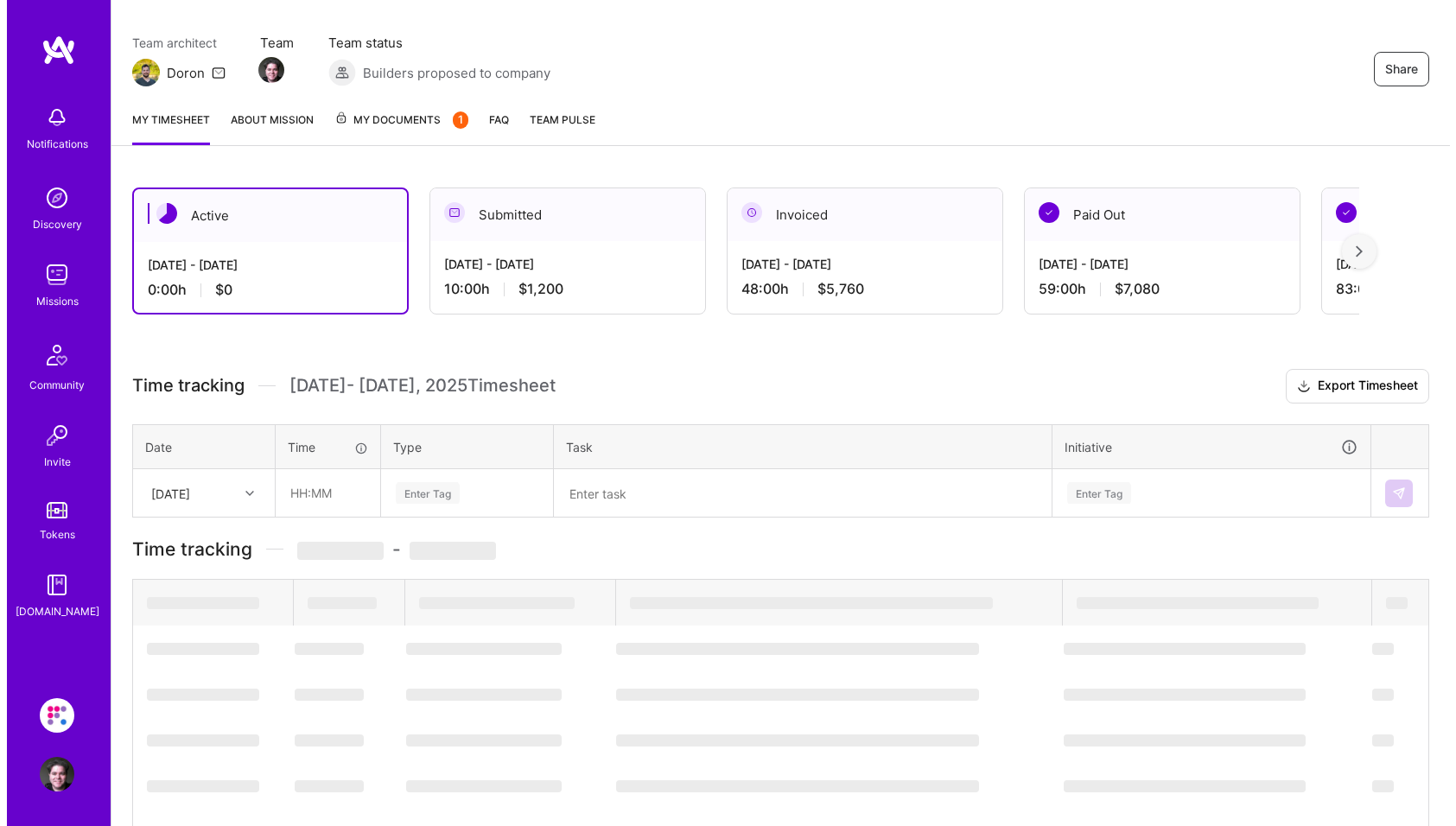
scroll to position [0, 0]
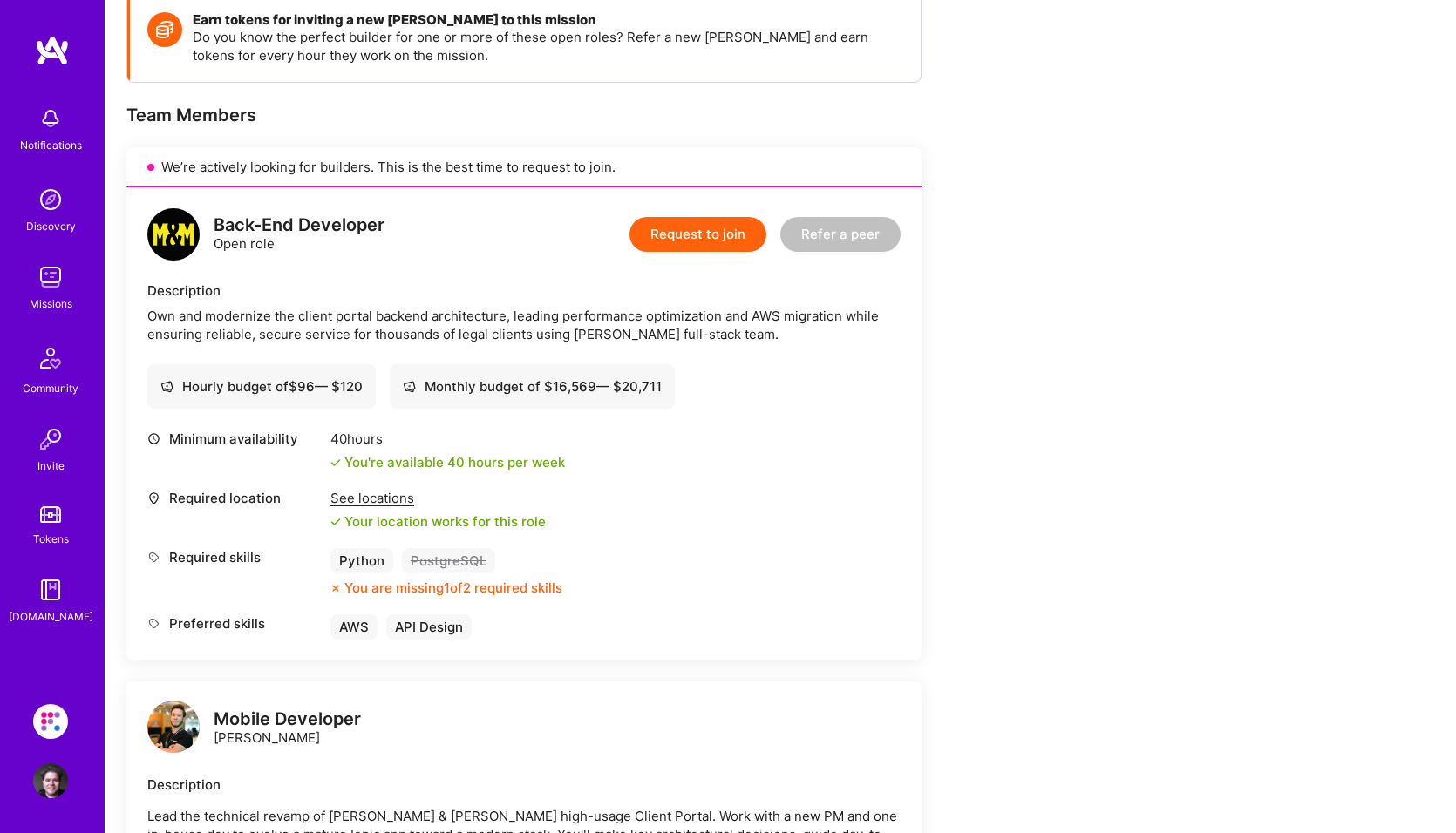
scroll to position [262, 0]
